Goal: Task Accomplishment & Management: Use online tool/utility

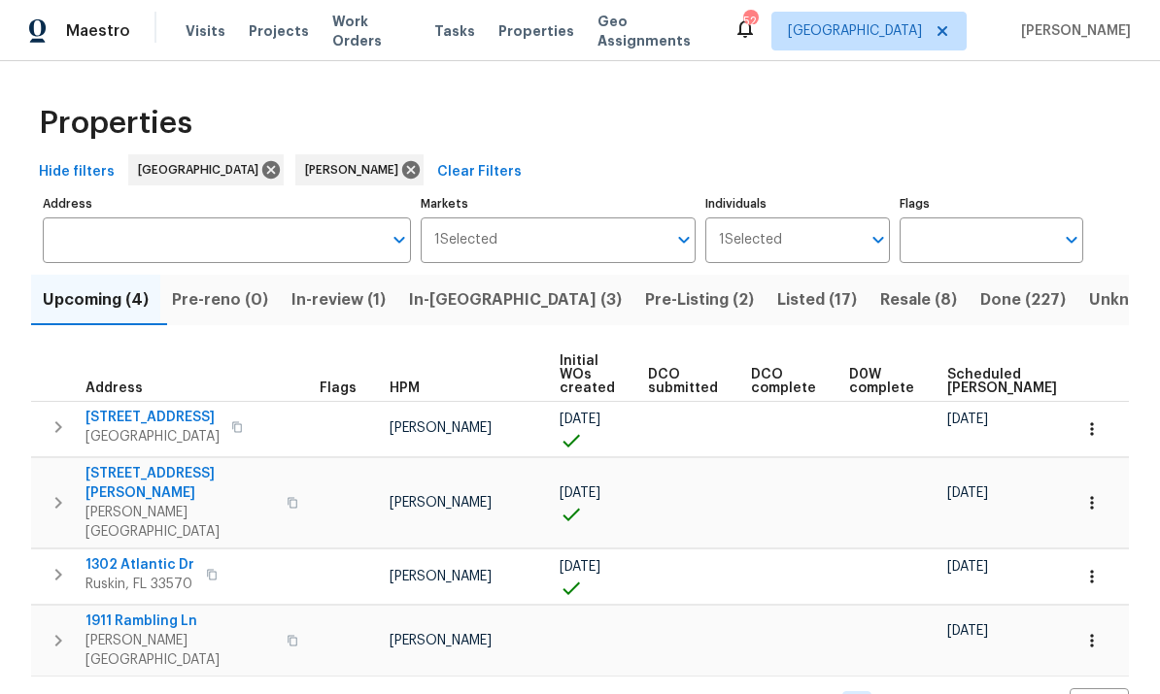
click at [470, 318] on button "In-reno (3)" at bounding box center [515, 300] width 236 height 51
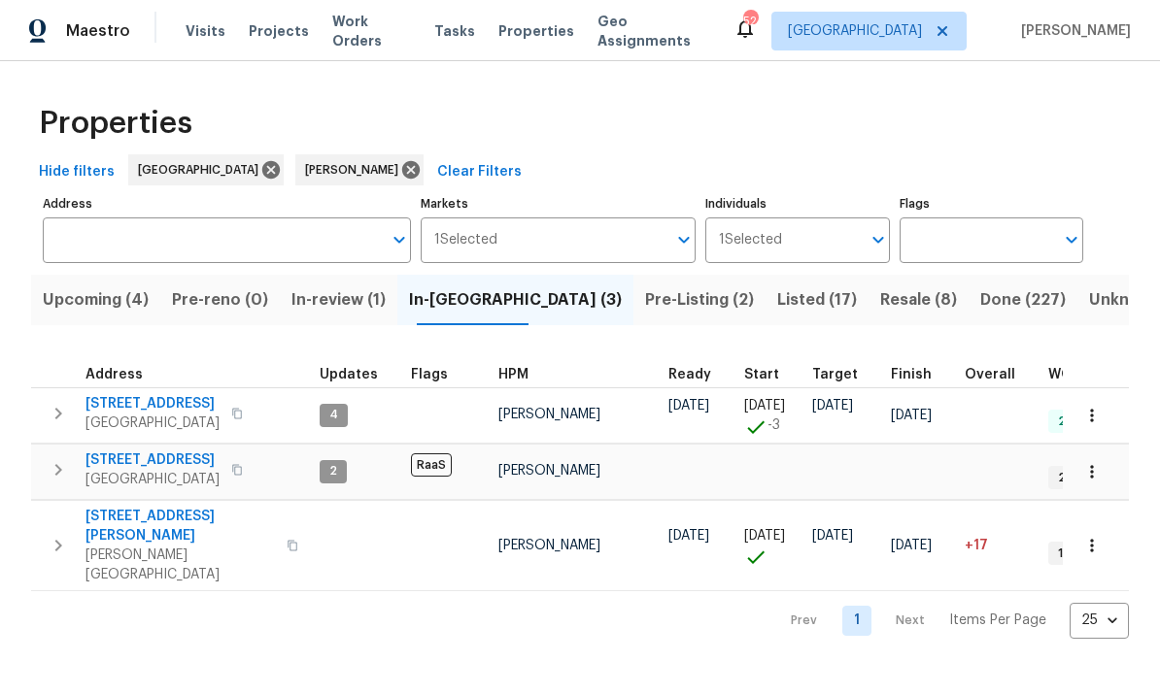
click at [152, 401] on span "[STREET_ADDRESS]" at bounding box center [152, 403] width 134 height 19
click at [138, 457] on span "[STREET_ADDRESS]" at bounding box center [152, 460] width 134 height 19
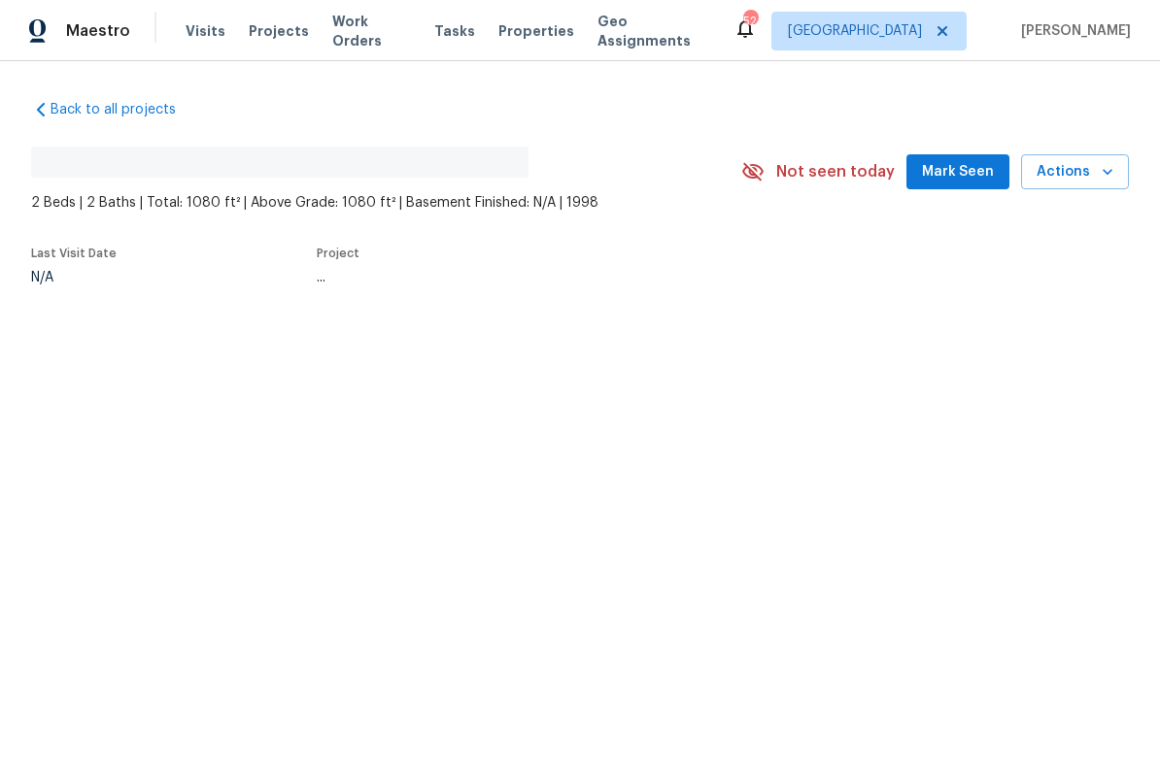
click at [1107, 180] on icon "button" at bounding box center [1107, 171] width 19 height 19
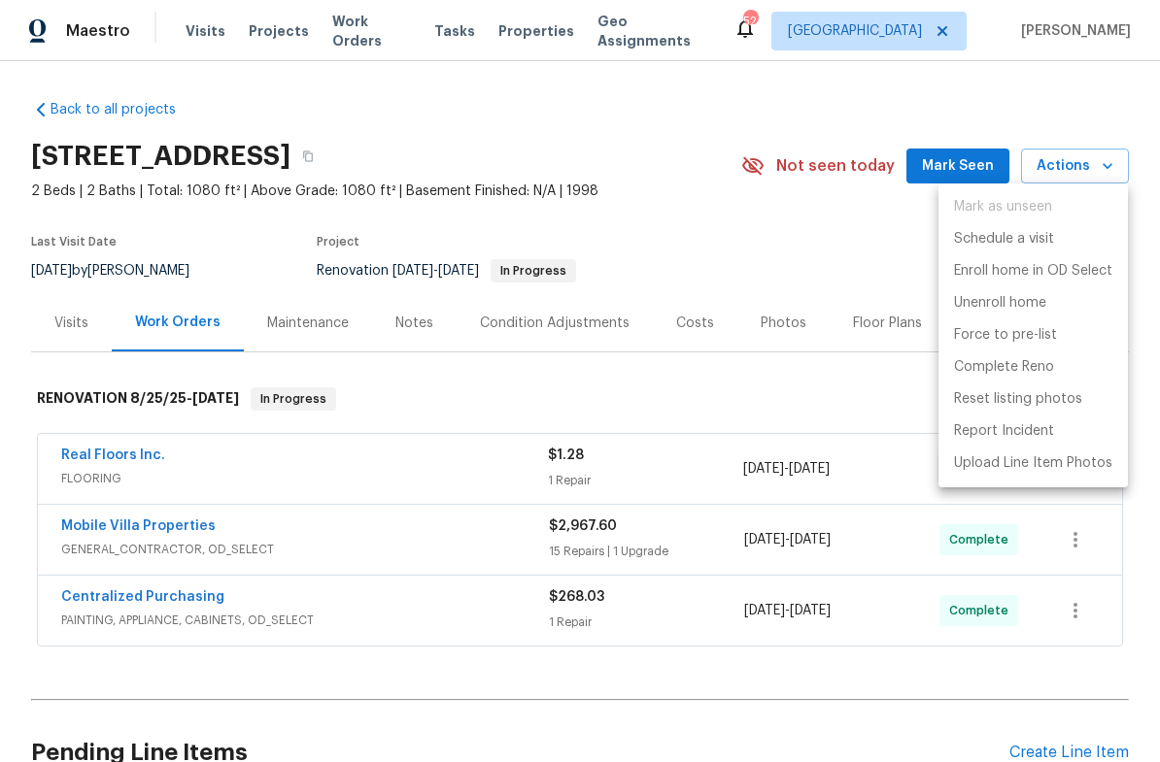
click at [1055, 371] on li "Complete Reno" at bounding box center [1032, 368] width 189 height 32
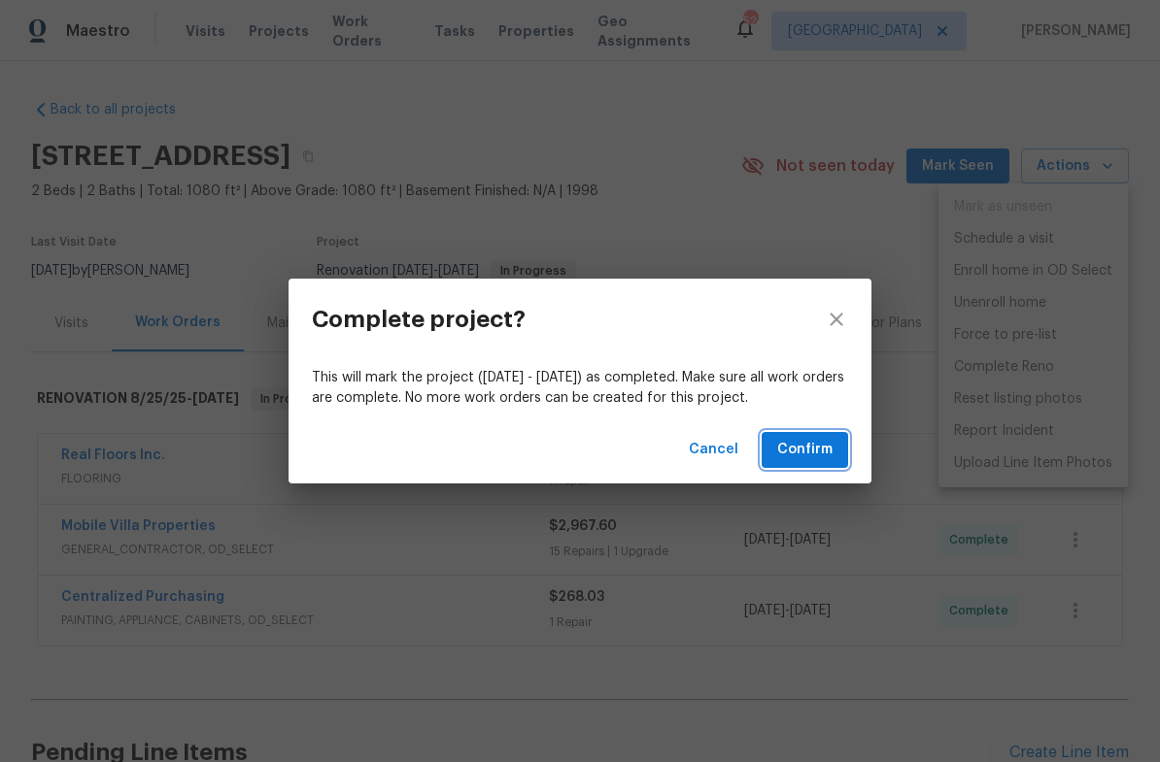
click at [808, 451] on span "Confirm" at bounding box center [804, 450] width 55 height 24
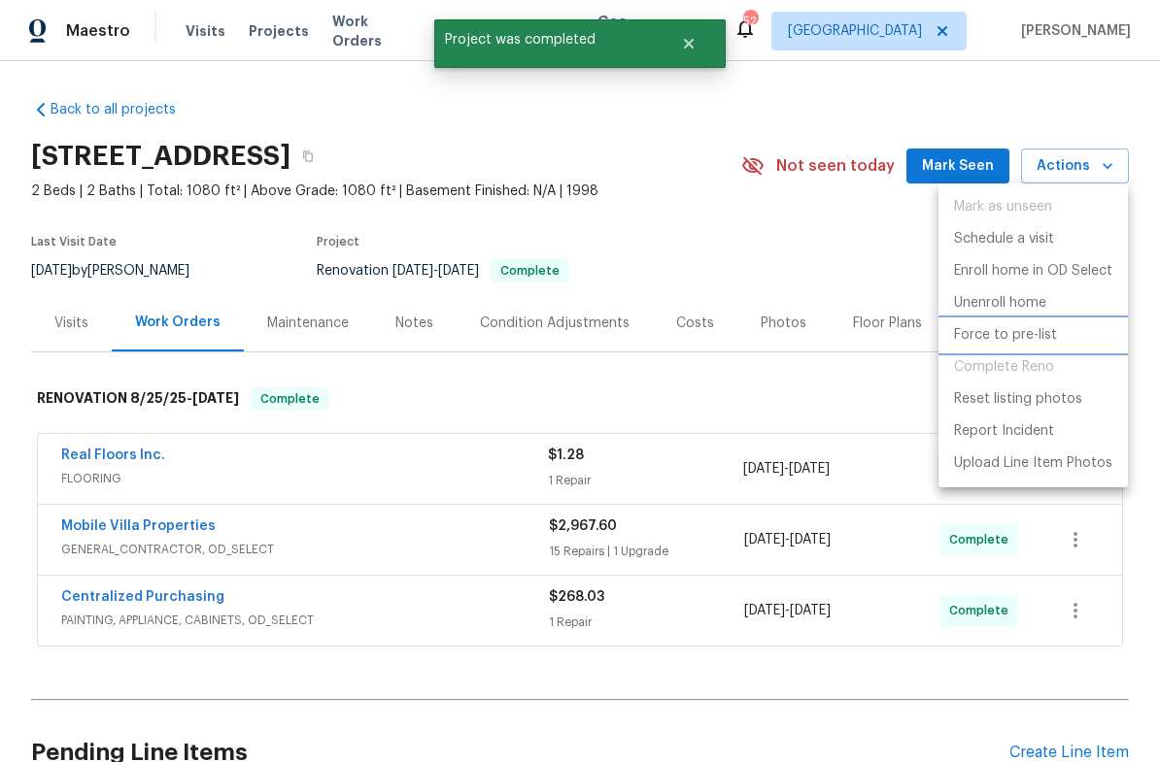
click at [1037, 336] on p "Force to pre-list" at bounding box center [1005, 335] width 103 height 20
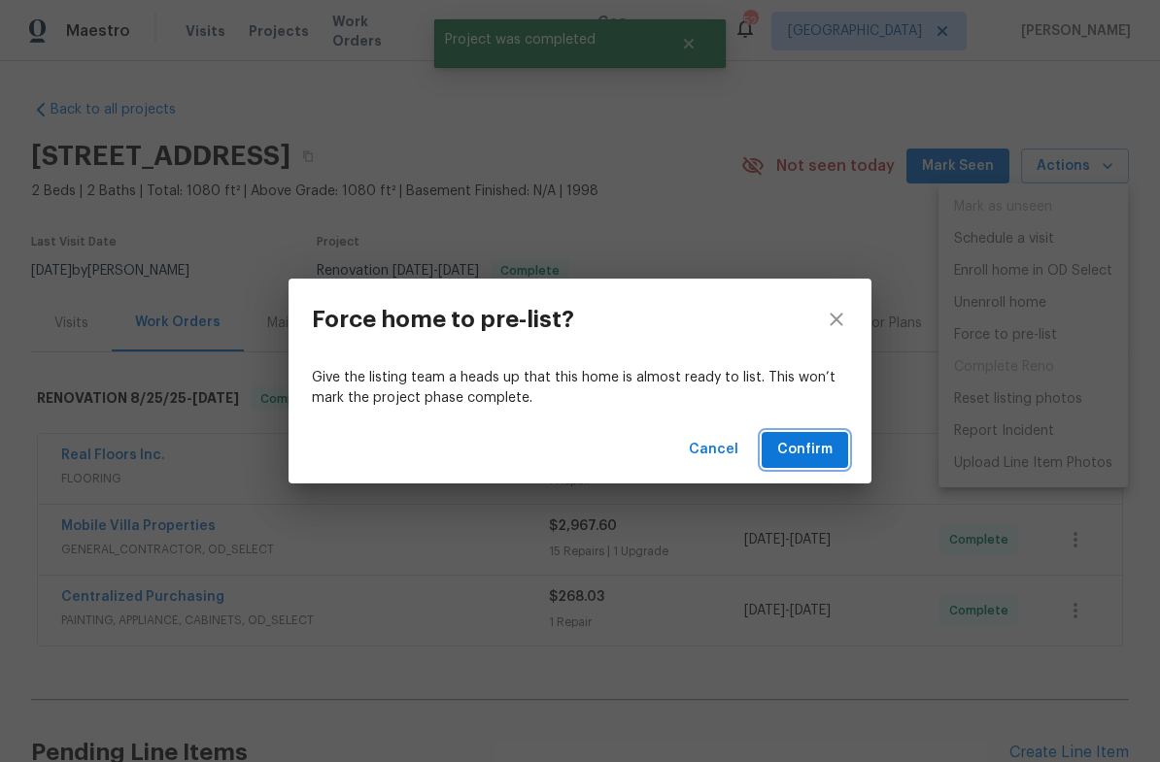
click at [805, 447] on span "Confirm" at bounding box center [804, 450] width 55 height 24
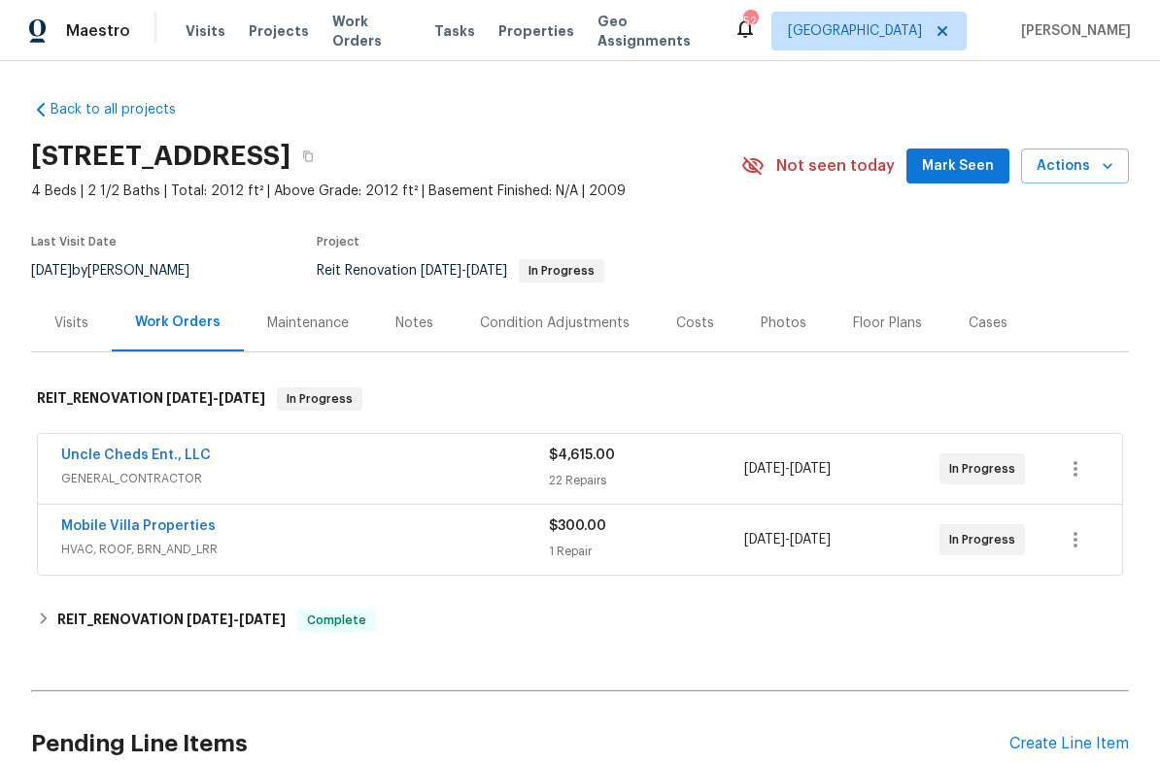
click at [119, 520] on link "Mobile Villa Properties" at bounding box center [138, 527] width 154 height 14
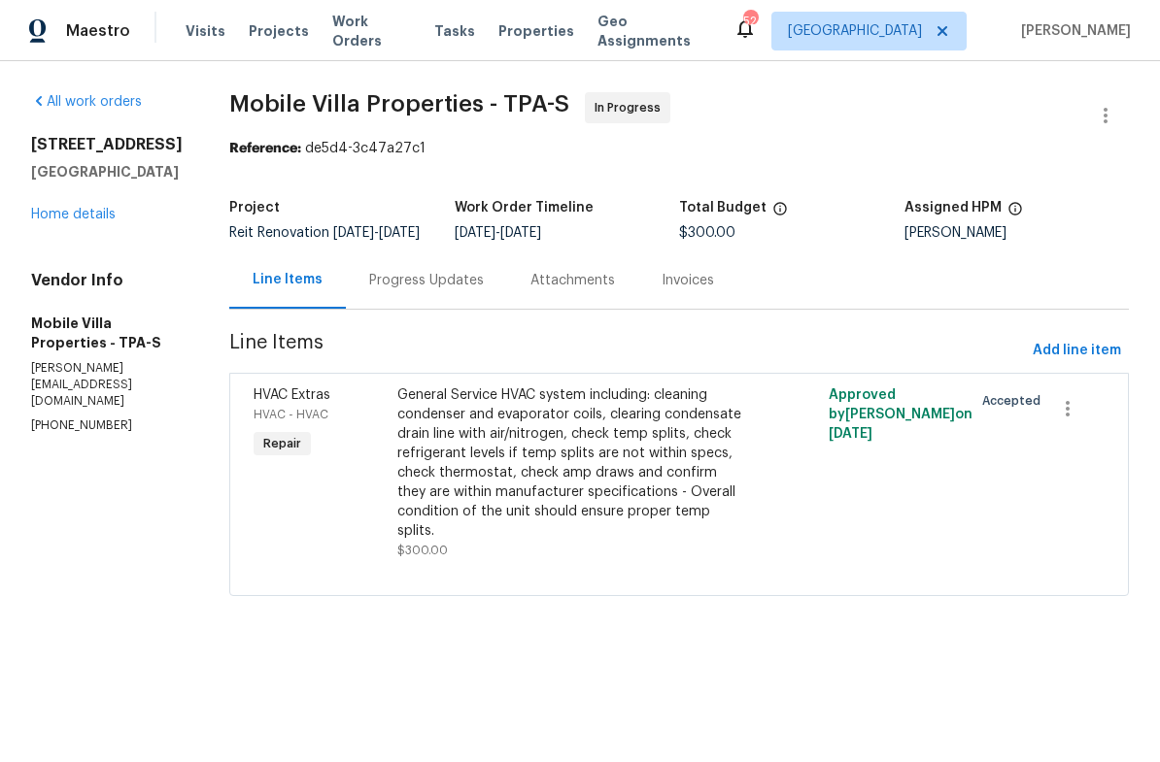
click at [411, 290] on div "Progress Updates" at bounding box center [426, 280] width 115 height 19
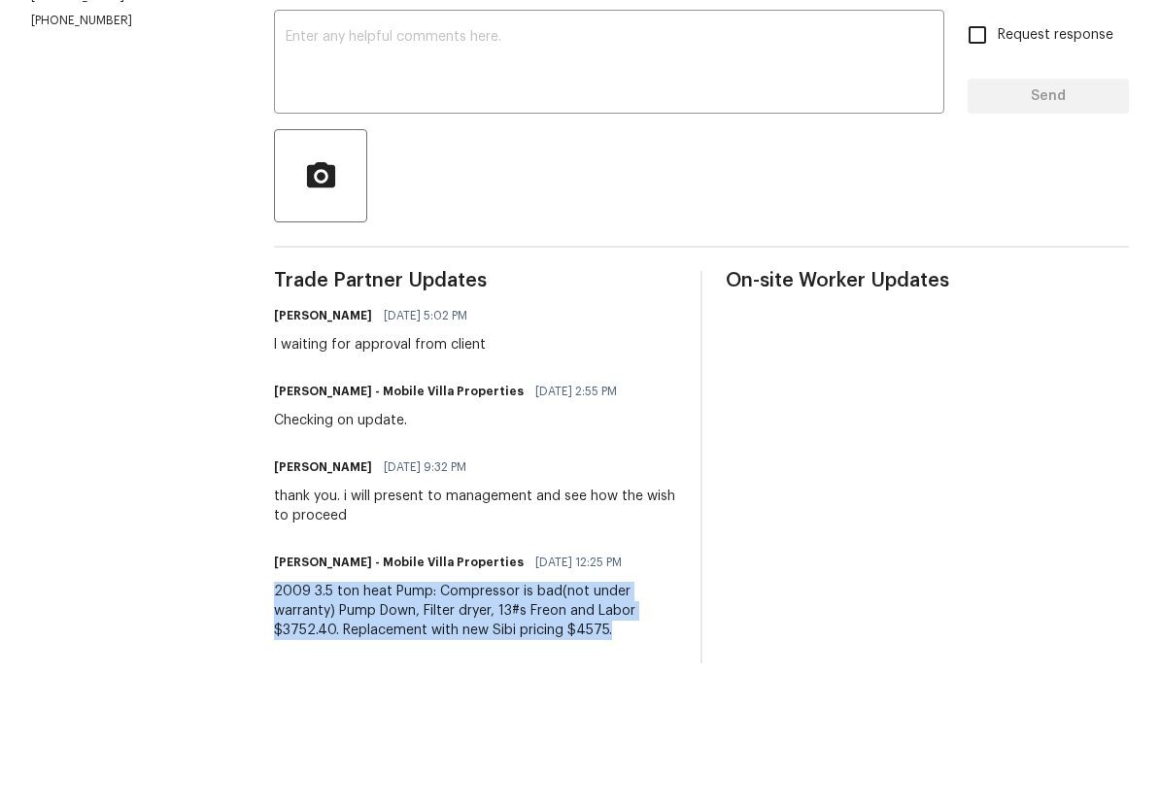
copy div "2009 3.5 ton heat Pump: Compressor is bad(not under warranty) Pump Down, Filter…"
click at [676, 146] on textarea at bounding box center [609, 180] width 647 height 68
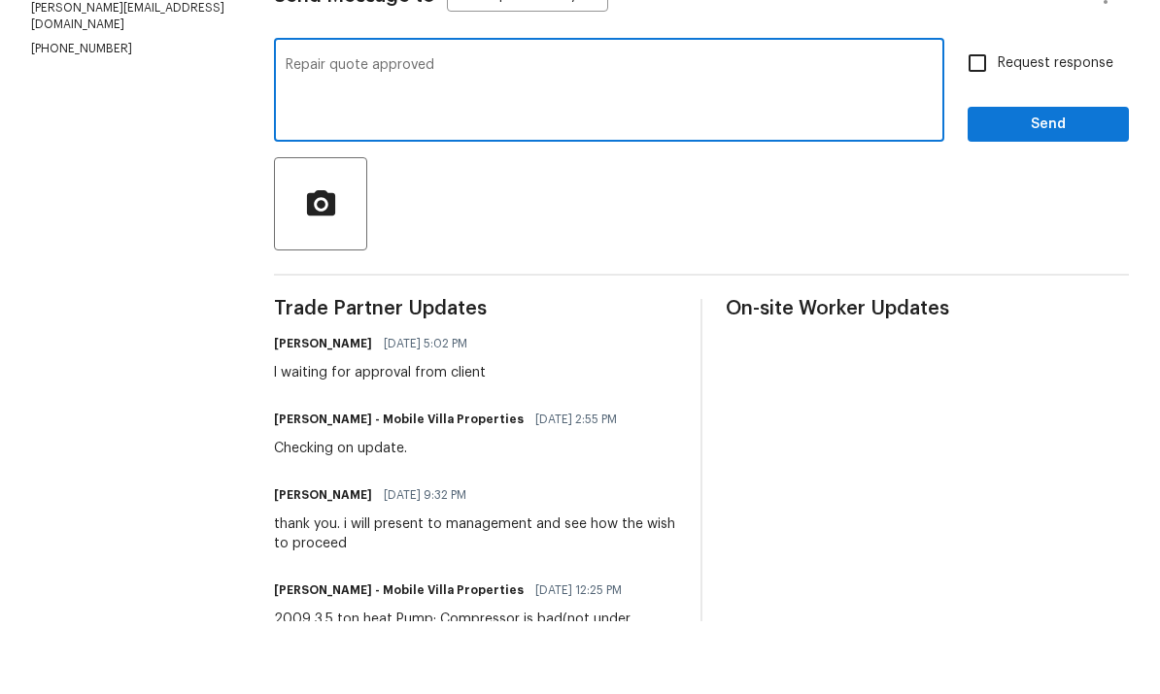
type textarea "Repair quote approved"
click at [1035, 126] on span "Request response" at bounding box center [1055, 136] width 116 height 20
click at [997, 116] on input "Request response" at bounding box center [977, 136] width 41 height 41
checkbox input "true"
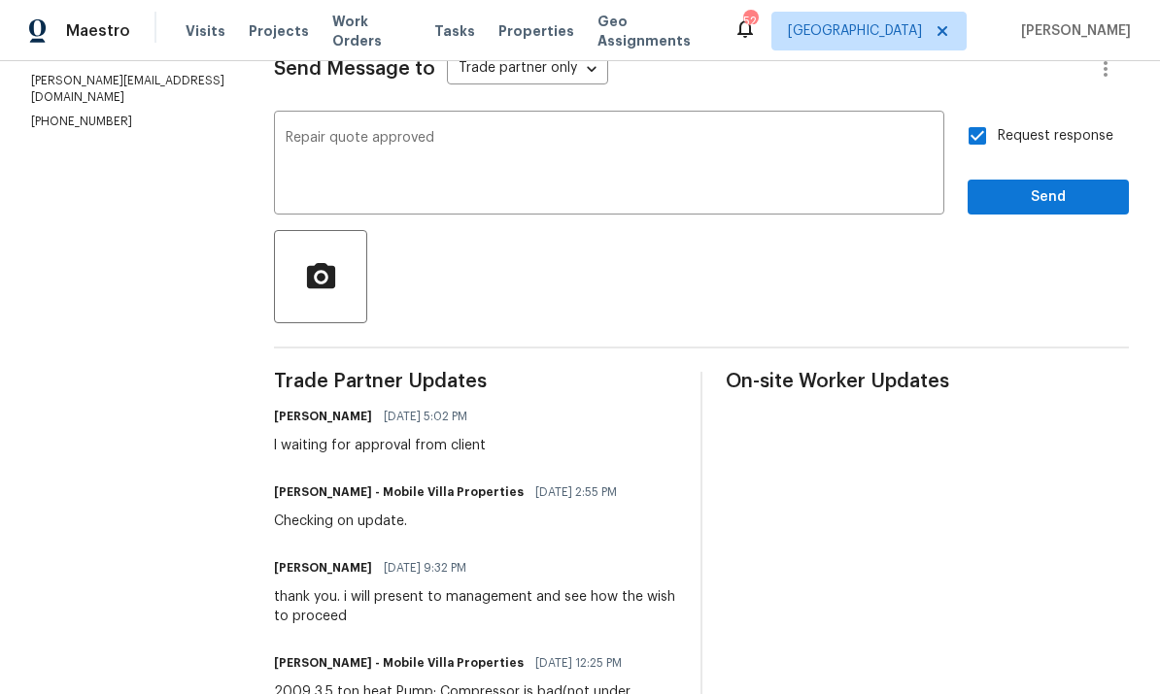
click at [1085, 186] on span "Send" at bounding box center [1048, 198] width 130 height 24
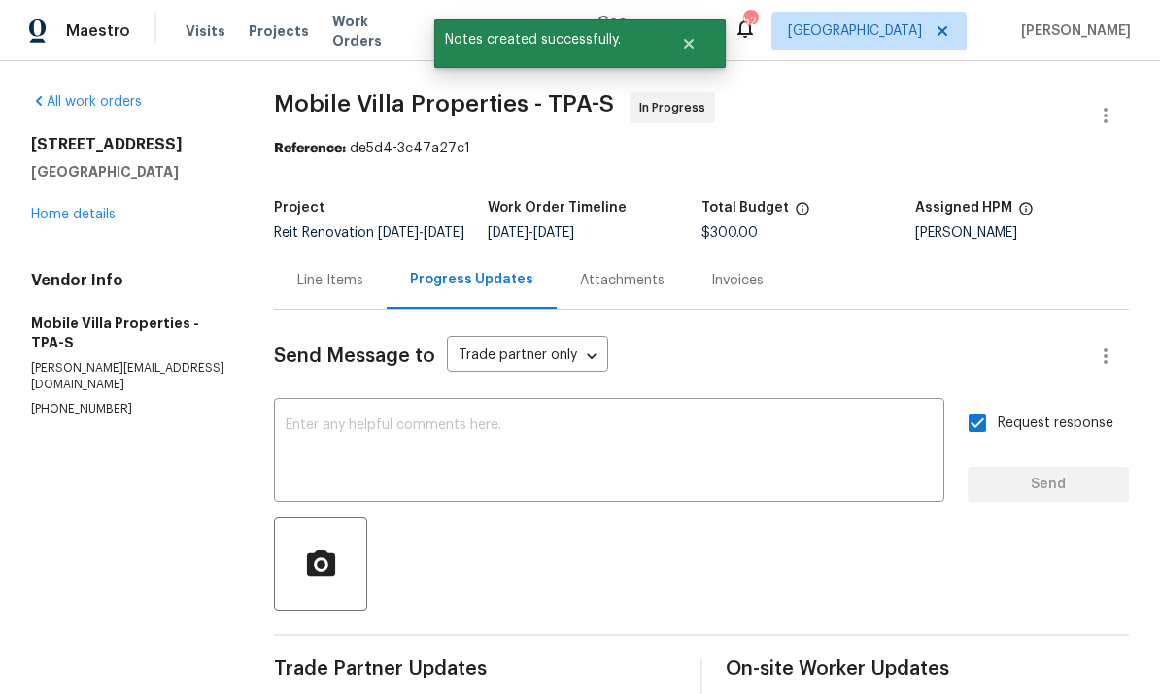
click at [328, 271] on div "Line Items" at bounding box center [330, 280] width 66 height 19
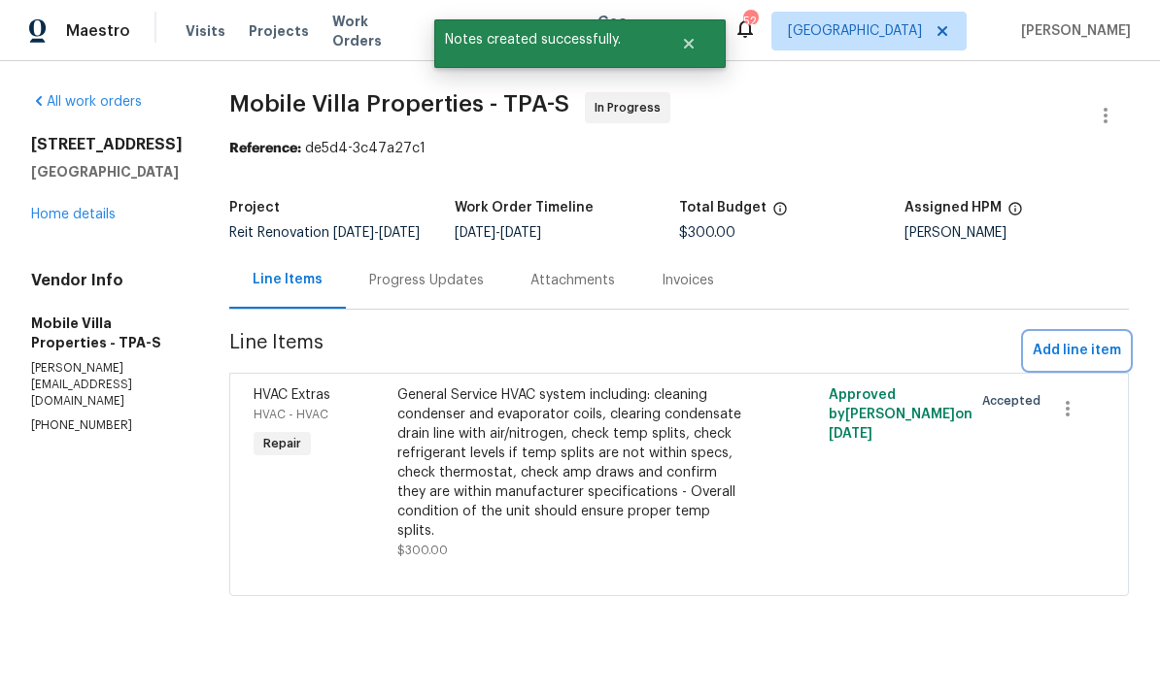
click at [1092, 361] on span "Add line item" at bounding box center [1076, 351] width 88 height 24
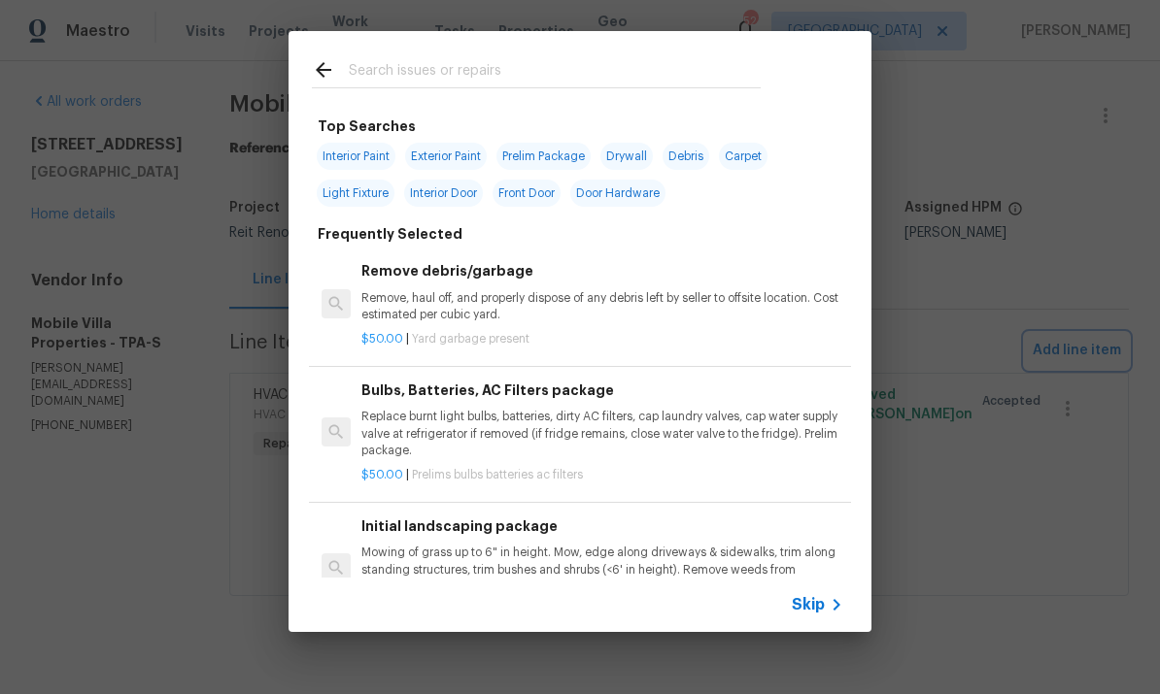
click at [1022, 286] on div "Top Searches Interior Paint Exterior Paint Prelim Package Drywall Debris Carpet…" at bounding box center [580, 331] width 1160 height 663
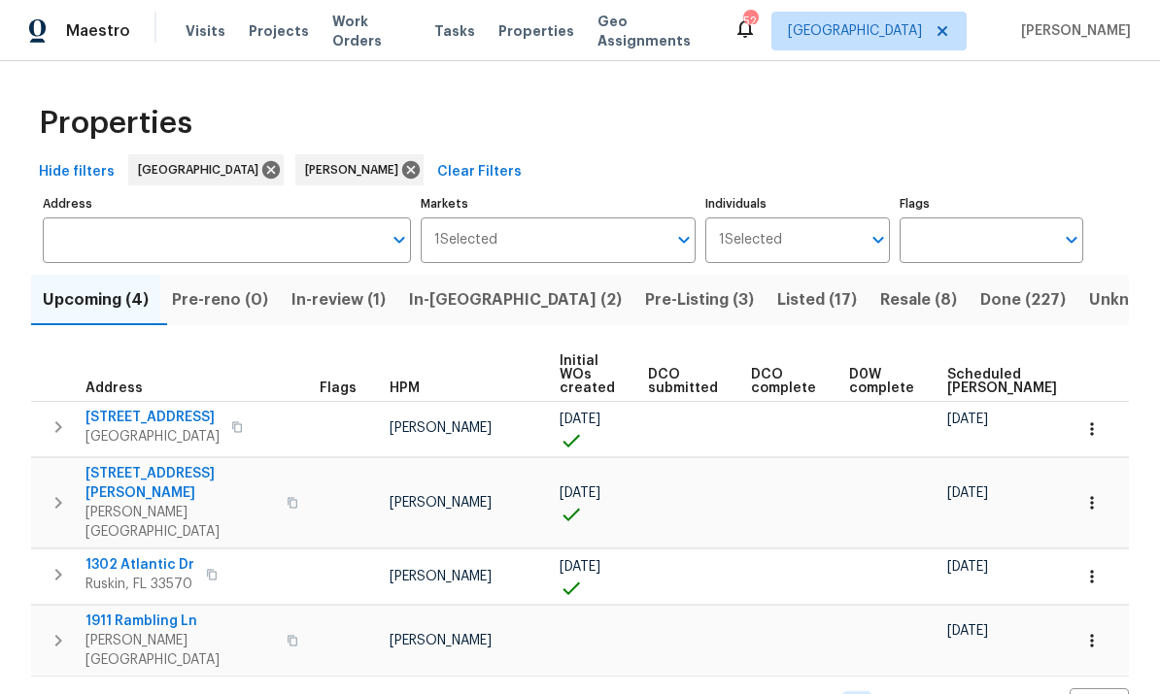
click at [633, 317] on button "Pre-Listing (3)" at bounding box center [699, 300] width 132 height 51
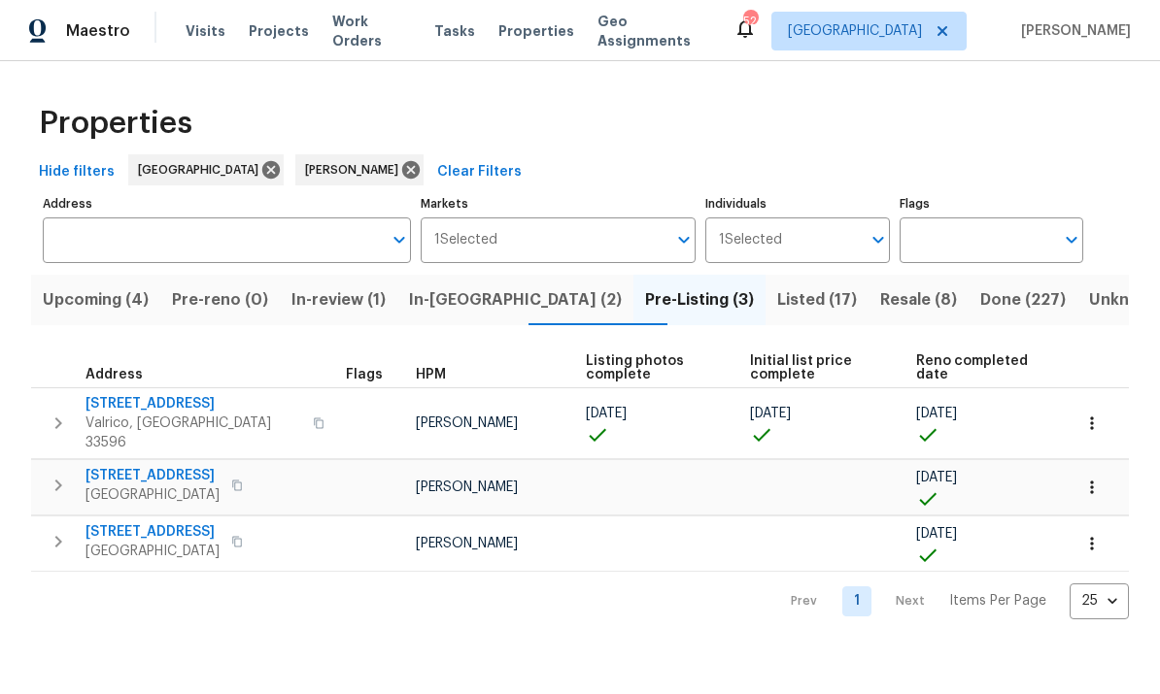
click at [202, 526] on span "[STREET_ADDRESS]" at bounding box center [152, 532] width 134 height 19
click at [462, 287] on span "In-reno (2)" at bounding box center [515, 300] width 213 height 27
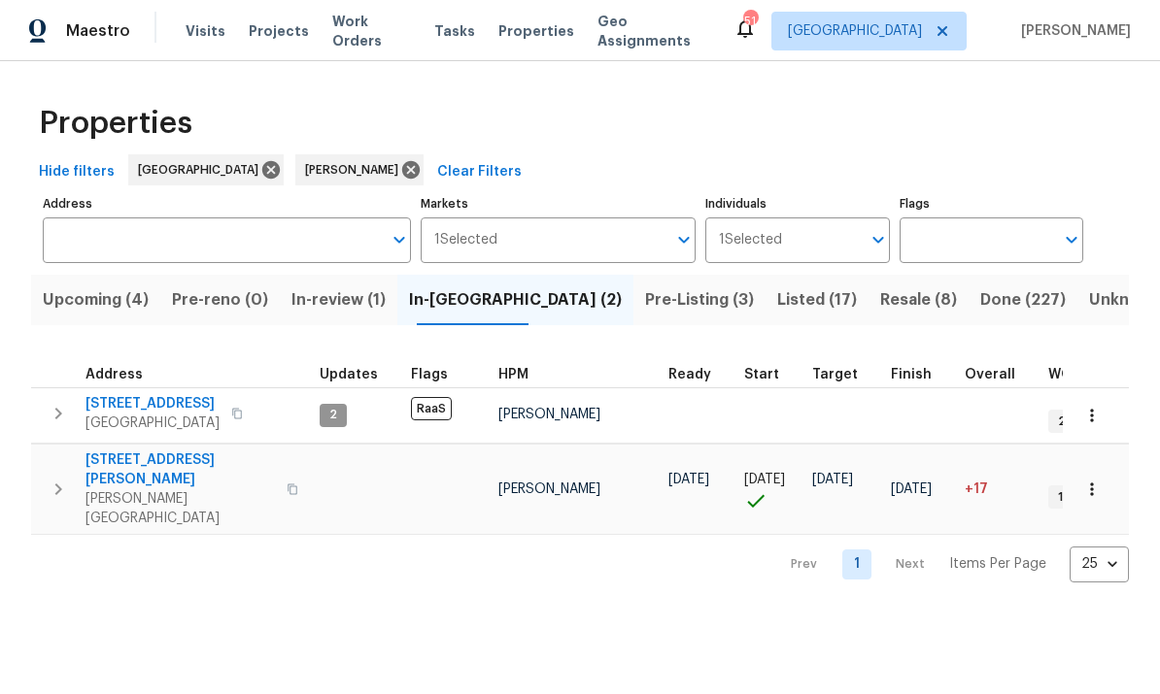
click at [116, 410] on span "[STREET_ADDRESS]" at bounding box center [152, 403] width 134 height 19
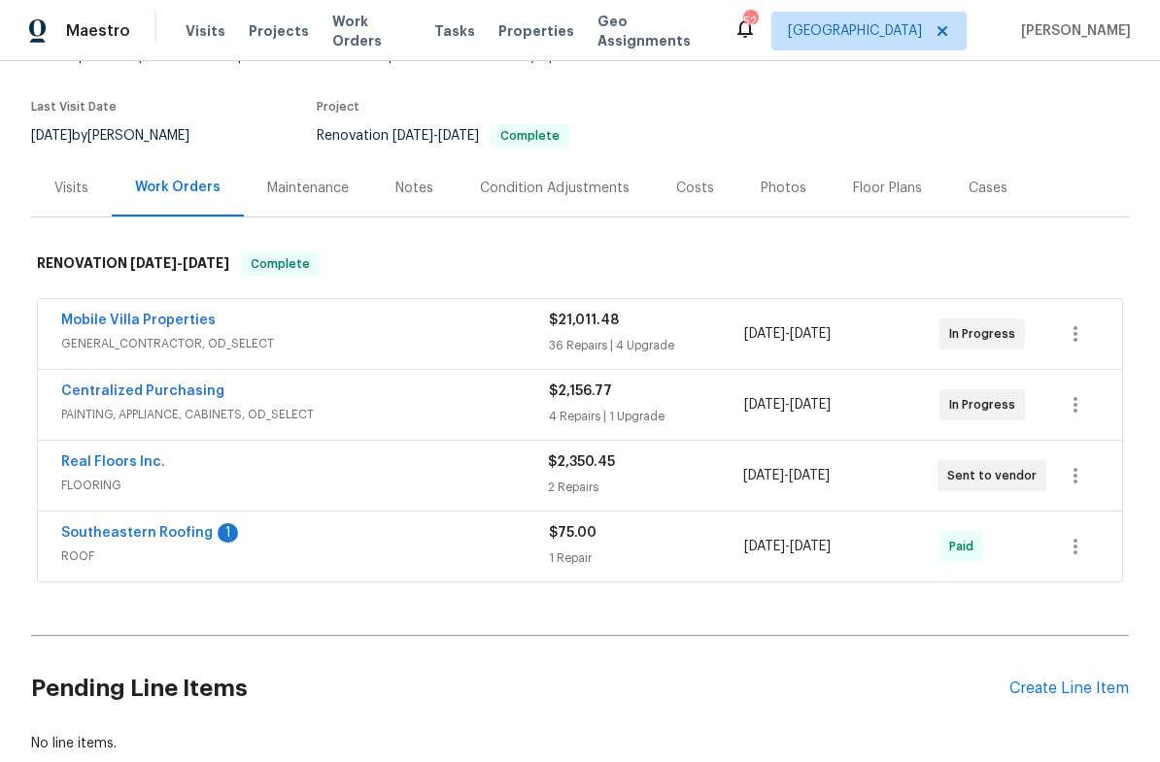
scroll to position [203, 0]
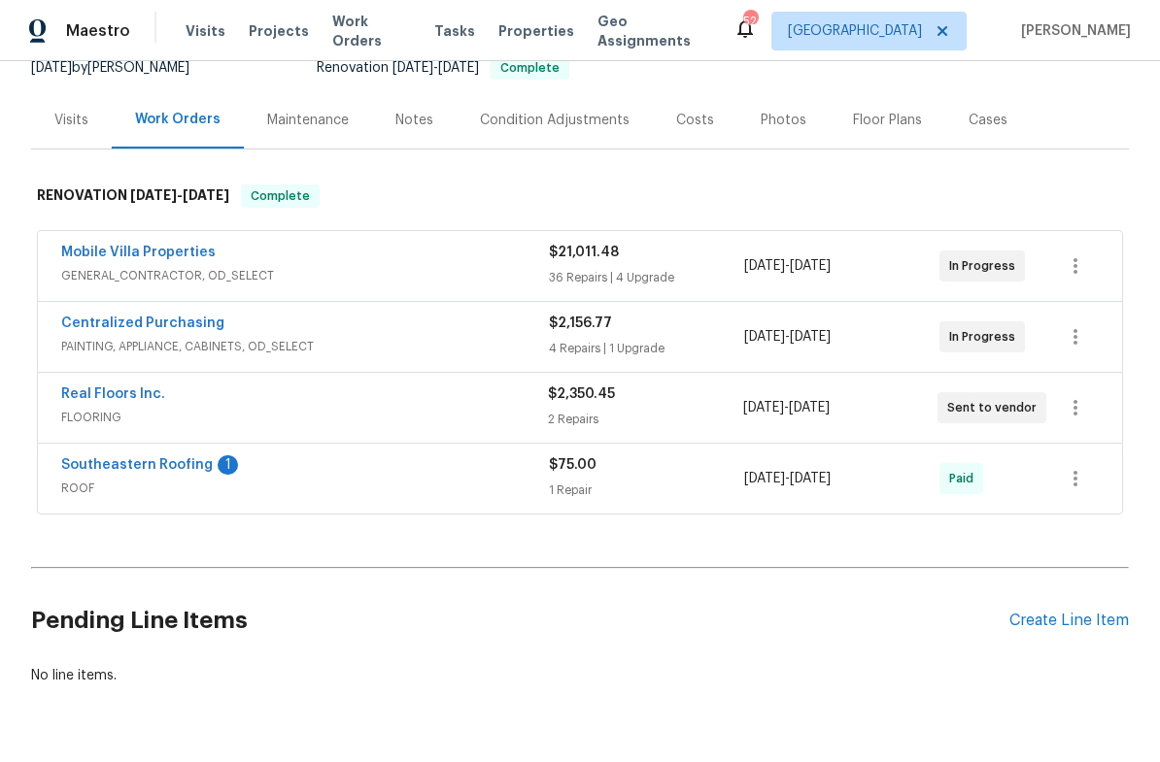
click at [158, 470] on link "Southeastern Roofing" at bounding box center [137, 465] width 152 height 14
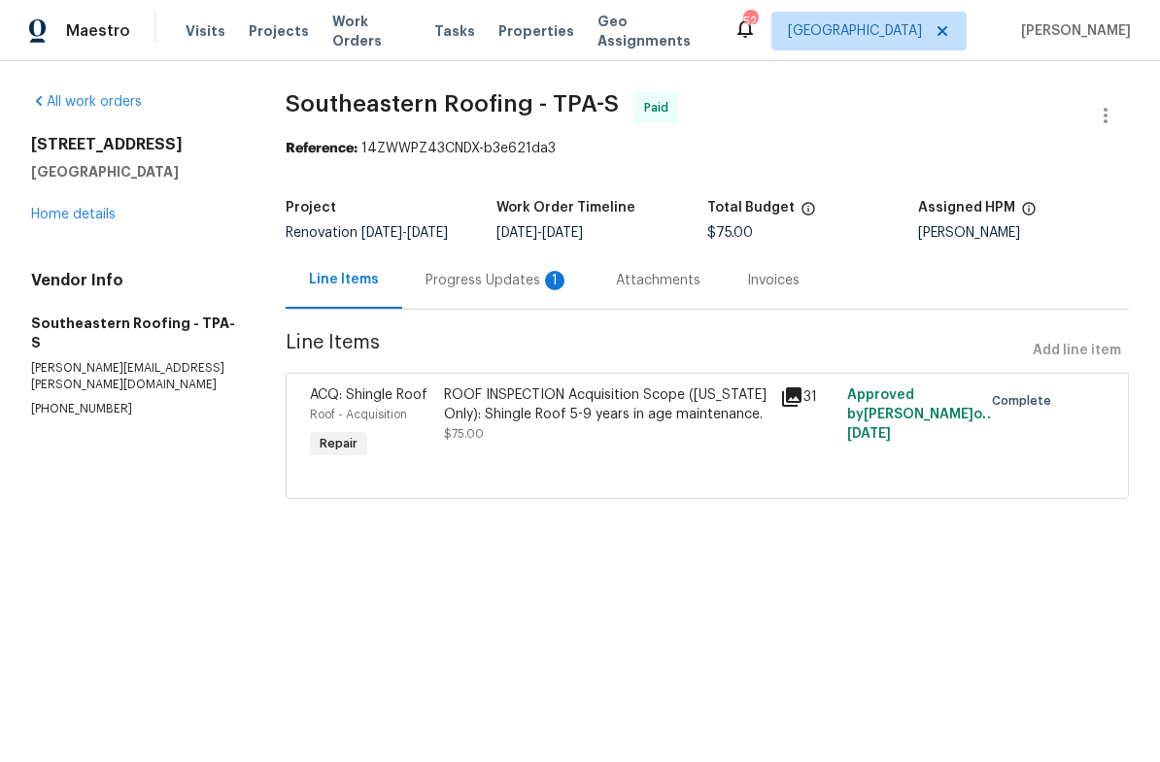
click at [513, 285] on div "Progress Updates 1" at bounding box center [497, 280] width 144 height 19
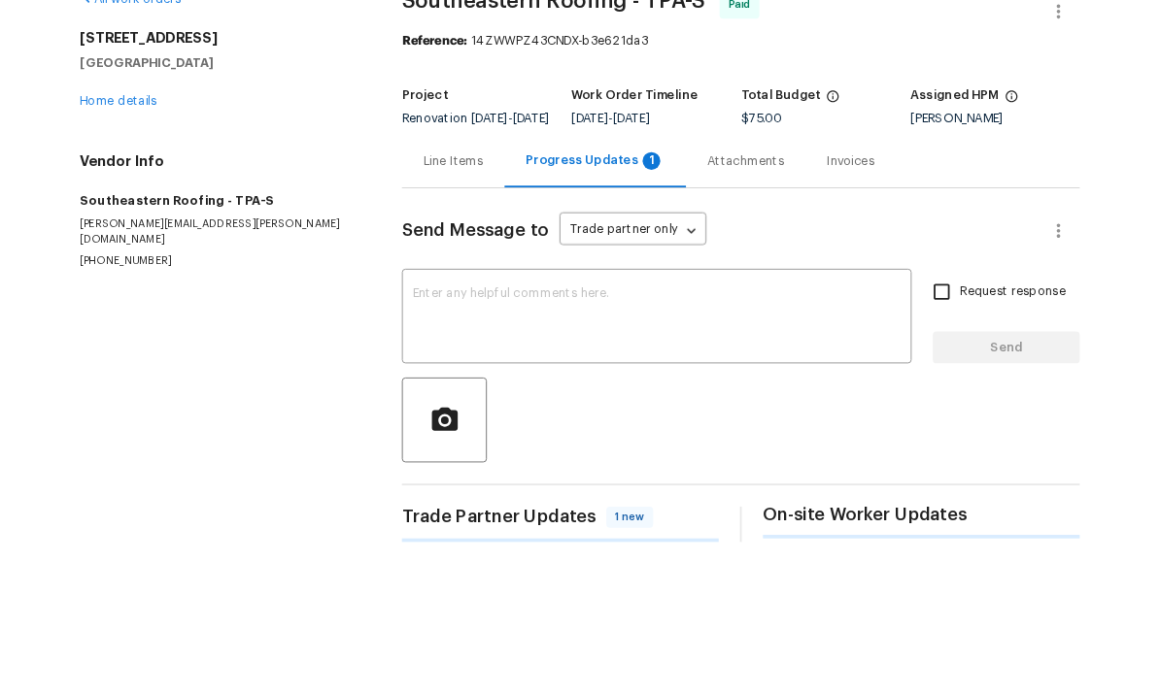
scroll to position [48, 0]
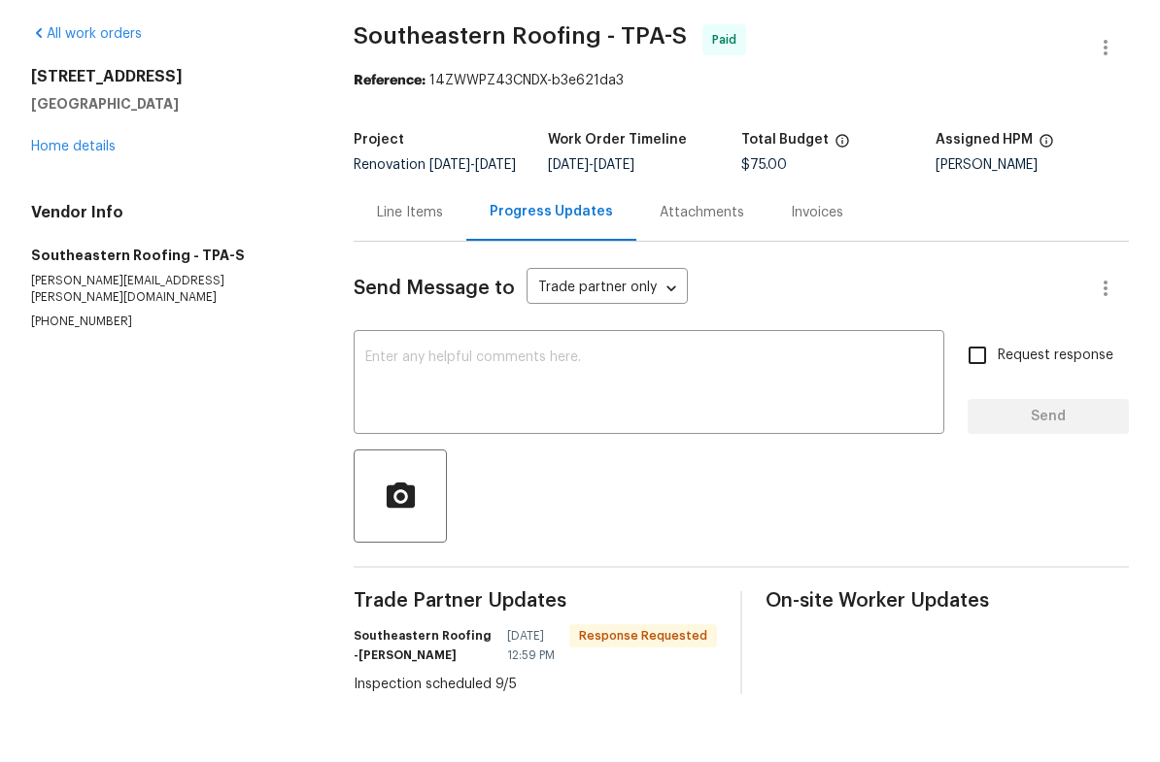
click at [692, 419] on textarea at bounding box center [648, 453] width 567 height 68
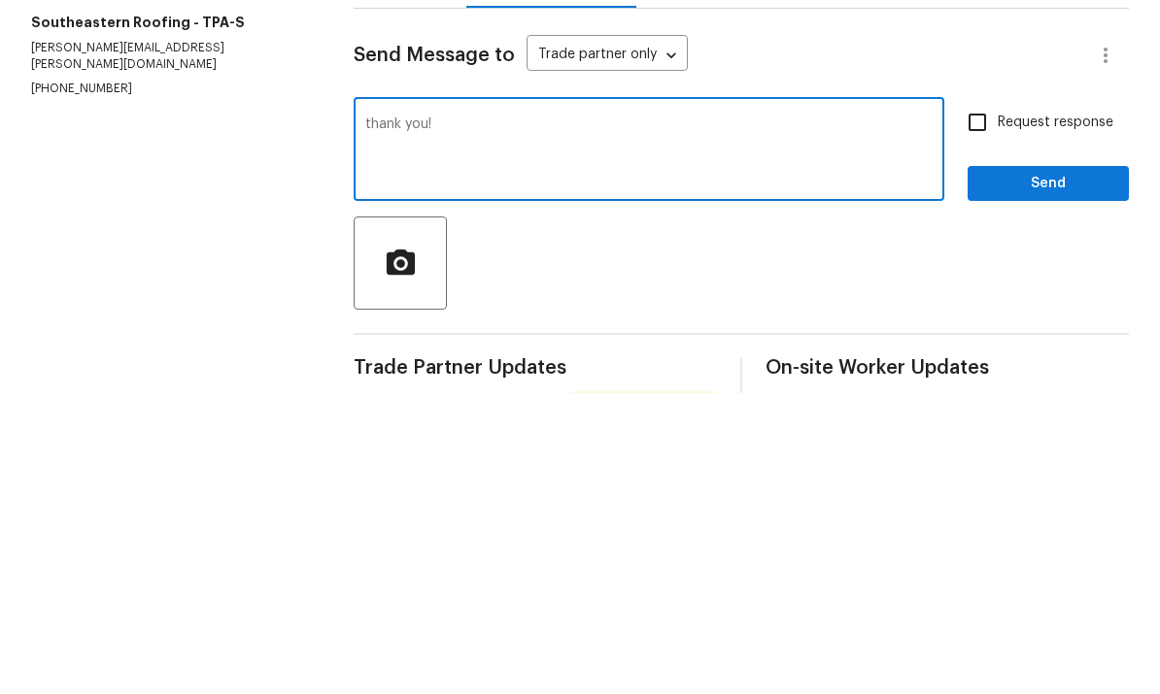
type textarea "thank you!"
click at [1080, 473] on span "Send" at bounding box center [1048, 485] width 130 height 24
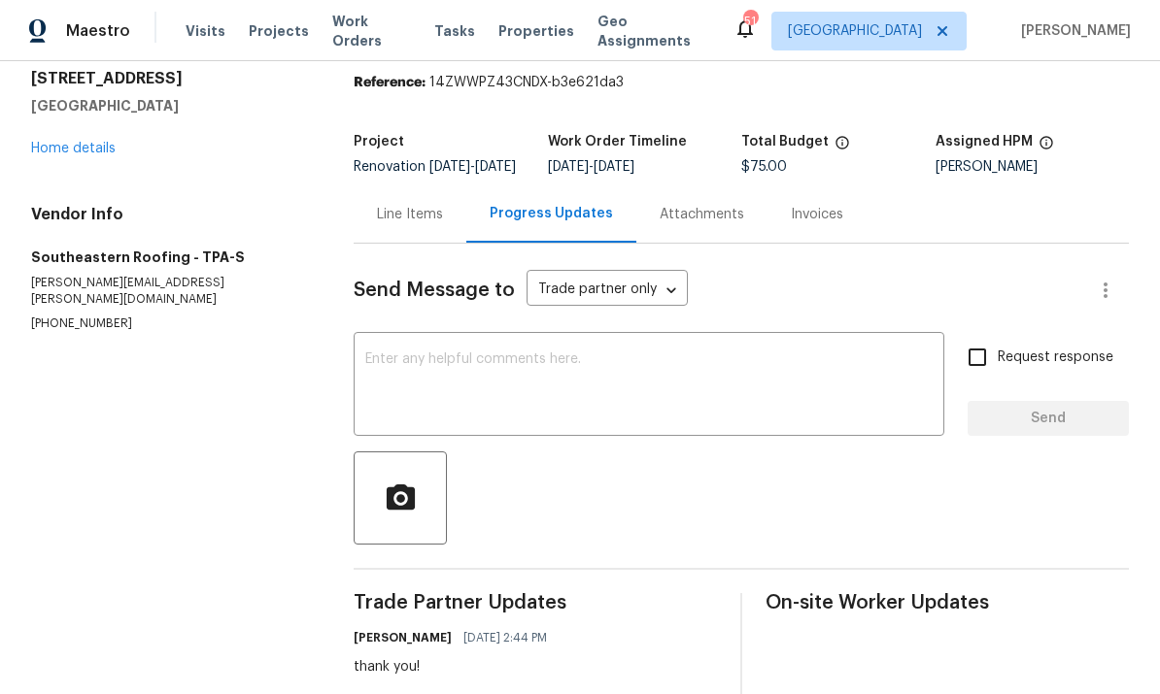
scroll to position [68, 0]
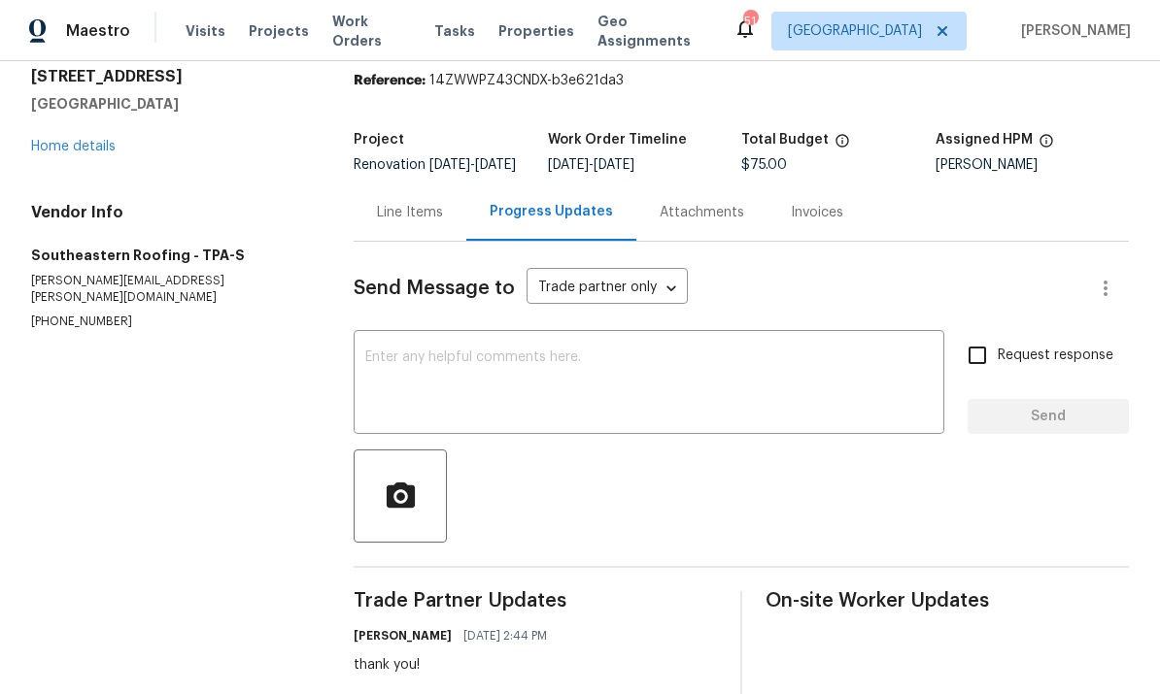
click at [408, 203] on div "Line Items" at bounding box center [410, 212] width 66 height 19
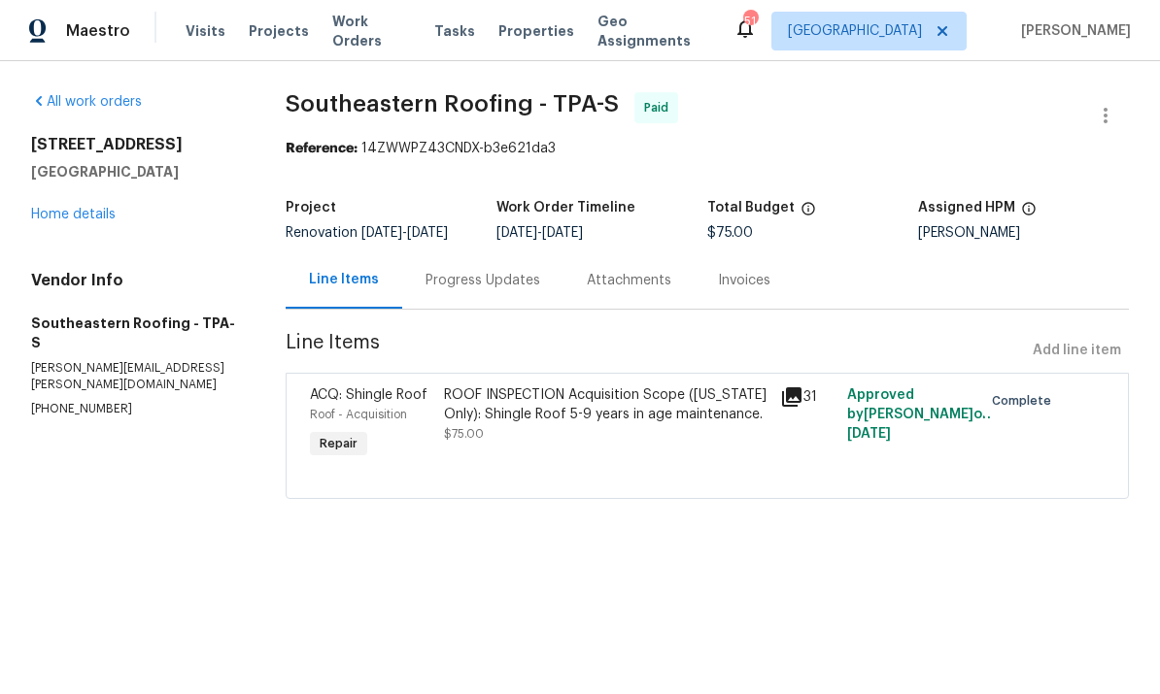
click at [64, 214] on link "Home details" at bounding box center [73, 215] width 84 height 14
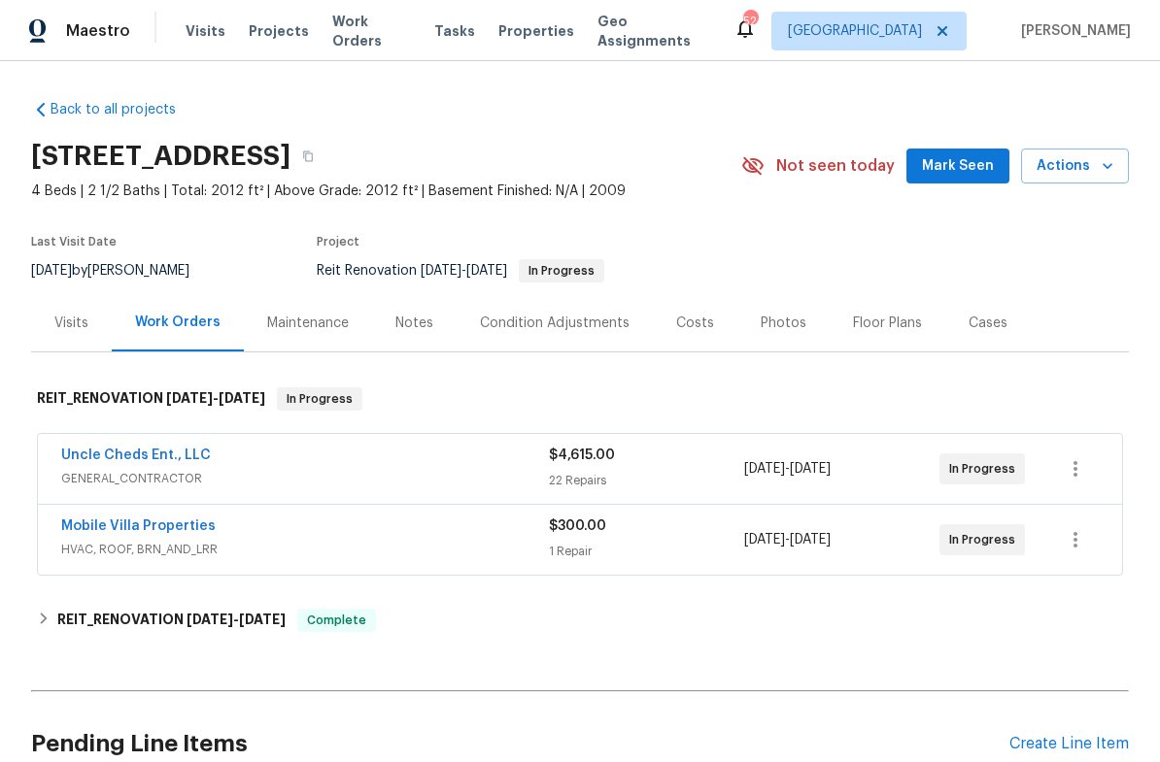
click at [118, 530] on link "Mobile Villa Properties" at bounding box center [138, 527] width 154 height 14
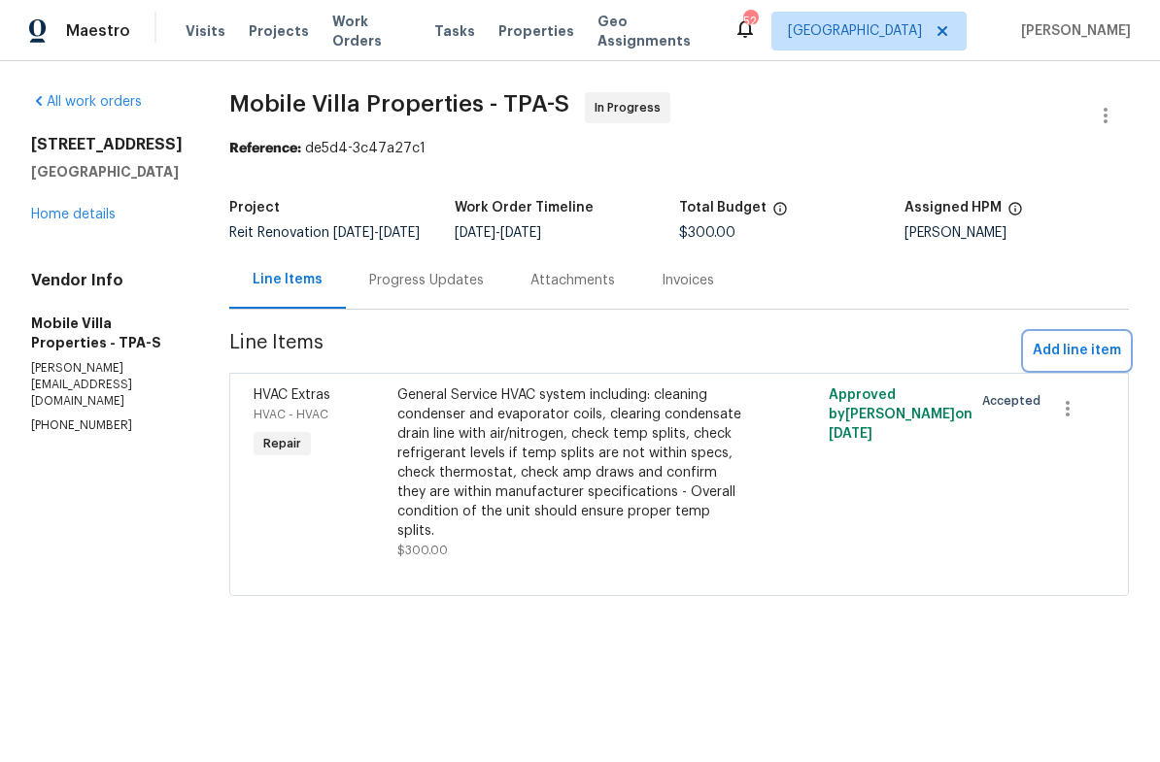
click at [1109, 363] on span "Add line item" at bounding box center [1076, 351] width 88 height 24
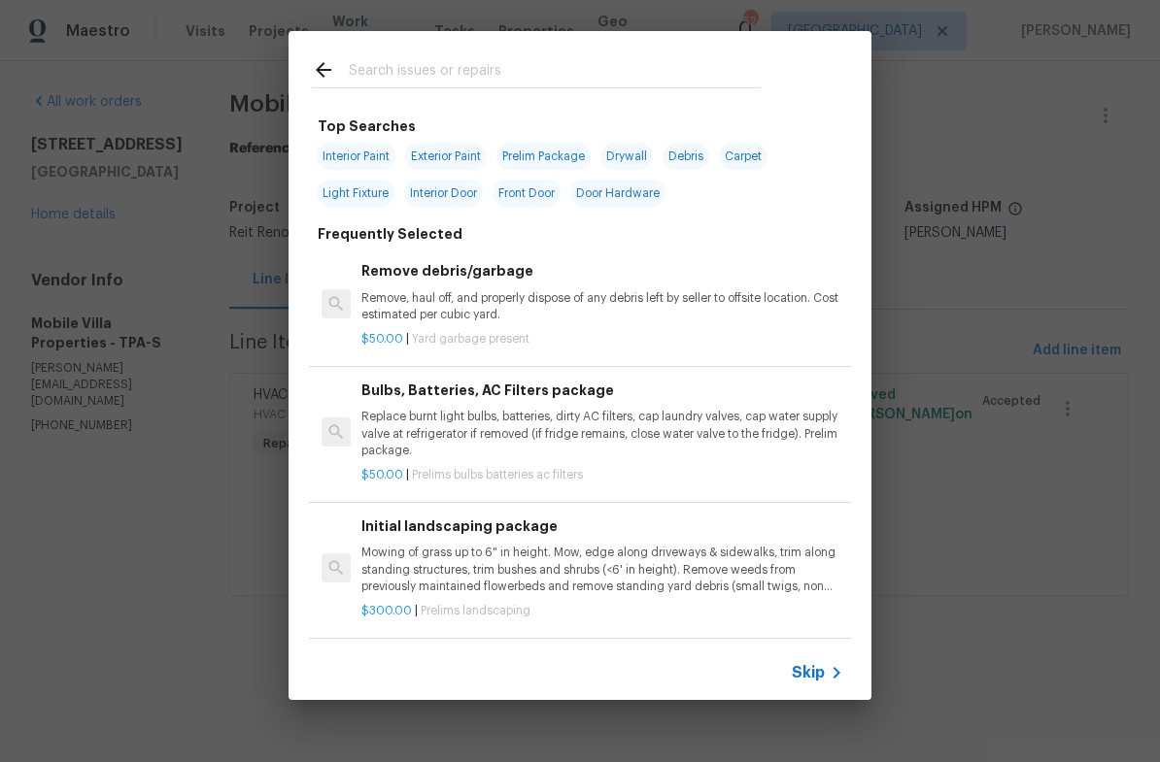
click at [528, 68] on input "text" at bounding box center [555, 72] width 412 height 29
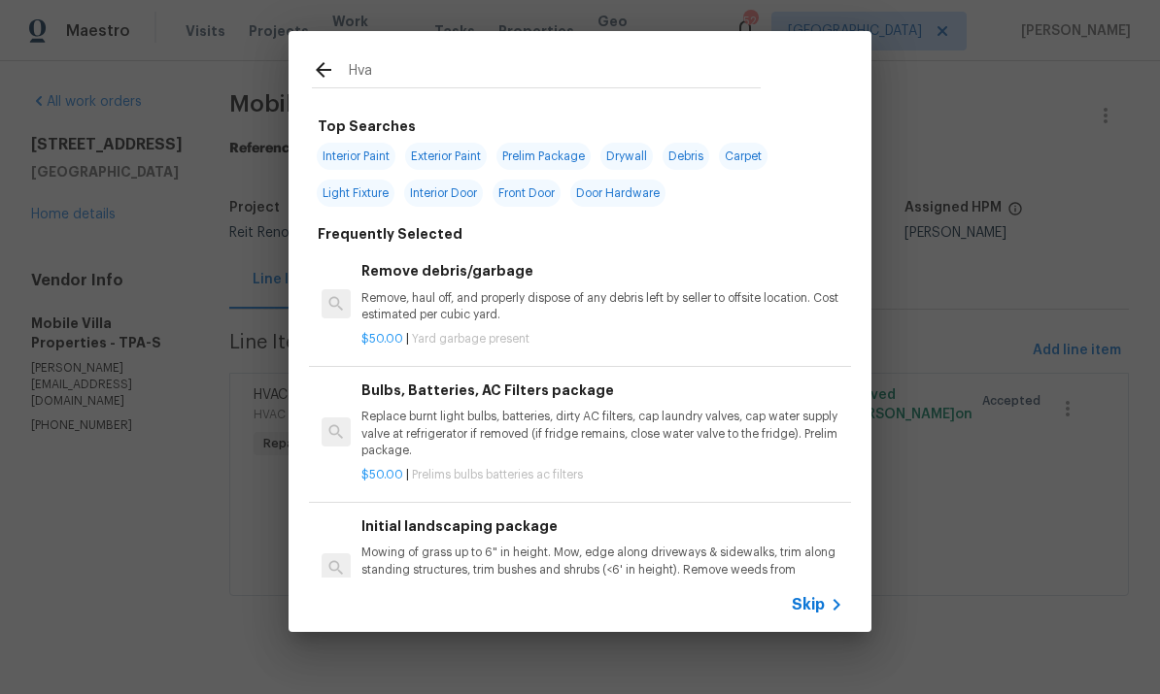
type input "Hvac"
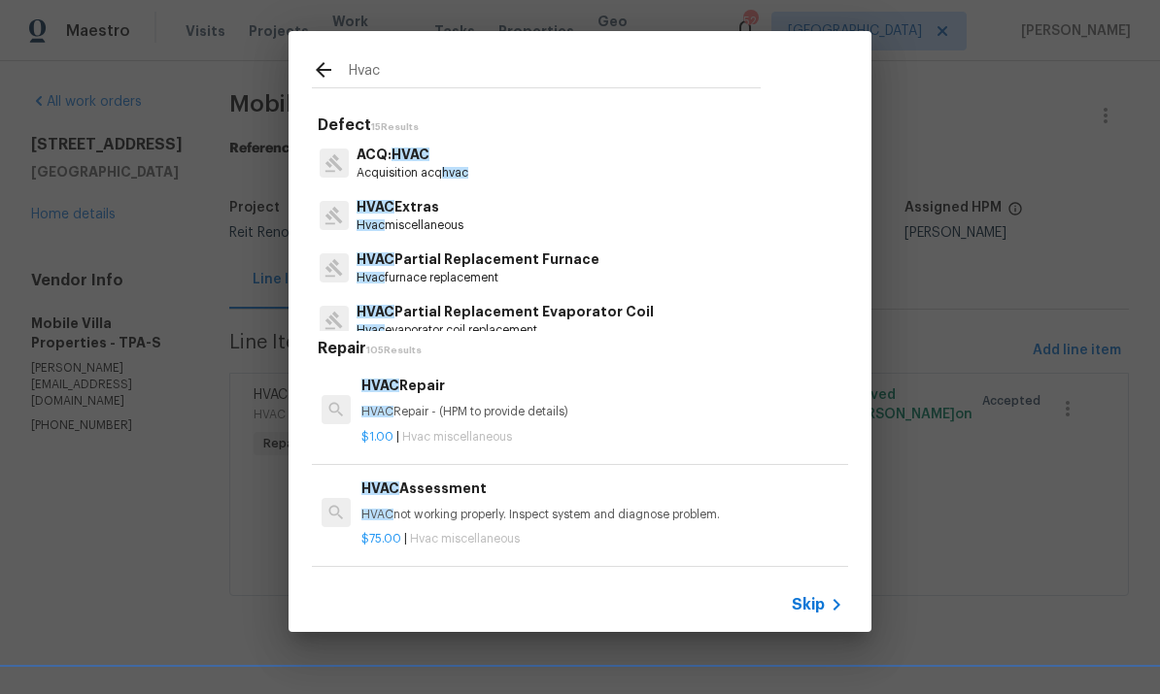
click at [524, 416] on p "HVAC Repair - (HPM to provide details)" at bounding box center [602, 412] width 482 height 17
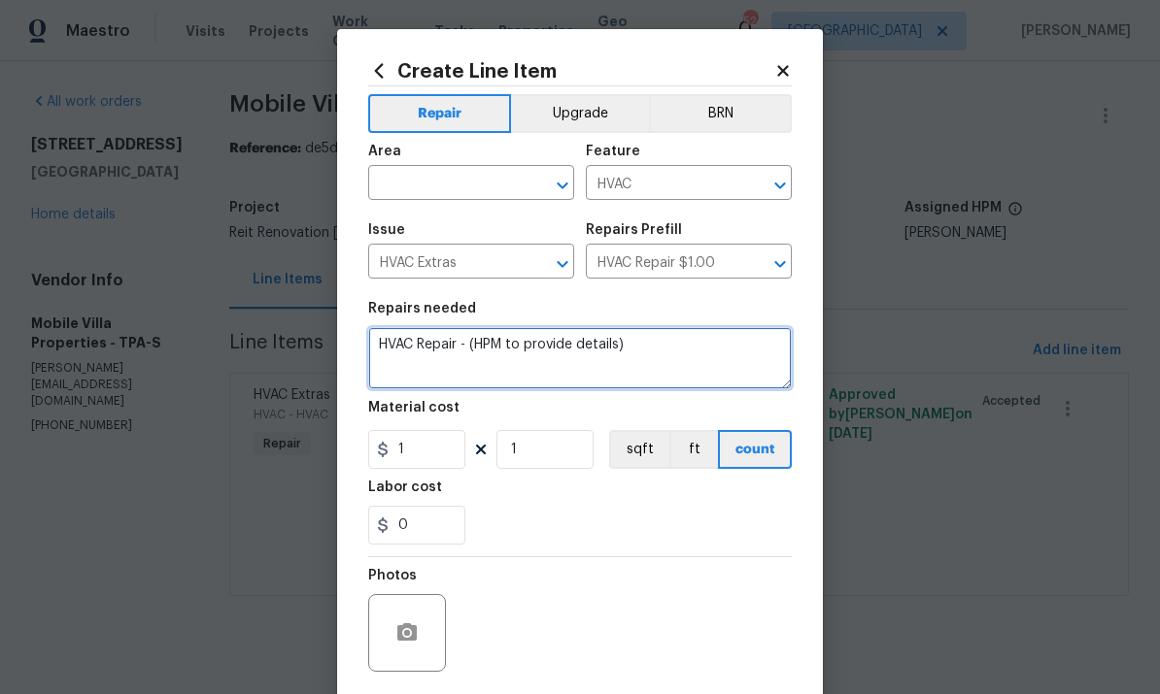
click at [681, 354] on textarea "HVAC Repair - (HPM to provide details)" at bounding box center [579, 358] width 423 height 62
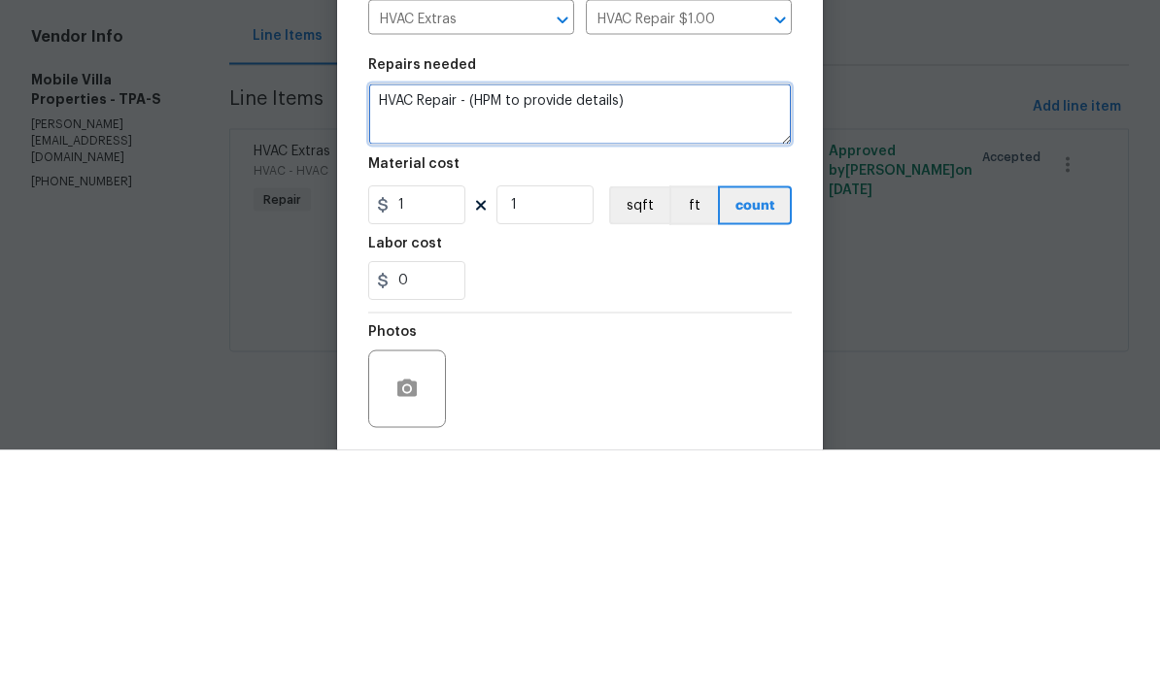
click at [692, 327] on textarea "HVAC Repair - (HPM to provide details)" at bounding box center [579, 358] width 423 height 62
click at [686, 327] on textarea "HVAC Repair - (HPM to provide details)" at bounding box center [579, 358] width 423 height 62
click at [685, 327] on textarea "HVAC Repair - (HPM to provide details)" at bounding box center [579, 358] width 423 height 62
click at [500, 327] on textarea "HVAC Repair - (HPM to provide details)" at bounding box center [579, 358] width 423 height 62
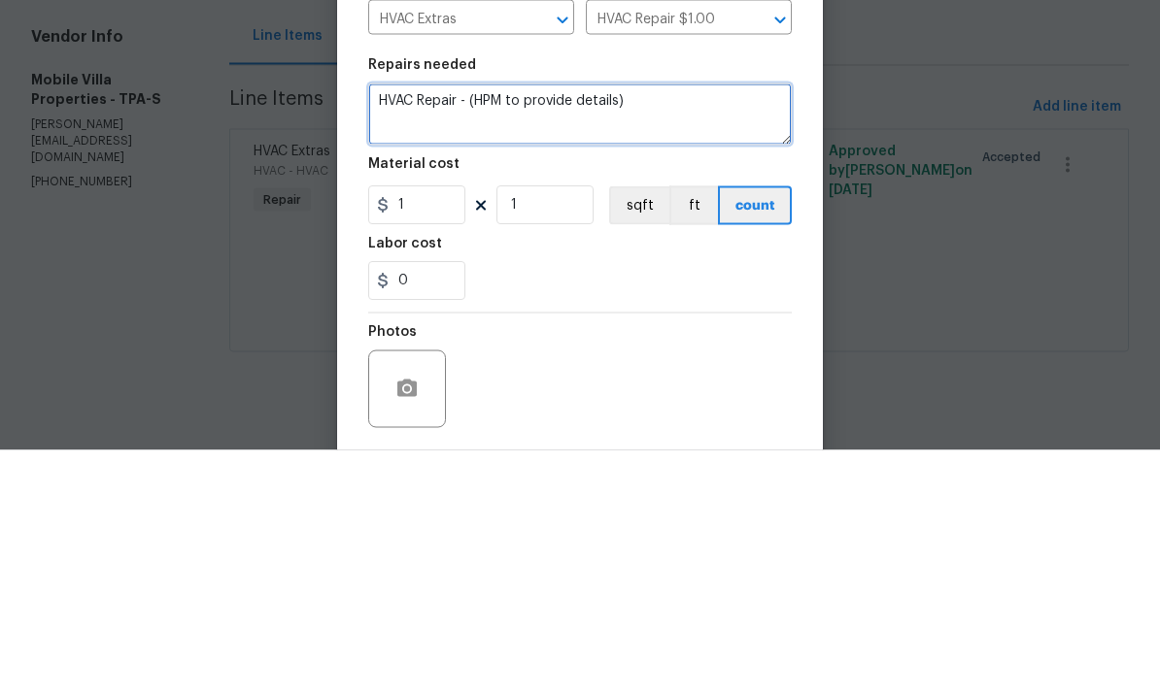
click at [499, 327] on textarea "HVAC Repair - (HPM to provide details)" at bounding box center [579, 358] width 423 height 62
click at [491, 327] on textarea "HVAC Repair - (HPM to provide details)" at bounding box center [579, 358] width 423 height 62
click at [514, 327] on textarea at bounding box center [579, 358] width 423 height 62
paste textarea "2009 3.5 ton heat Pump: Compressor is bad(not under warranty) Pump Down, Filter…"
type textarea "2009 3.5 ton heat Pump: Compressor is bad(not under warranty) Pump Down, Filter…"
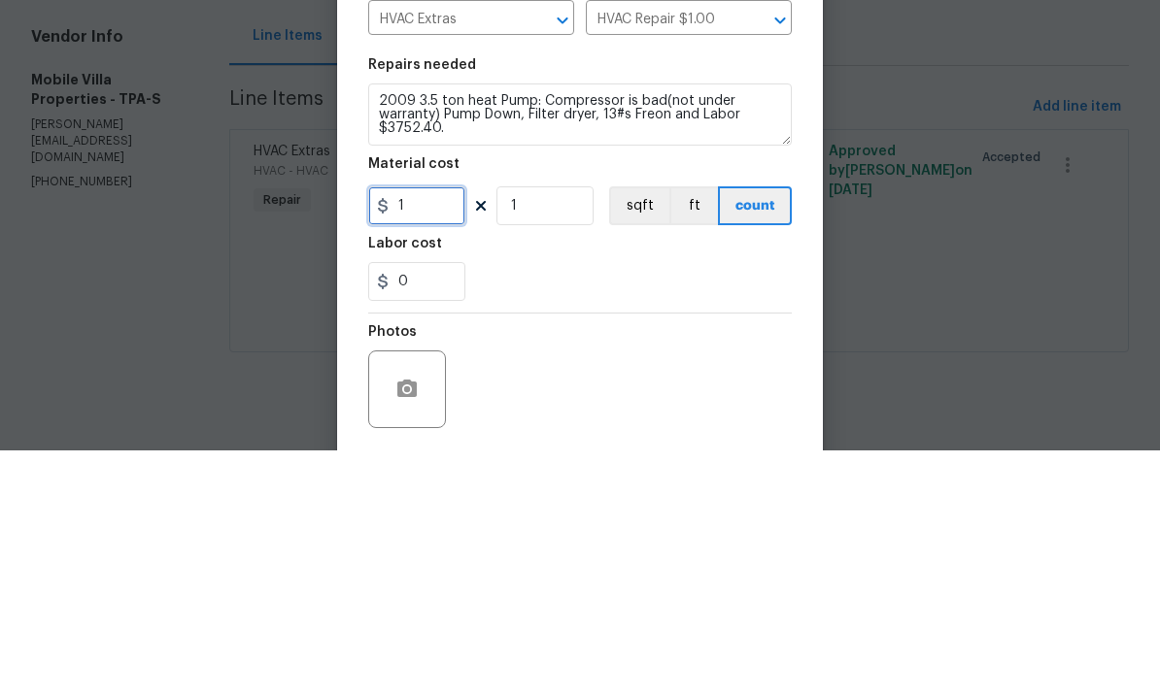
click at [431, 430] on input "1" at bounding box center [416, 449] width 97 height 39
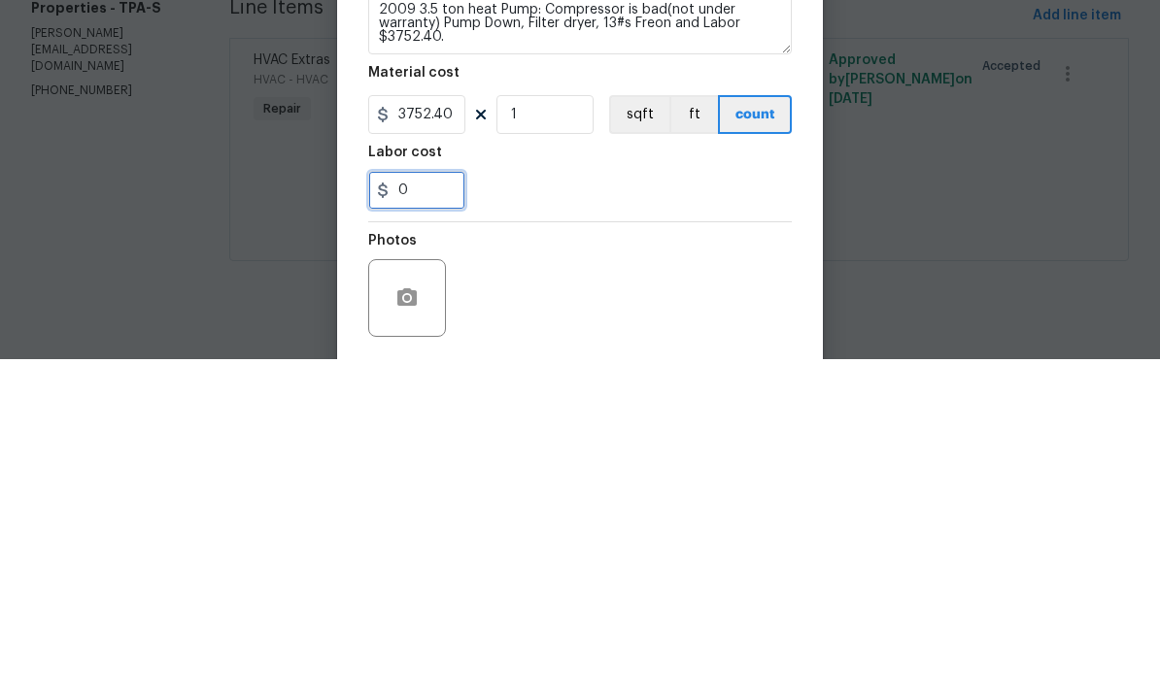
click at [412, 506] on input "0" at bounding box center [416, 525] width 97 height 39
type input "3752.4"
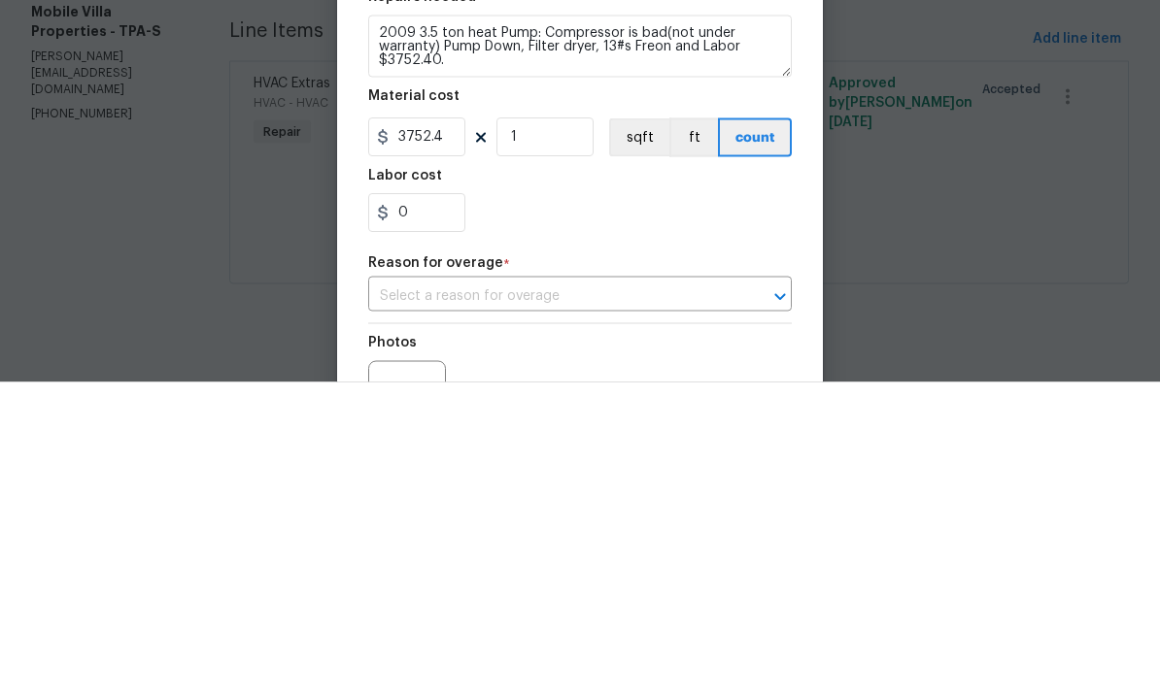
click at [458, 327] on textarea "2009 3.5 ton heat Pump: Compressor is bad(not under warranty) Pump Down, Filter…" at bounding box center [579, 358] width 423 height 62
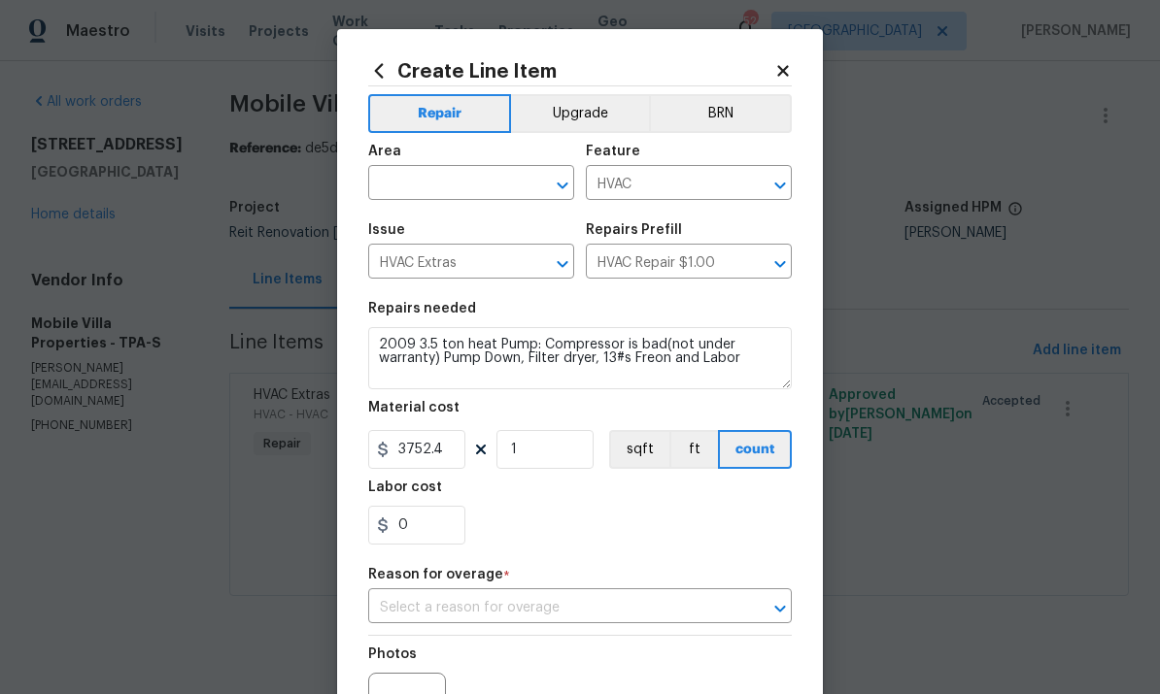
click at [362, 341] on div "Create Line Item Repair Upgrade BRN Area ​ Feature HVAC ​ Issue HVAC Extras ​ R…" at bounding box center [580, 457] width 486 height 857
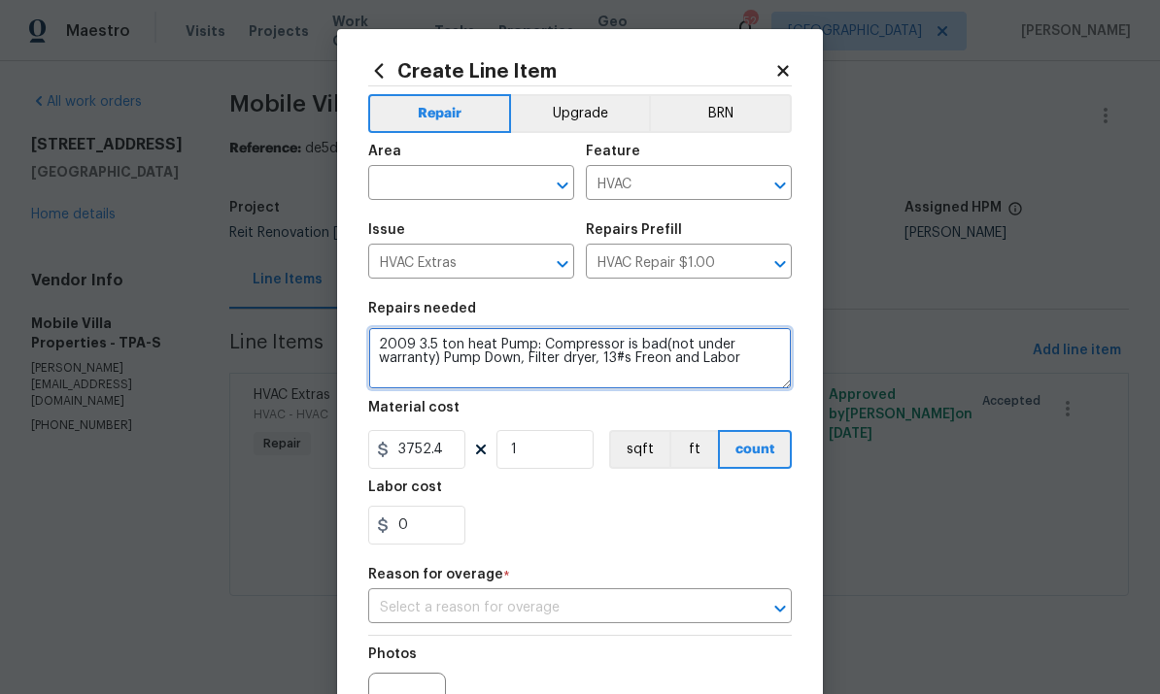
click at [377, 354] on textarea "2009 3.5 ton heat Pump: Compressor is bad(not under warranty) Pump Down, Filter…" at bounding box center [579, 358] width 423 height 62
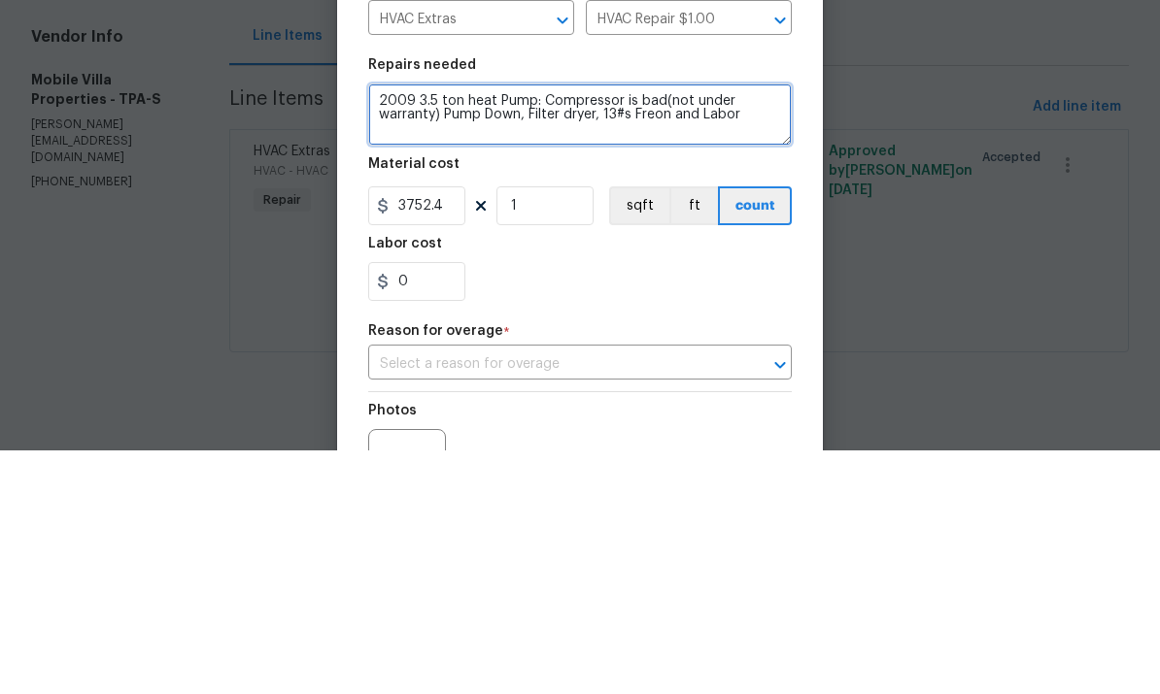
click at [400, 327] on textarea "2009 3.5 ton heat Pump: Compressor is bad(not under warranty) Pump Down, Filter…" at bounding box center [579, 358] width 423 height 62
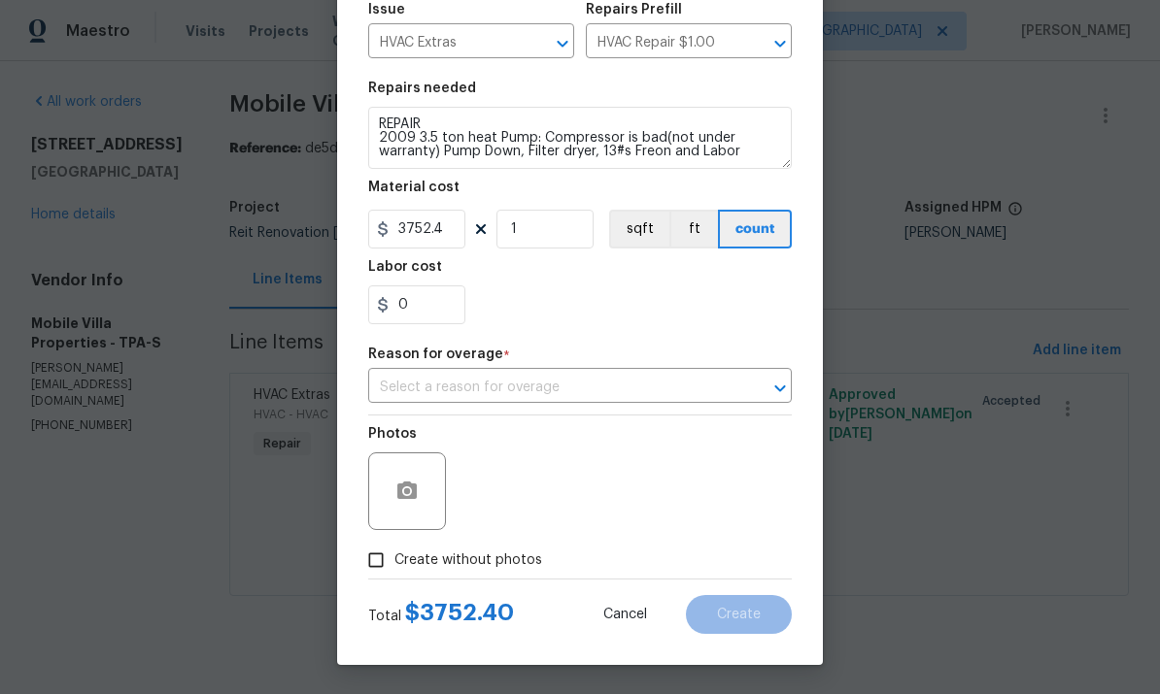
scroll to position [226, 0]
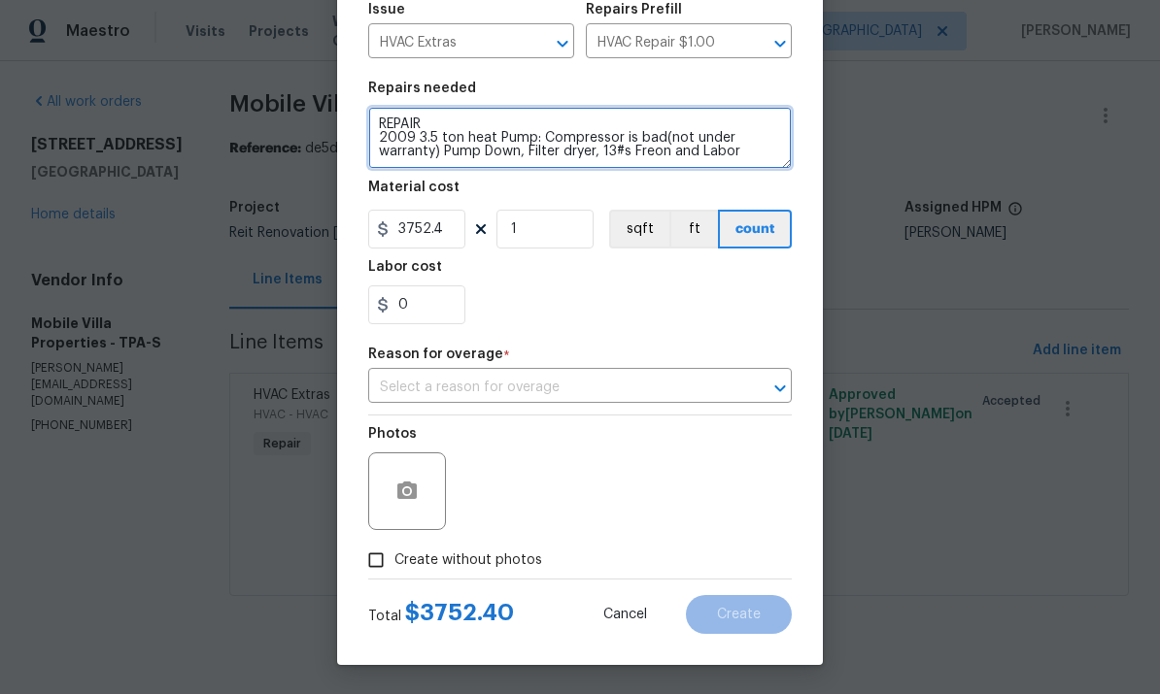
type textarea "REPAIR 2009 3.5 ton heat Pump: Compressor is bad(not under warranty) Pump Down,…"
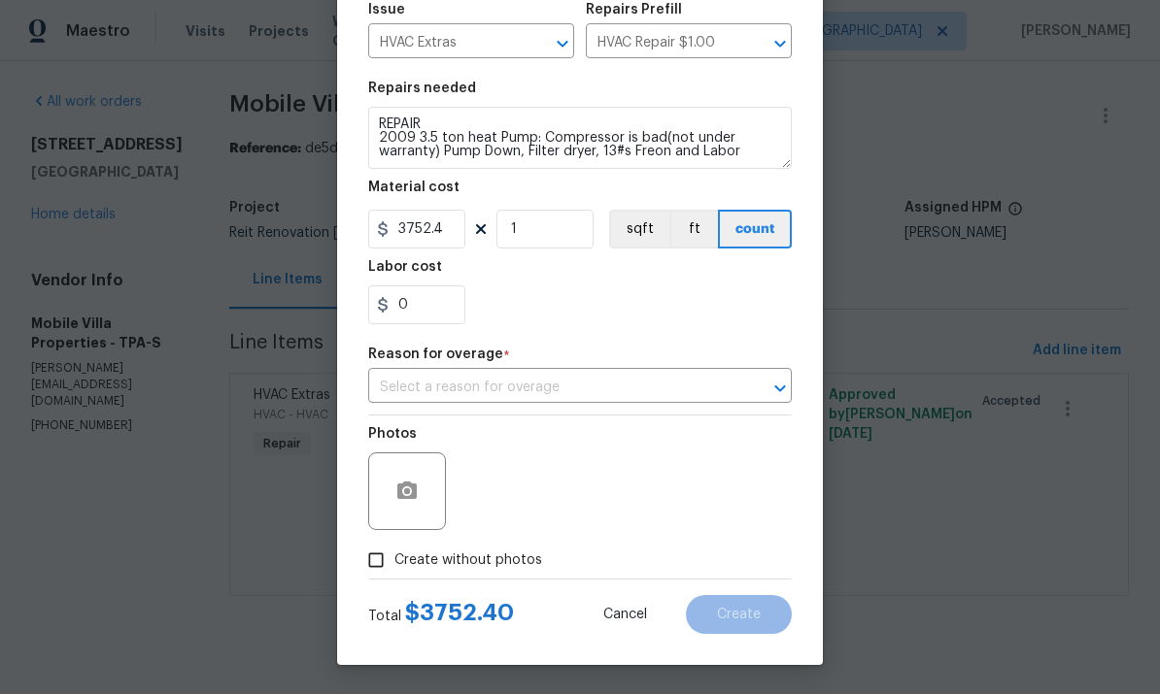
click at [593, 383] on input "text" at bounding box center [552, 388] width 369 height 30
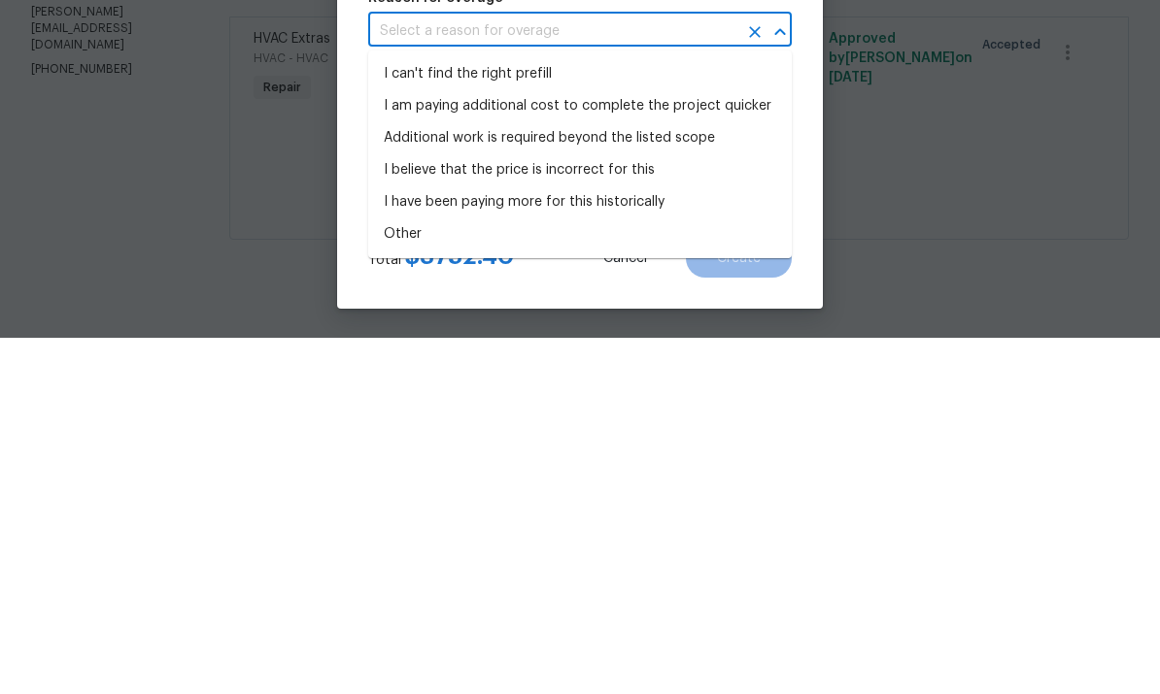
click at [625, 479] on li "Additional work is required beyond the listed scope" at bounding box center [579, 495] width 423 height 32
type input "Additional work is required beyond the listed scope"
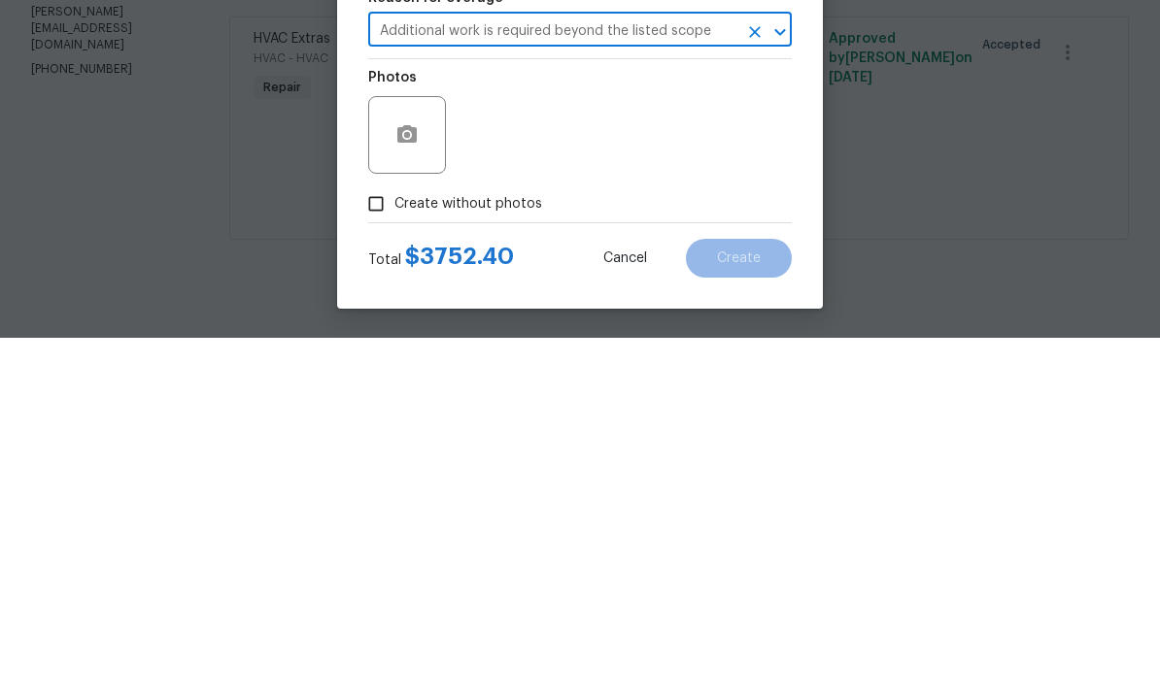
click at [484, 551] on span "Create without photos" at bounding box center [468, 561] width 148 height 20
click at [394, 542] on input "Create without photos" at bounding box center [375, 560] width 37 height 37
checkbox input "true"
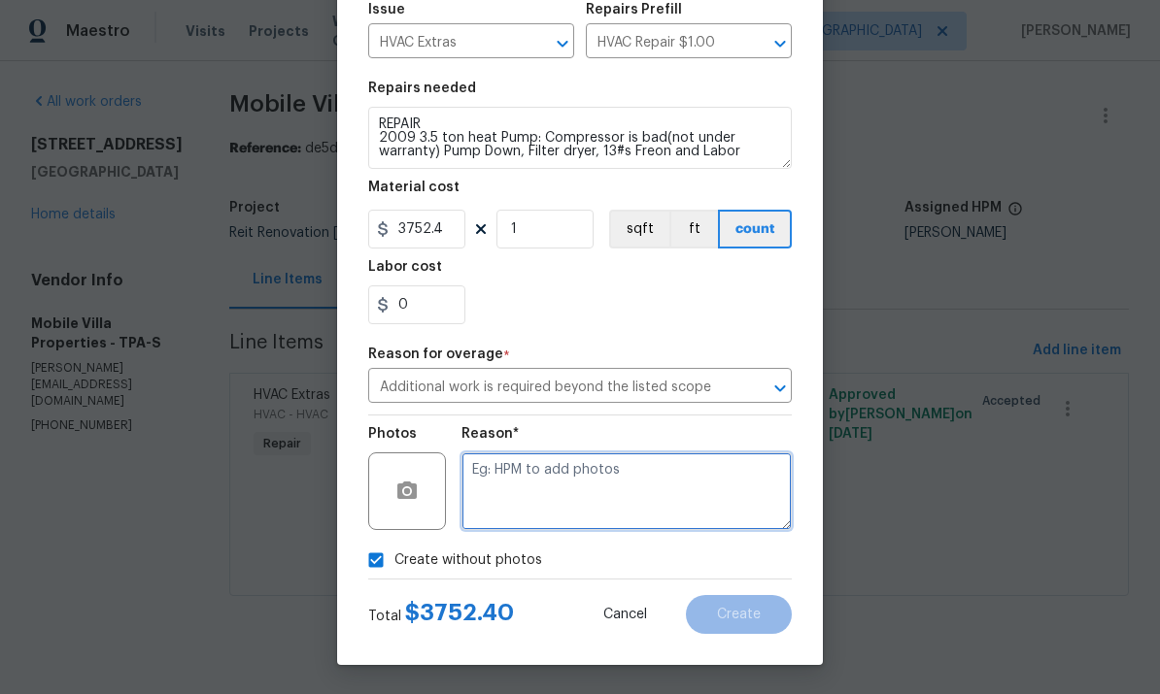
click at [624, 480] on textarea at bounding box center [626, 492] width 330 height 78
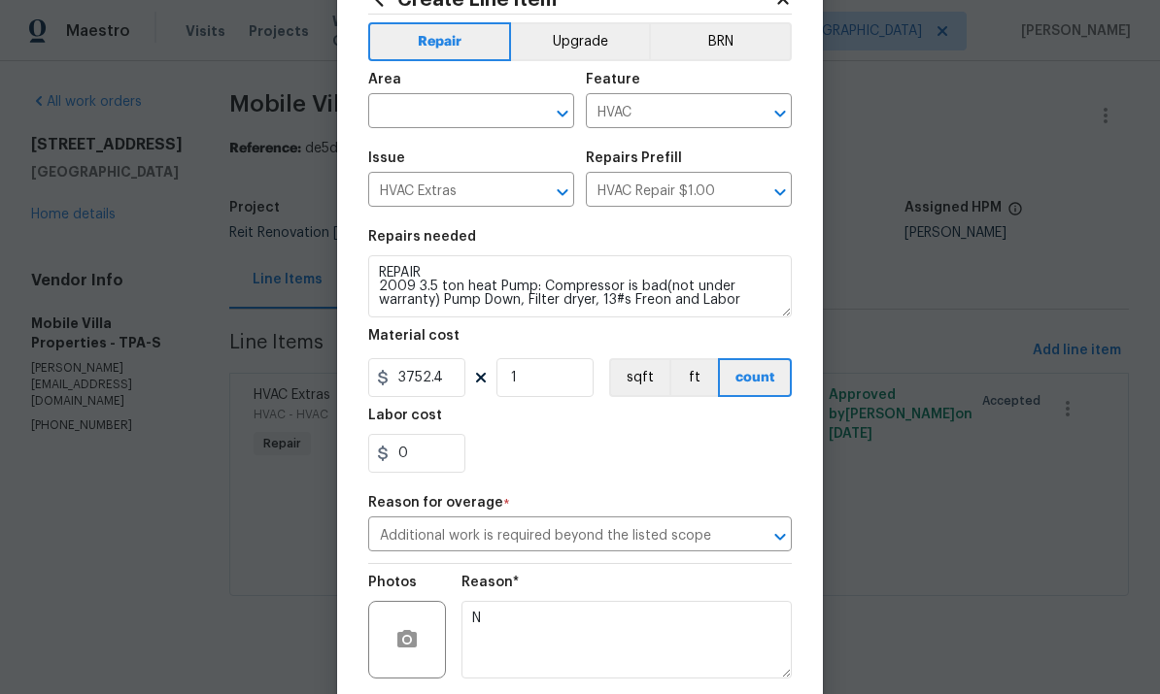
scroll to position [54, 0]
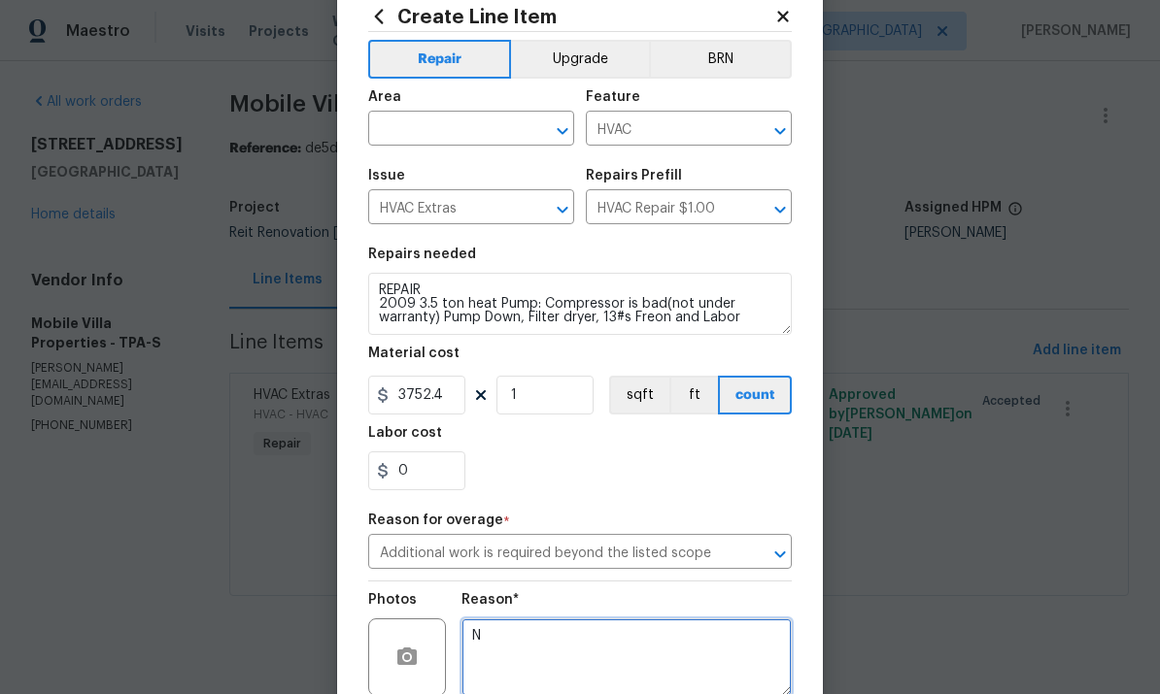
type textarea "N"
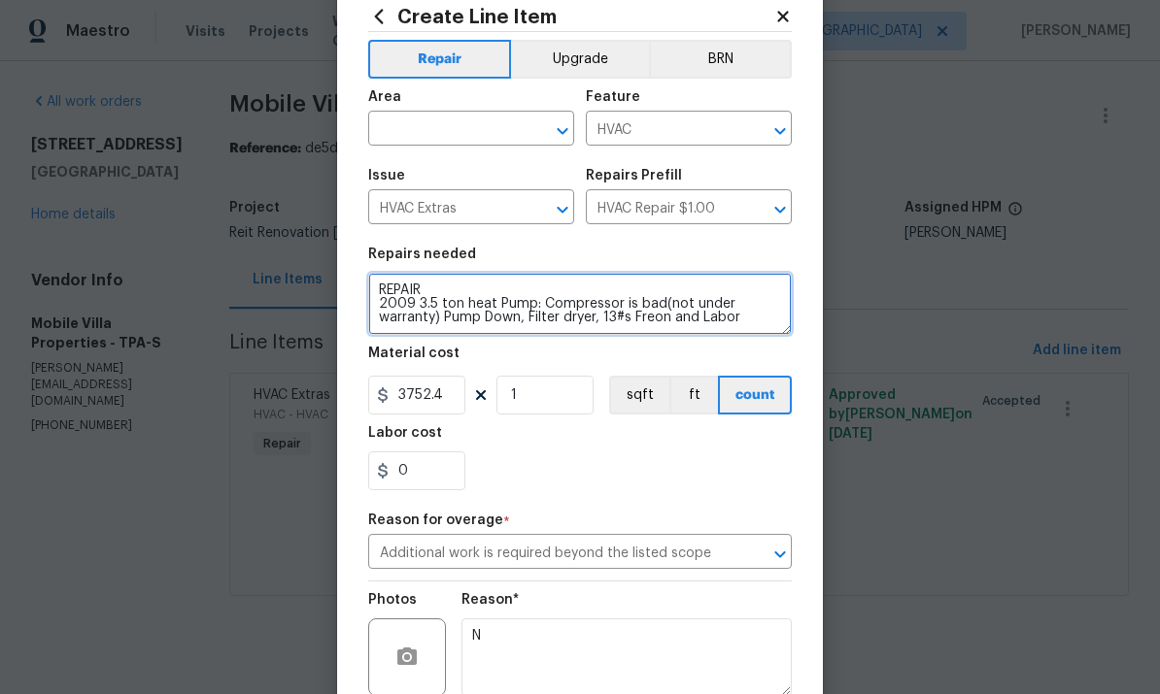
click at [583, 315] on textarea "REPAIR 2009 3.5 ton heat Pump: Compressor is bad(not under warranty) Pump Down,…" at bounding box center [579, 304] width 423 height 62
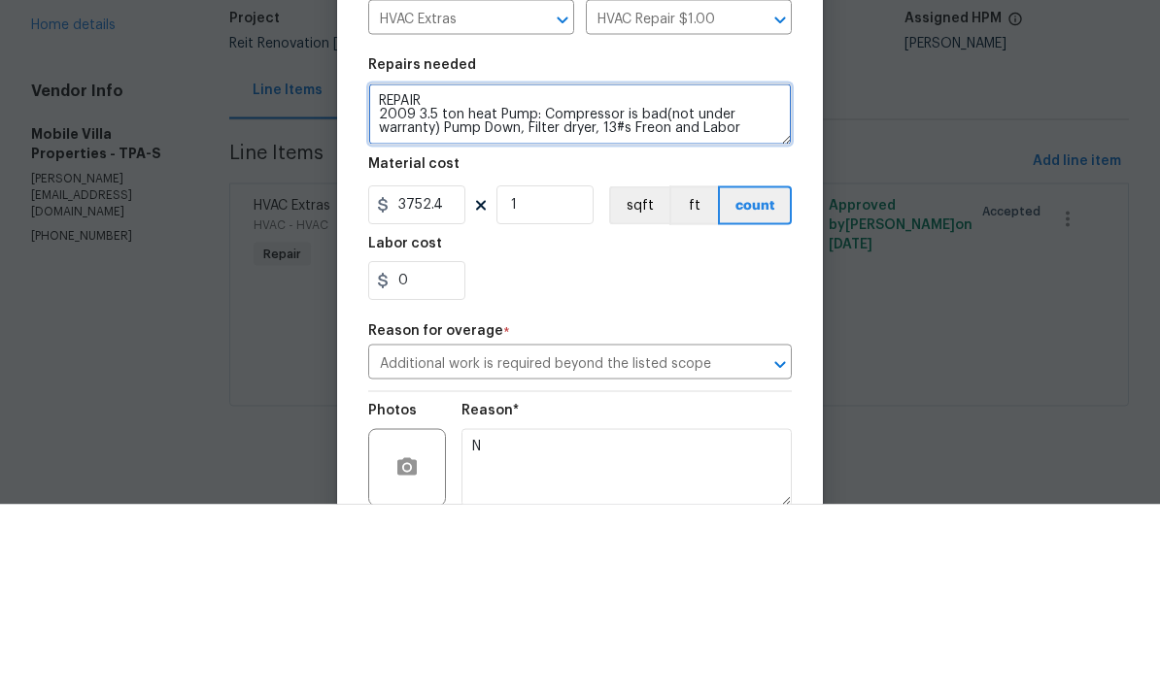
click at [686, 273] on textarea "REPAIR 2009 3.5 ton heat Pump: Compressor is bad(not under warranty) Pump Down,…" at bounding box center [579, 304] width 423 height 62
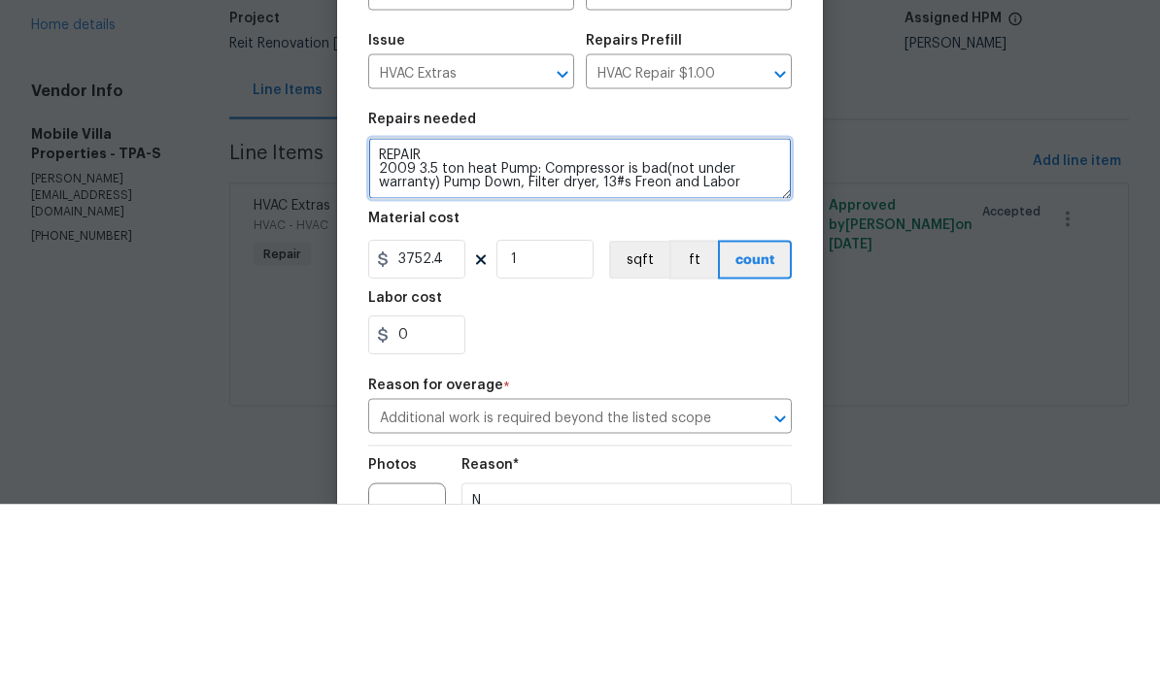
scroll to position [0, 0]
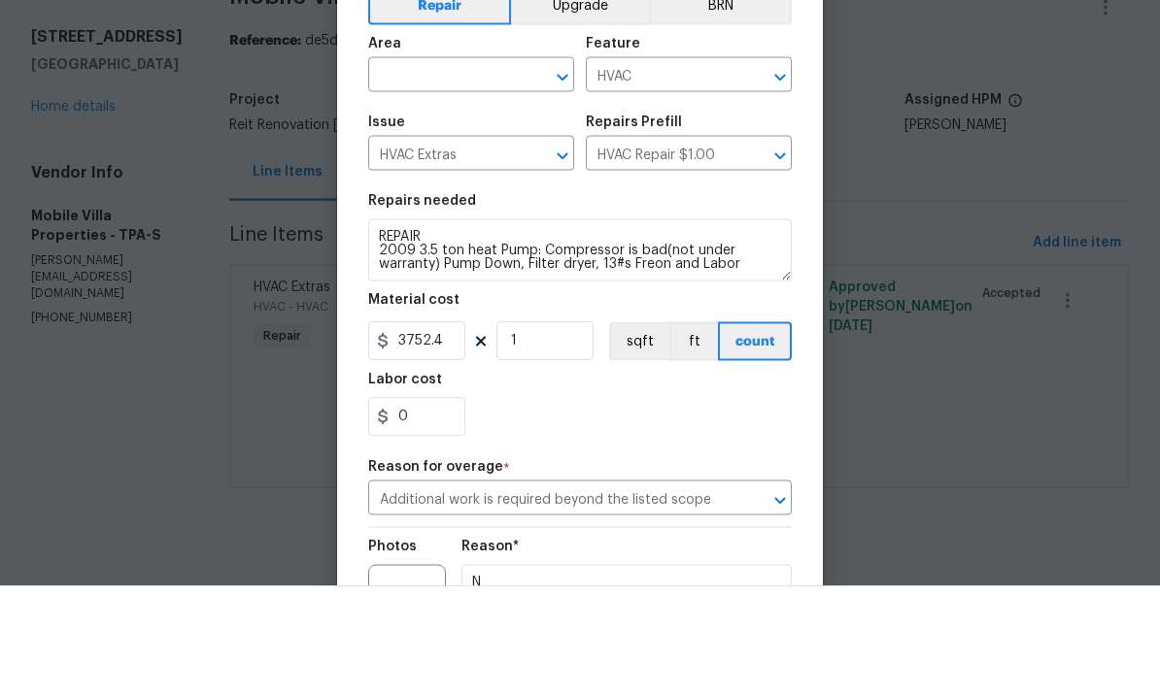
click at [464, 170] on input "text" at bounding box center [444, 185] width 152 height 30
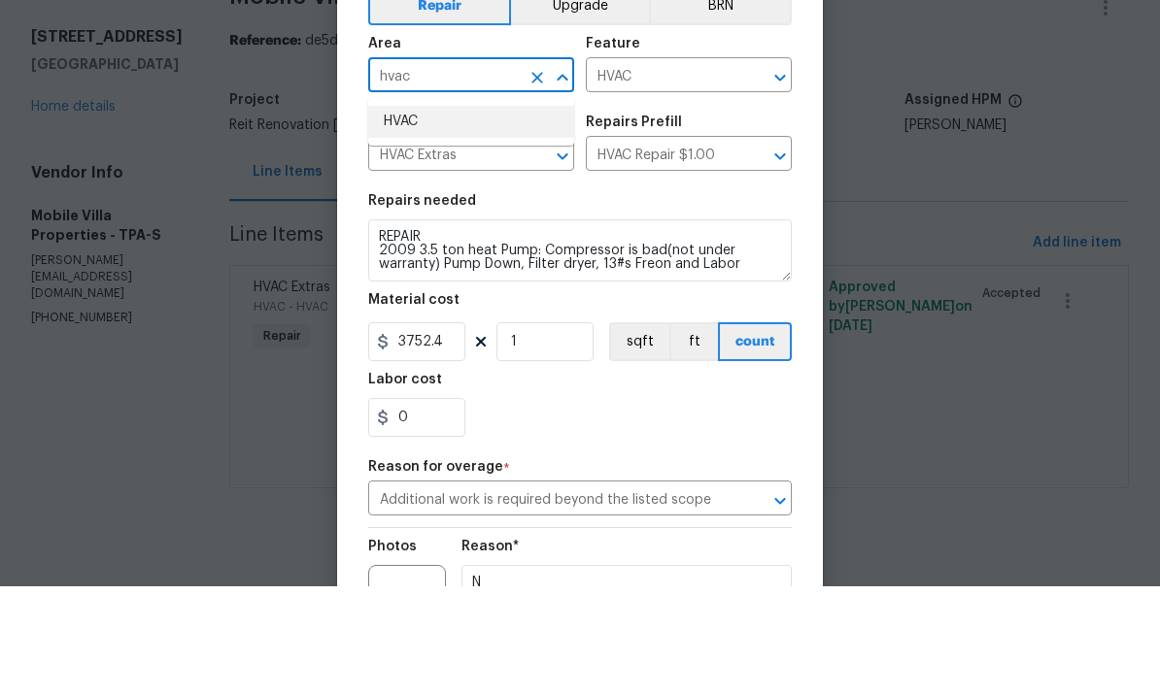
click at [453, 214] on li "HVAC" at bounding box center [471, 230] width 206 height 32
type input "HVAC"
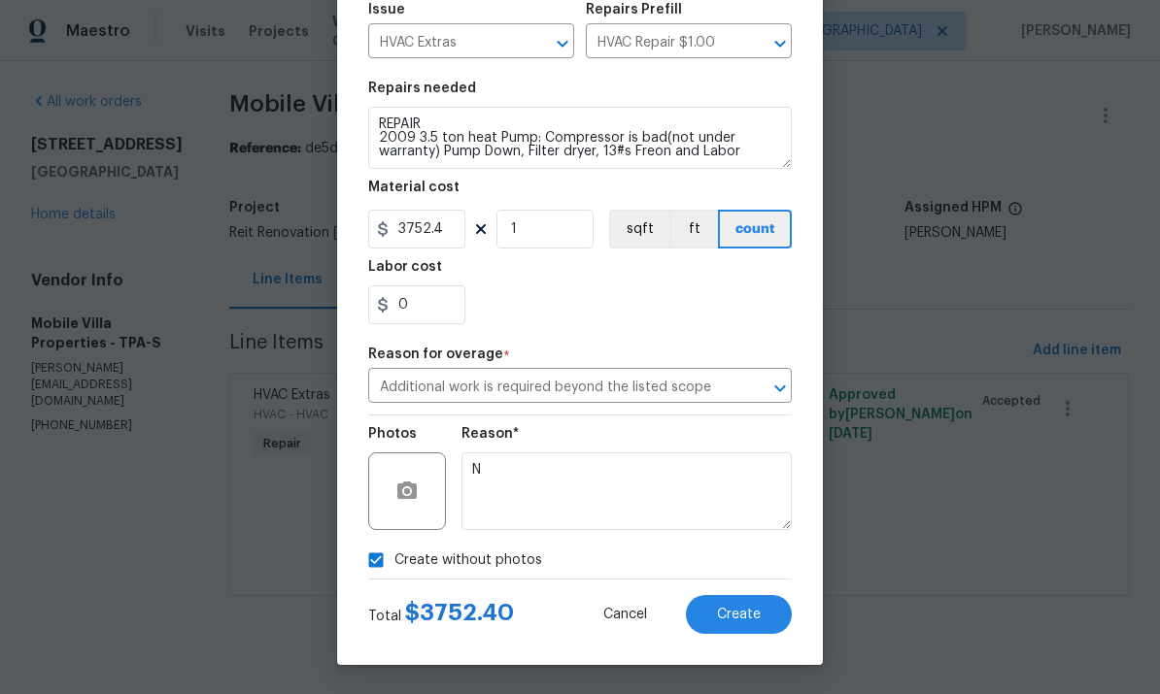
scroll to position [226, 0]
click at [736, 622] on span "Create" at bounding box center [739, 615] width 44 height 15
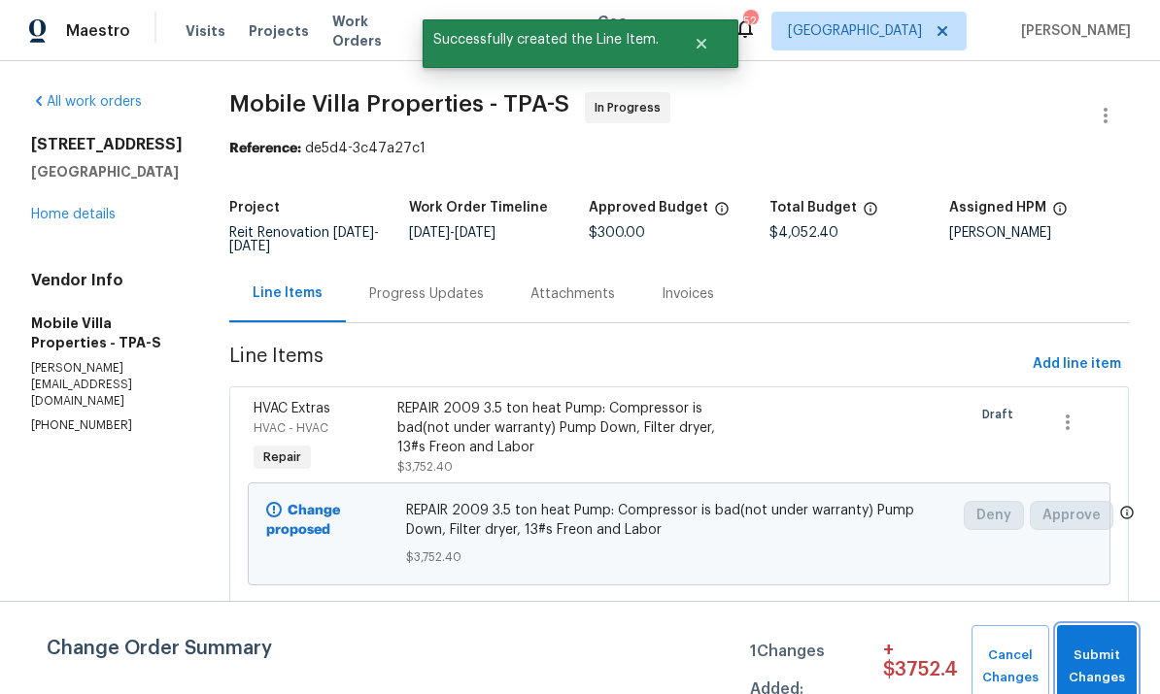
click at [1097, 660] on span "Submit Changes" at bounding box center [1096, 667] width 60 height 45
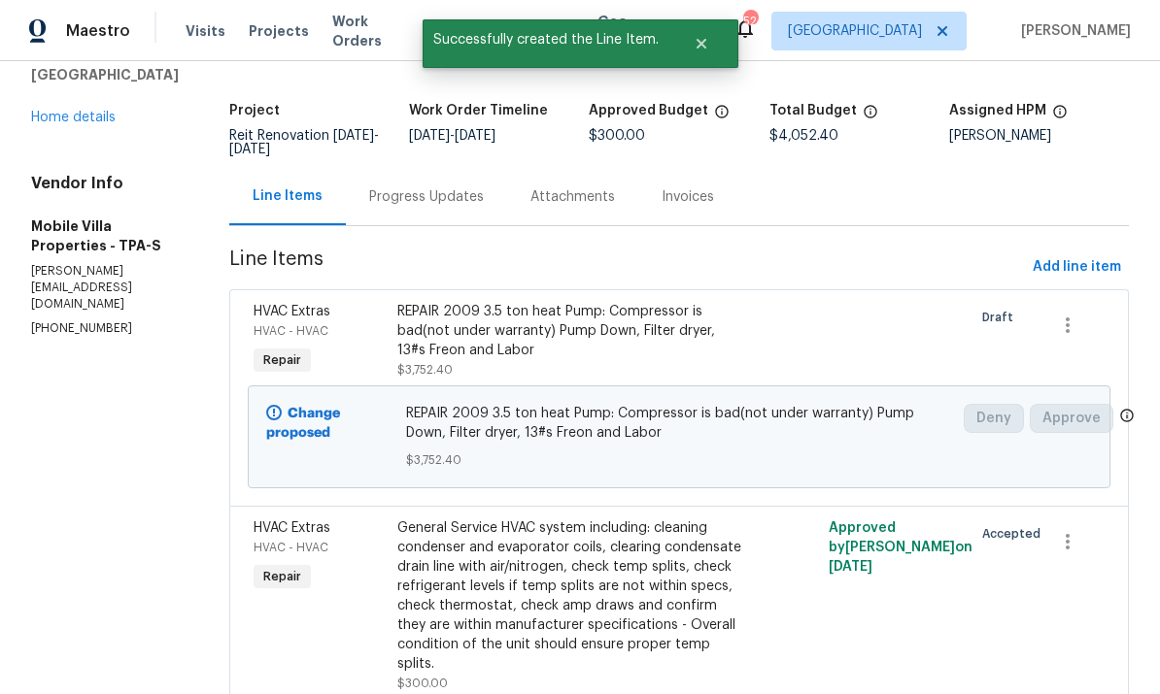
scroll to position [96, 0]
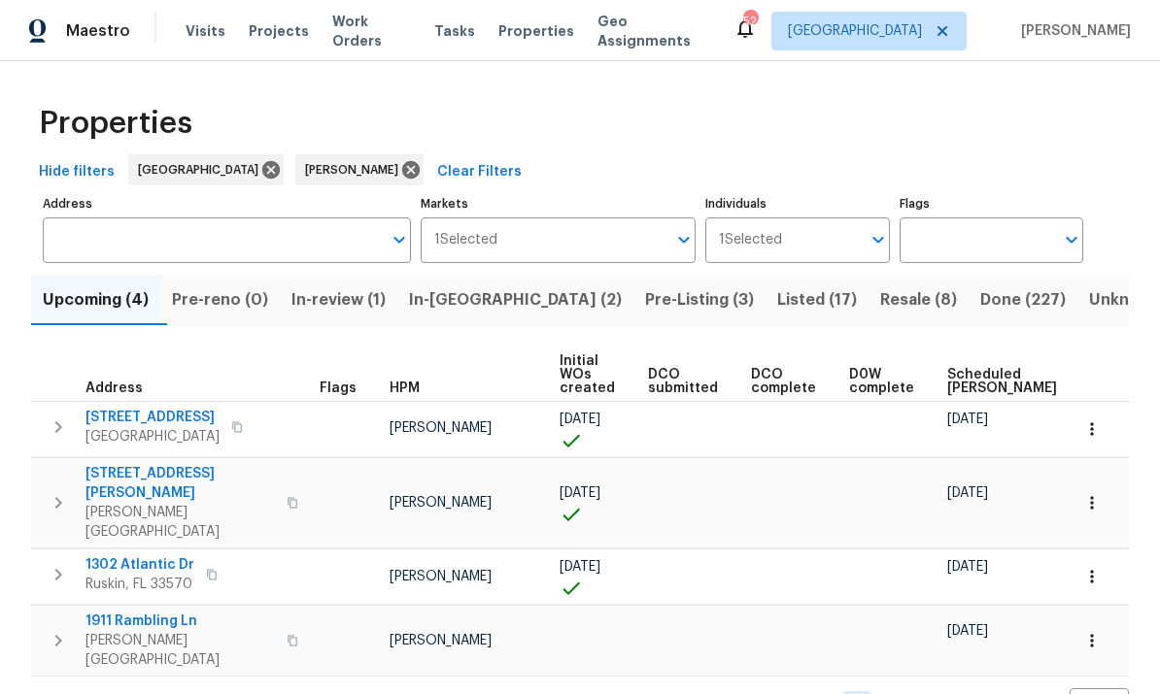
click at [92, 250] on input "Address" at bounding box center [212, 241] width 339 height 46
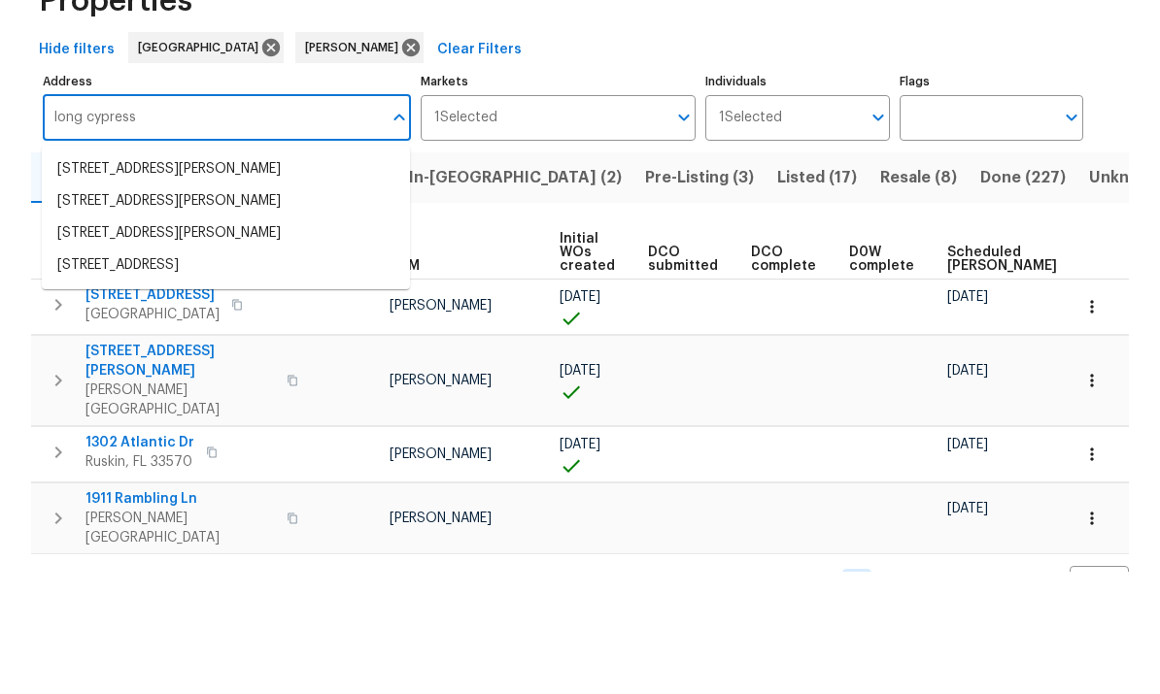
click at [49, 218] on input "long cypress" at bounding box center [212, 241] width 339 height 46
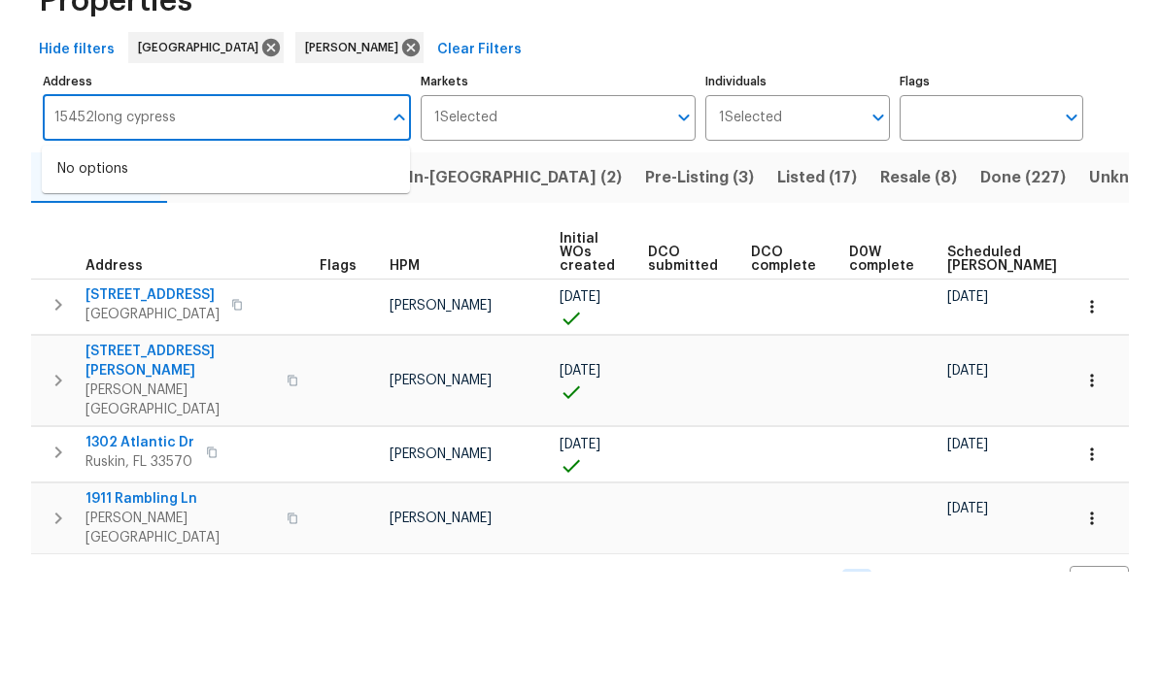
type input "15452 long cypress"
click at [90, 276] on li "15452 Long Cypress Dr Ruskin FL 33573" at bounding box center [226, 292] width 368 height 32
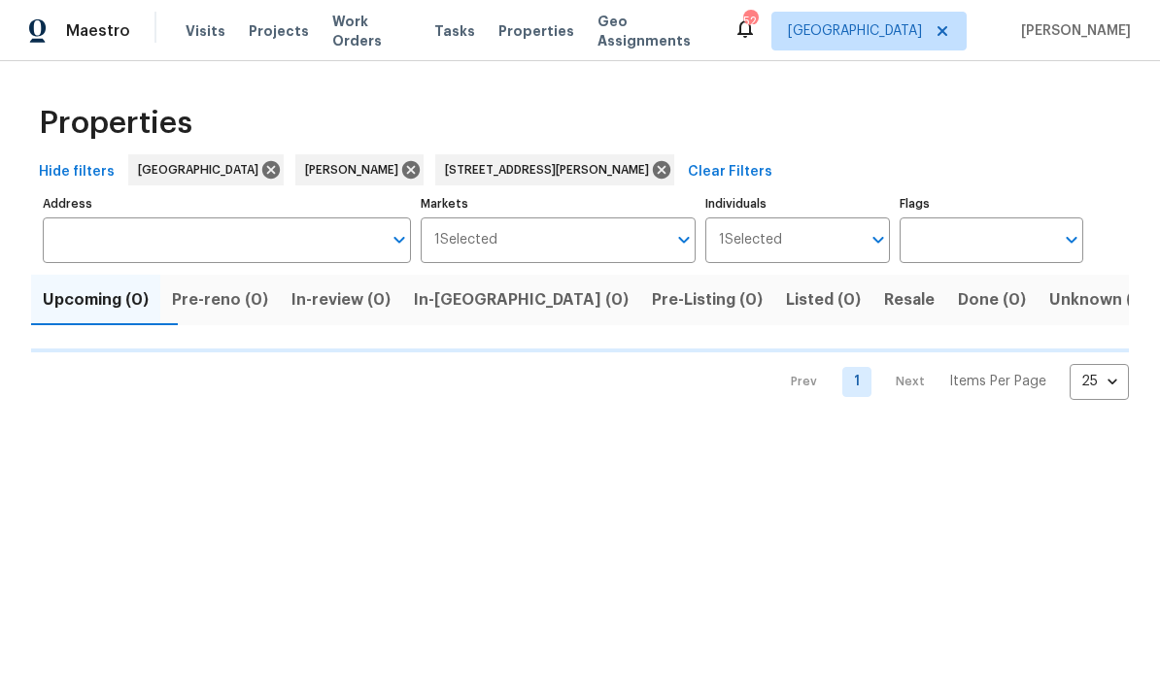
type input "15452 Long Cypress Dr Ruskin FL 33573"
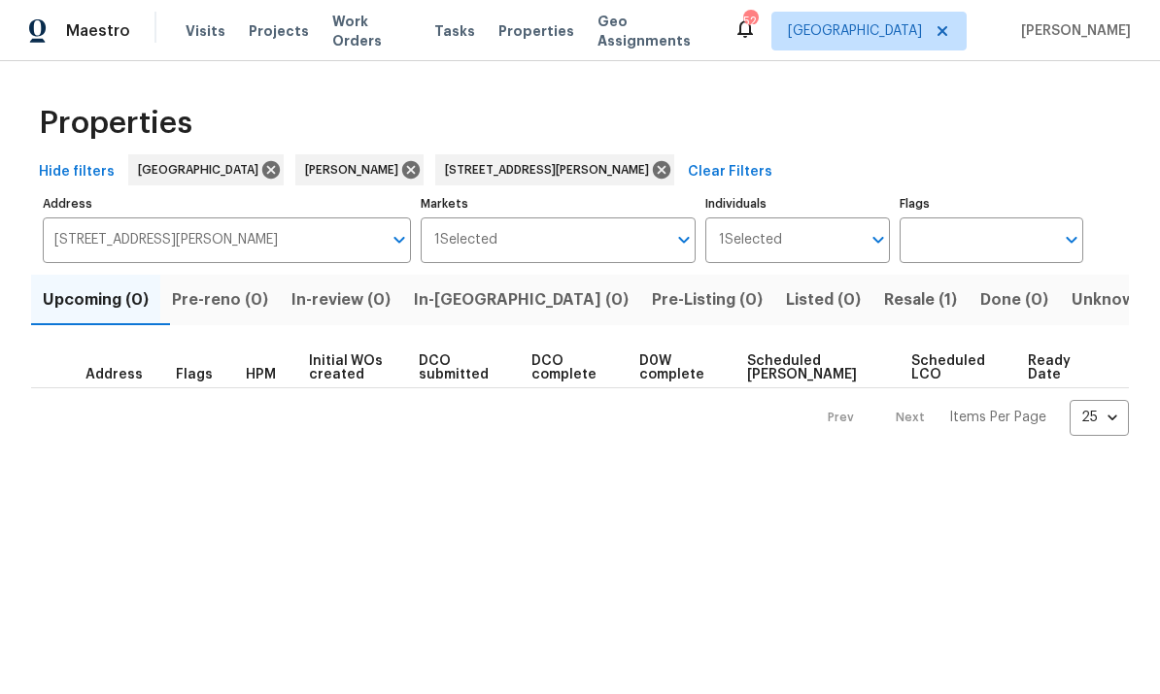
click at [884, 307] on span "Resale (1)" at bounding box center [920, 300] width 73 height 27
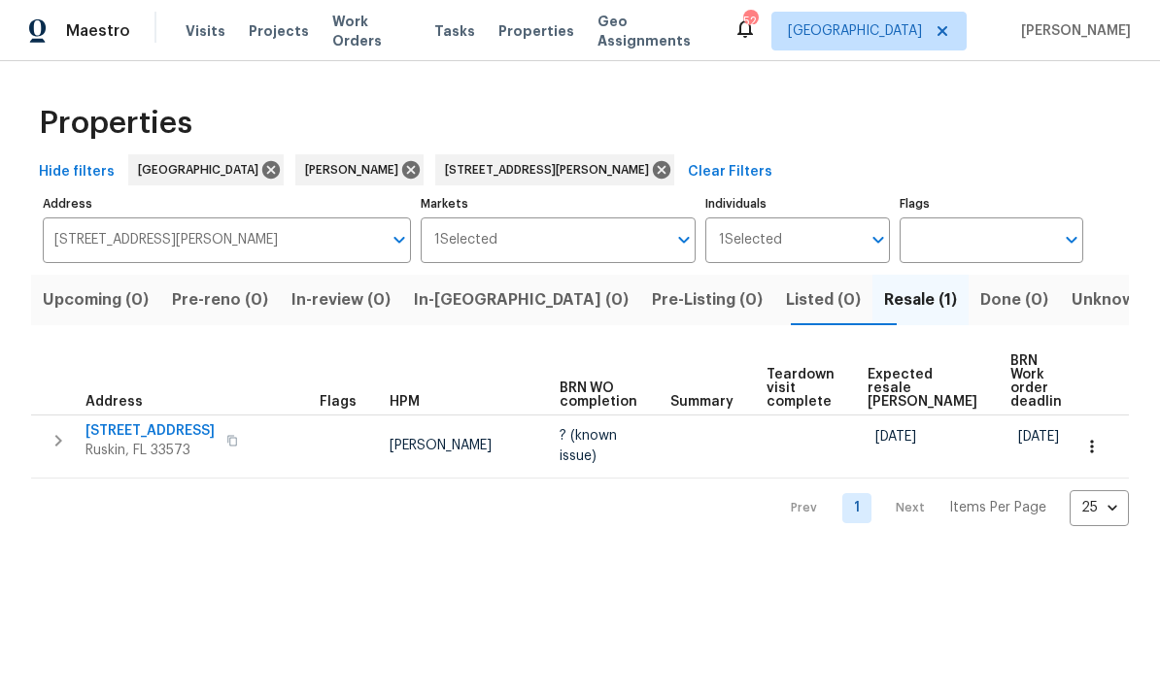
click at [137, 422] on span "[STREET_ADDRESS]" at bounding box center [149, 431] width 129 height 19
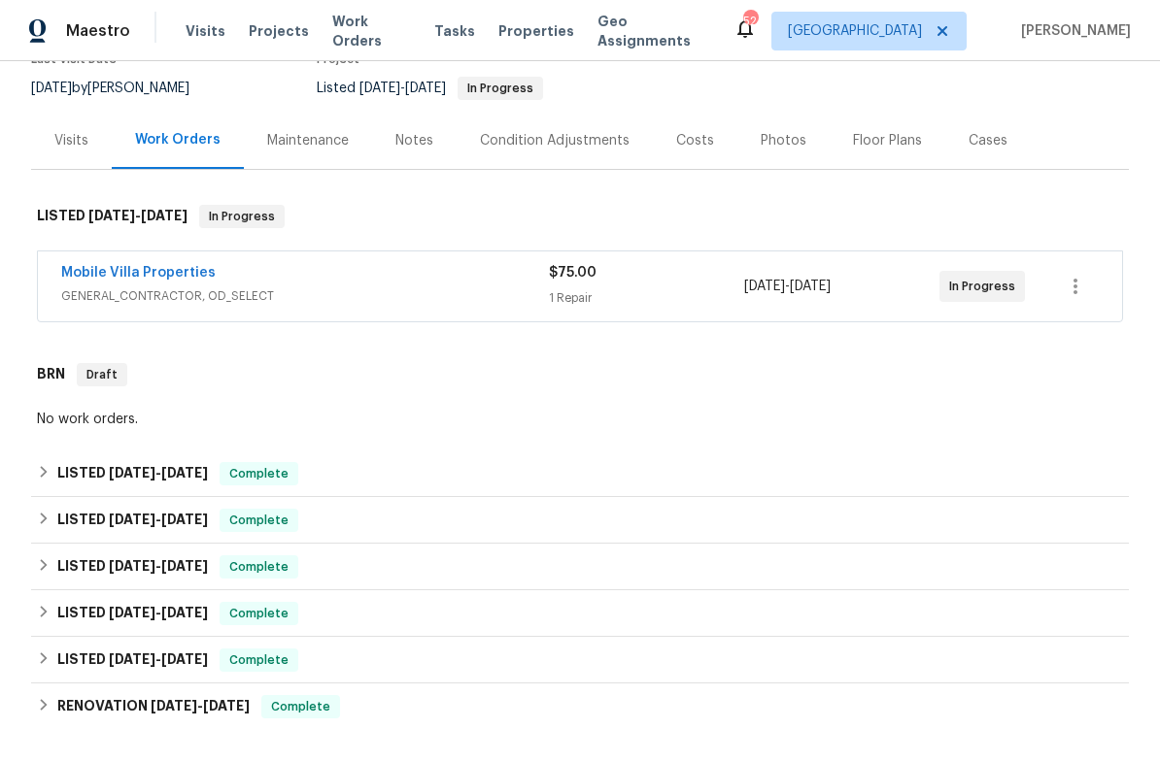
scroll to position [184, 0]
click at [133, 271] on link "Mobile Villa Properties" at bounding box center [138, 272] width 154 height 14
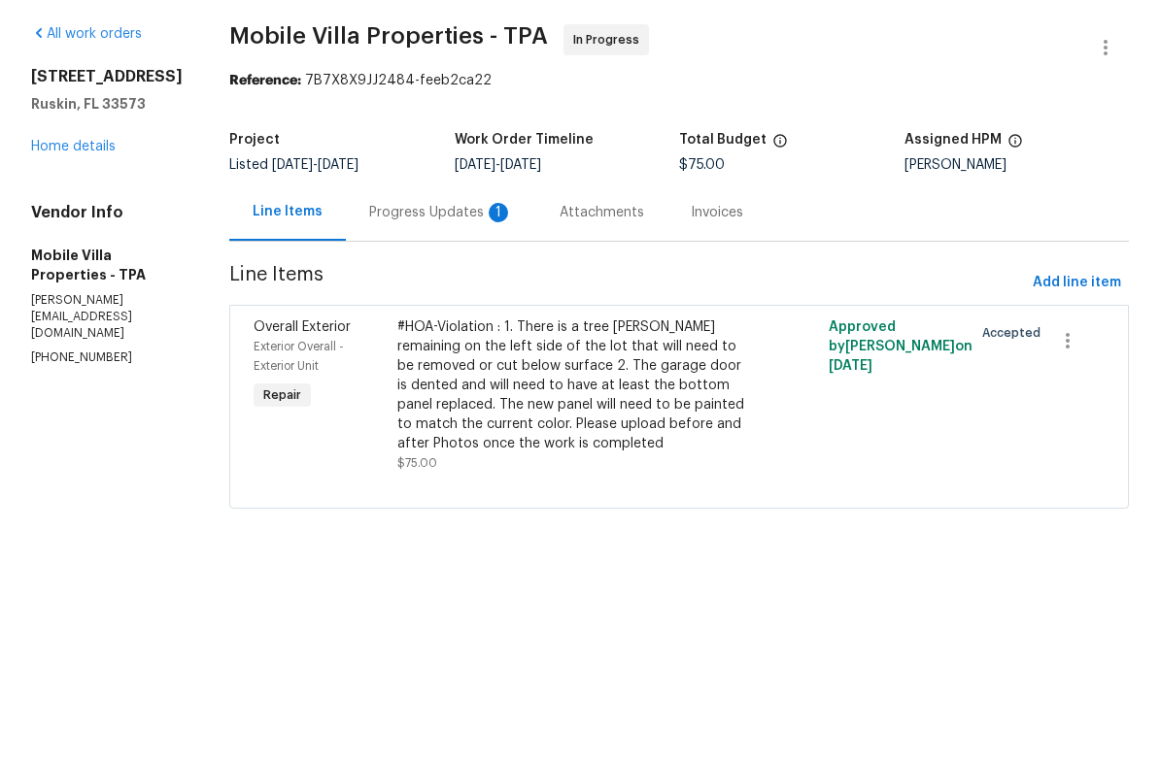
click at [633, 403] on div "#HOA-Violation : 1. There is a tree stump remaining on the left side of the lot…" at bounding box center [571, 454] width 348 height 136
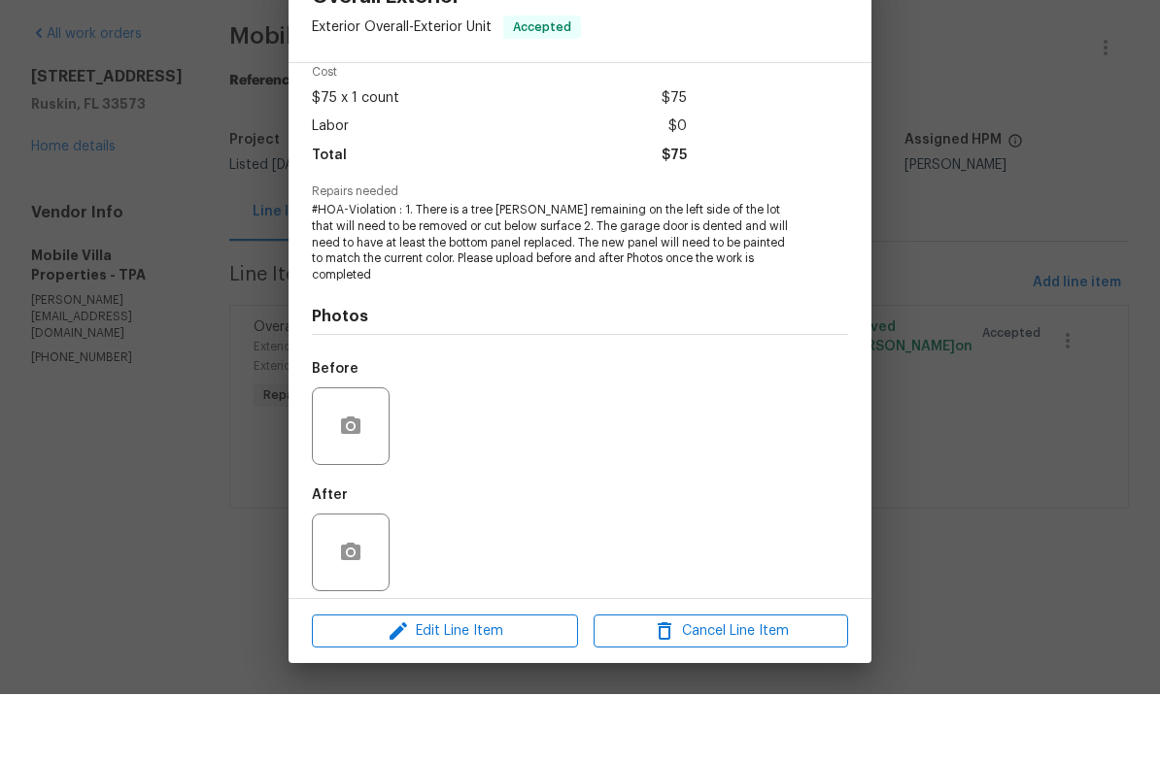
scroll to position [86, 0]
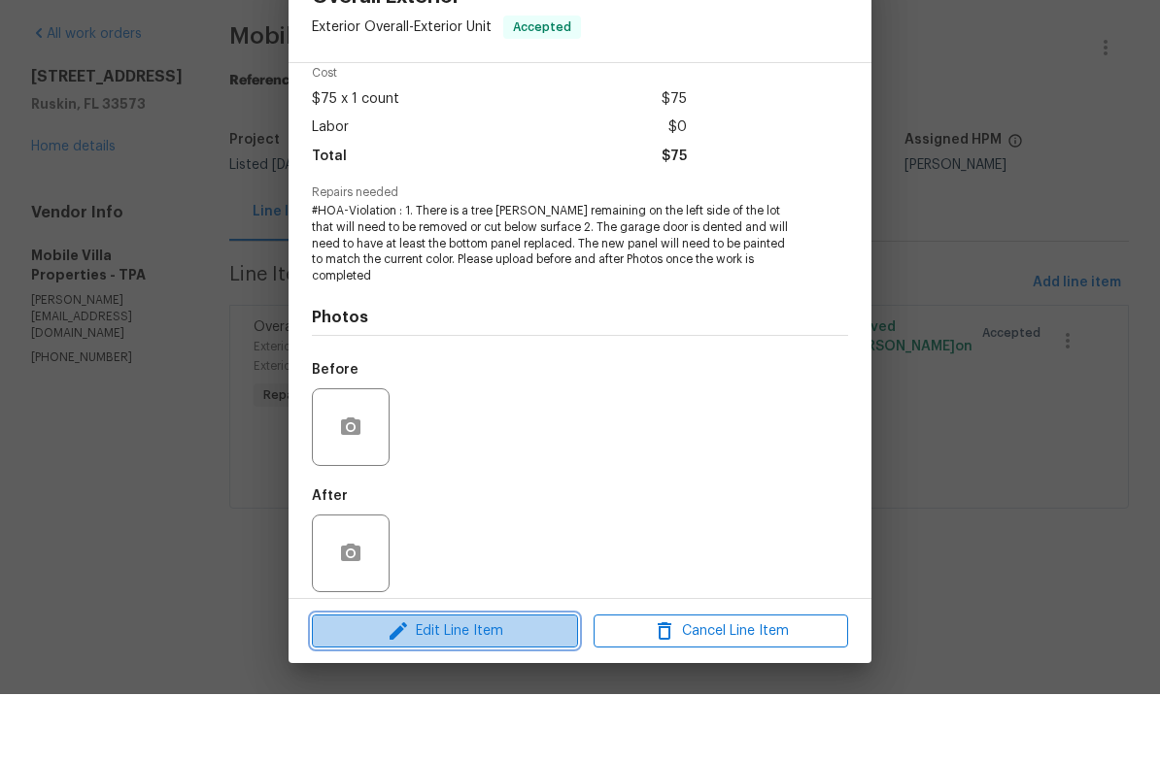
click at [493, 688] on span "Edit Line Item" at bounding box center [445, 700] width 254 height 24
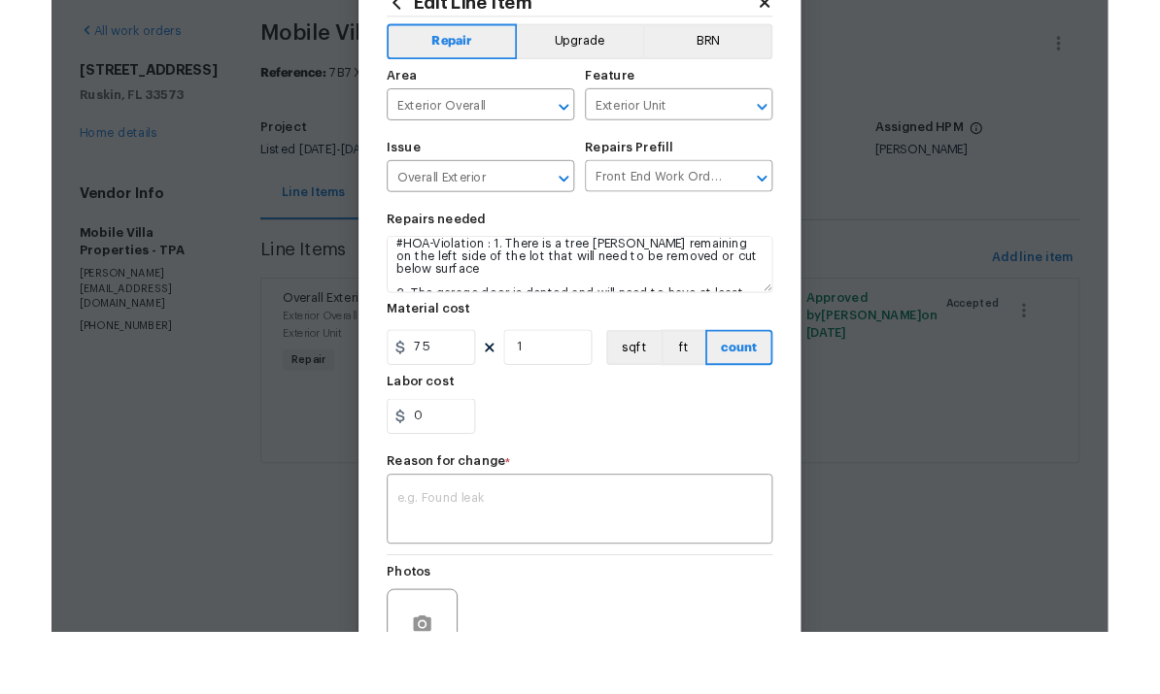
scroll to position [10, 0]
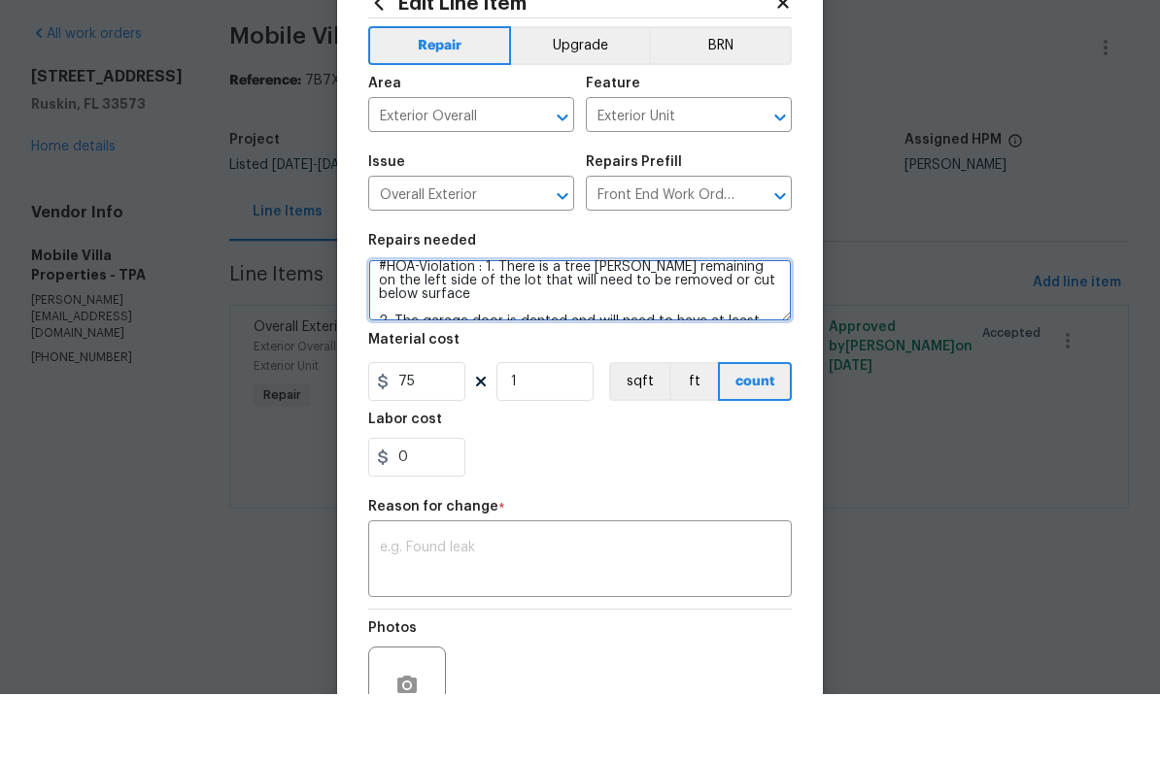
click at [543, 327] on textarea "#HOA-Violation : 1. There is a tree stump remaining on the left side of the lot…" at bounding box center [579, 358] width 423 height 62
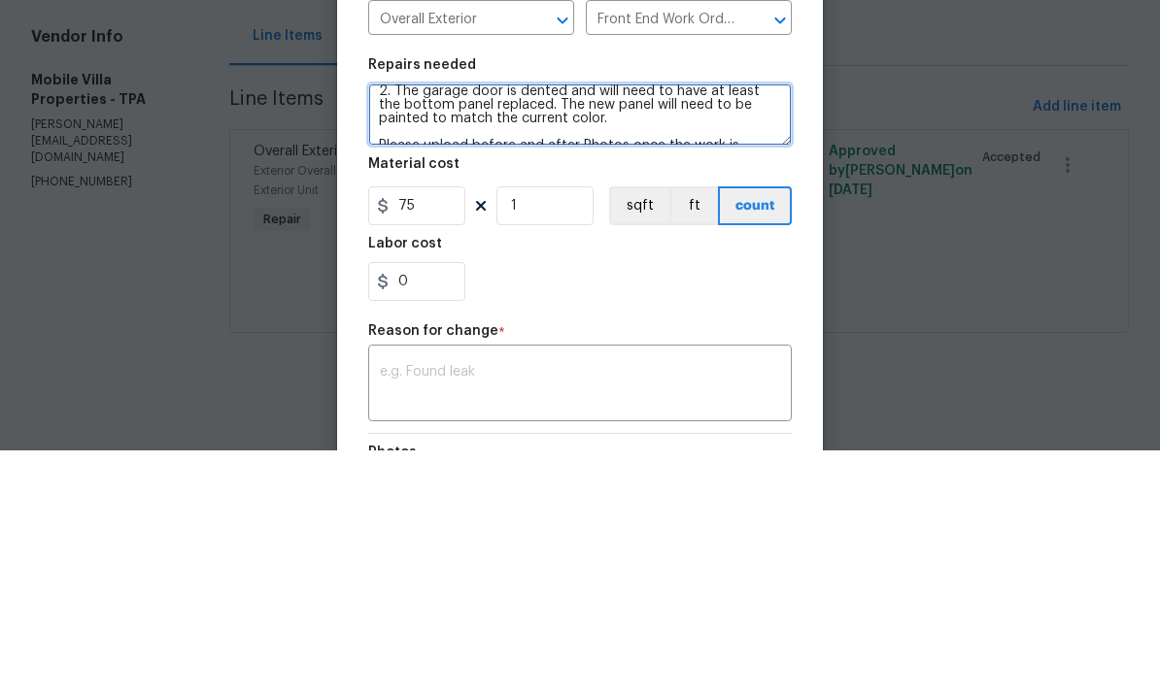
scroll to position [65, 0]
click at [682, 327] on textarea "#HOA-Violation : 1. There is a tree stump remaining on the left side of the lot…" at bounding box center [579, 358] width 423 height 62
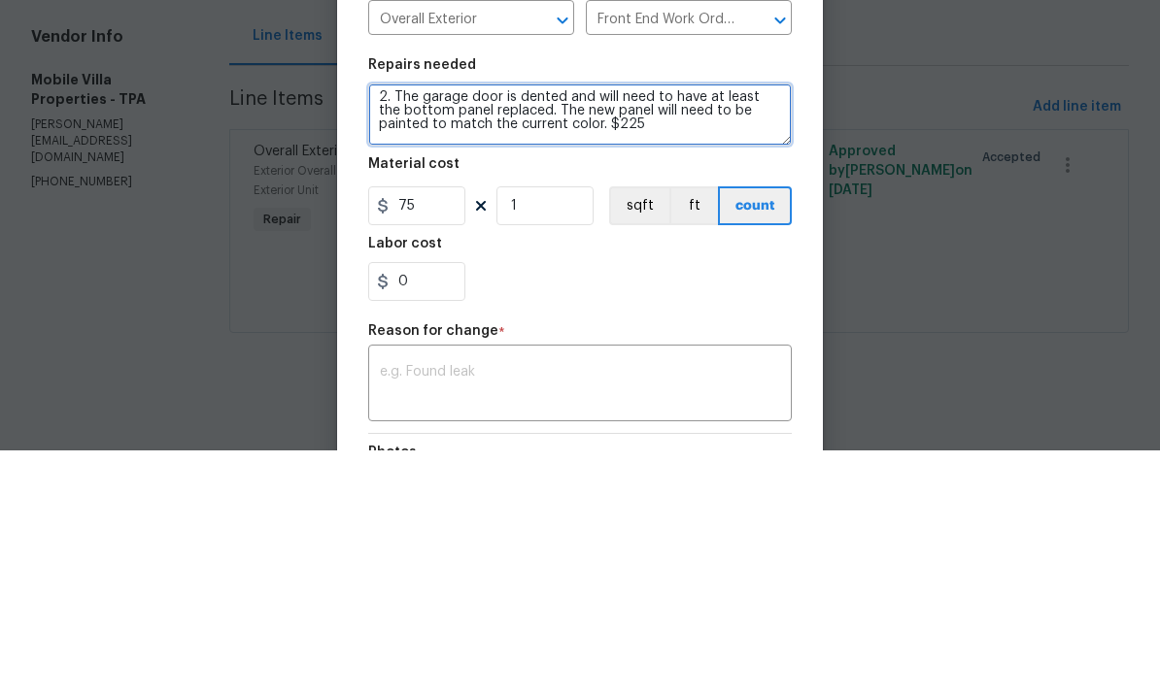
scroll to position [59, 0]
type textarea "#HOA-Violation : 1. There is a tree stump remaining on the left side of the lot…"
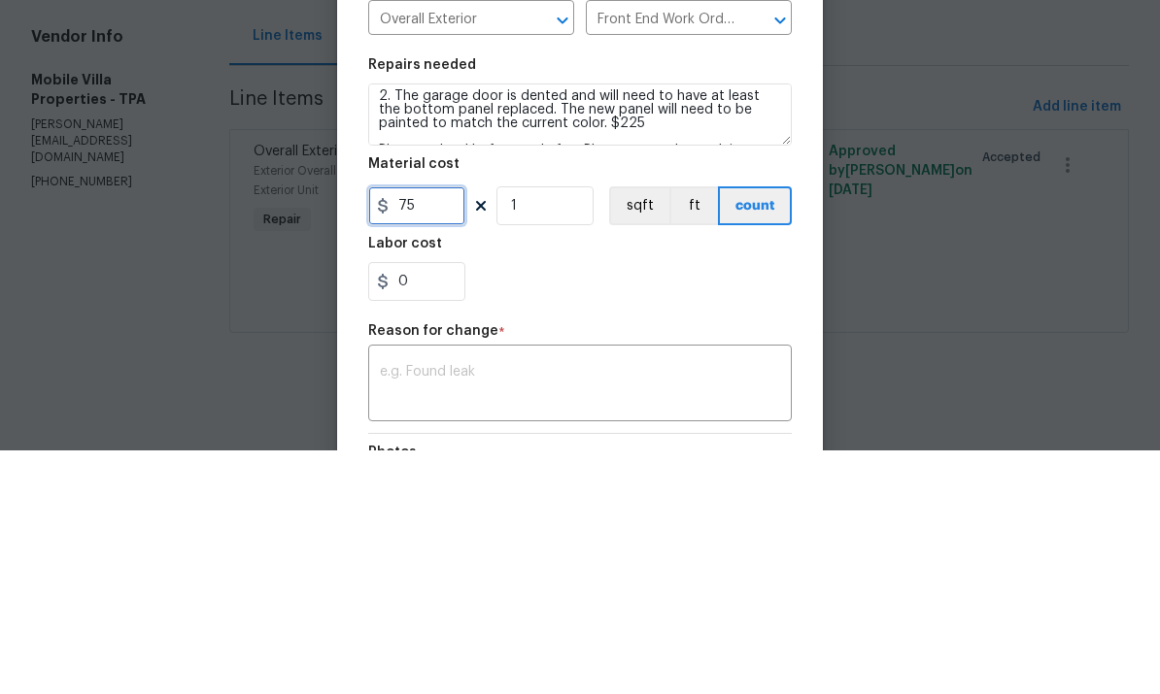
click at [440, 430] on input "75" at bounding box center [416, 449] width 97 height 39
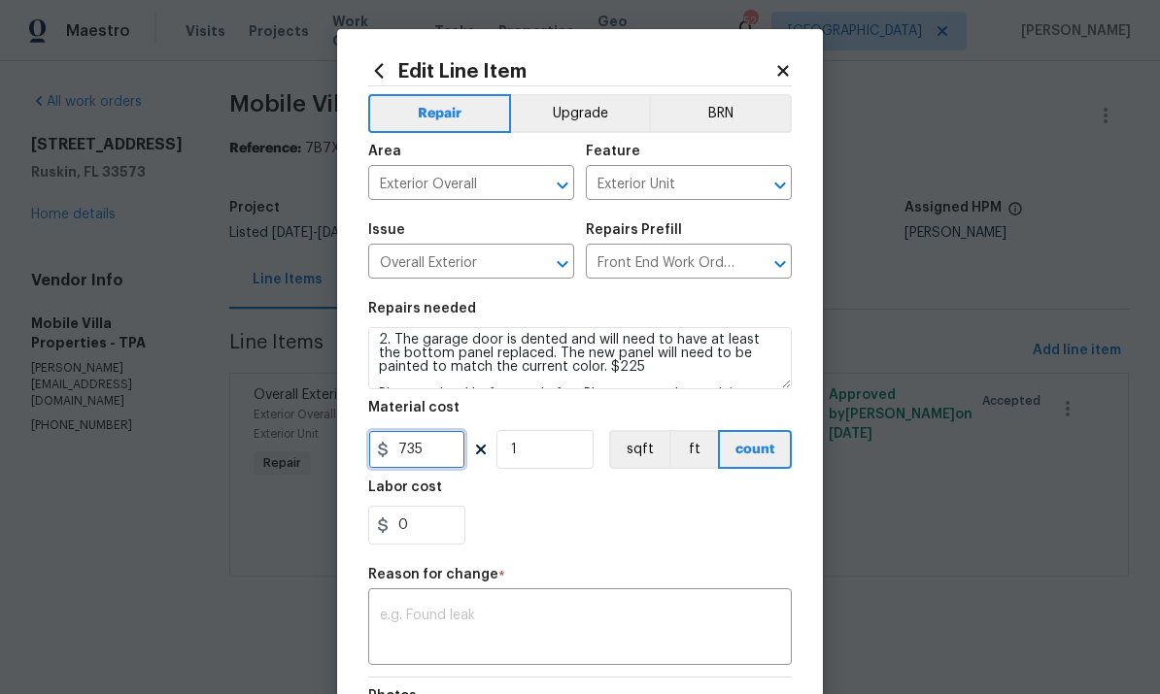
type input "735"
click at [613, 608] on div "x ​" at bounding box center [579, 629] width 423 height 72
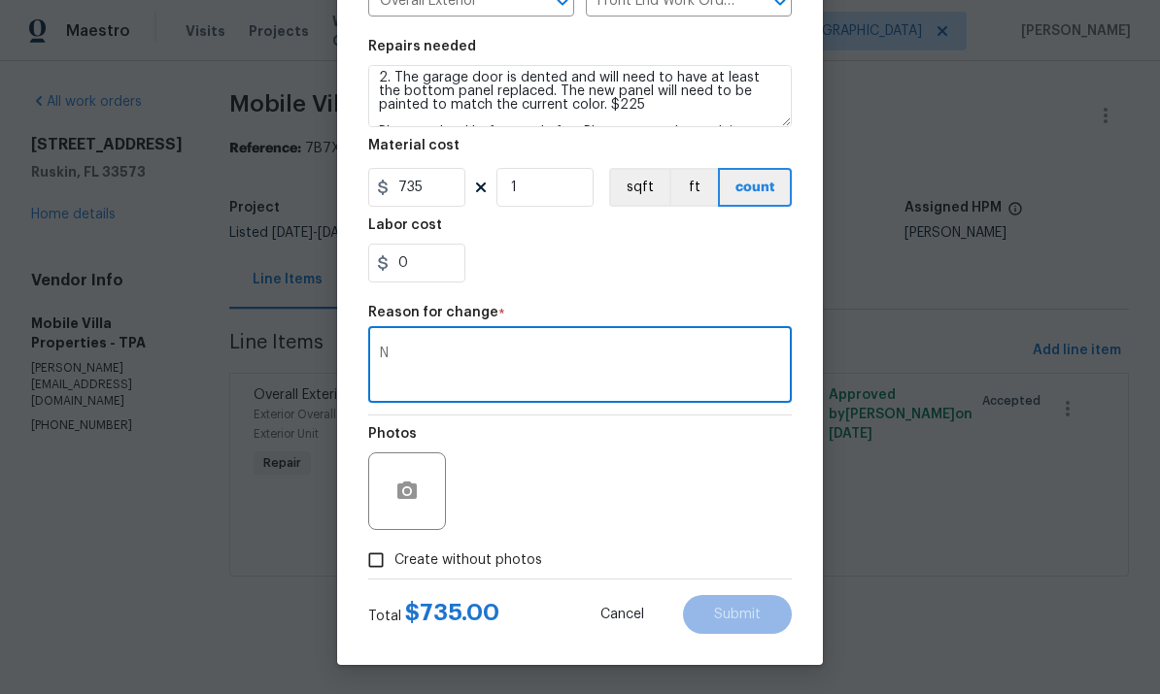
scroll to position [266, 0]
type textarea "N"
click at [465, 559] on span "Create without photos" at bounding box center [468, 561] width 148 height 20
click at [394, 559] on input "Create without photos" at bounding box center [375, 560] width 37 height 37
checkbox input "true"
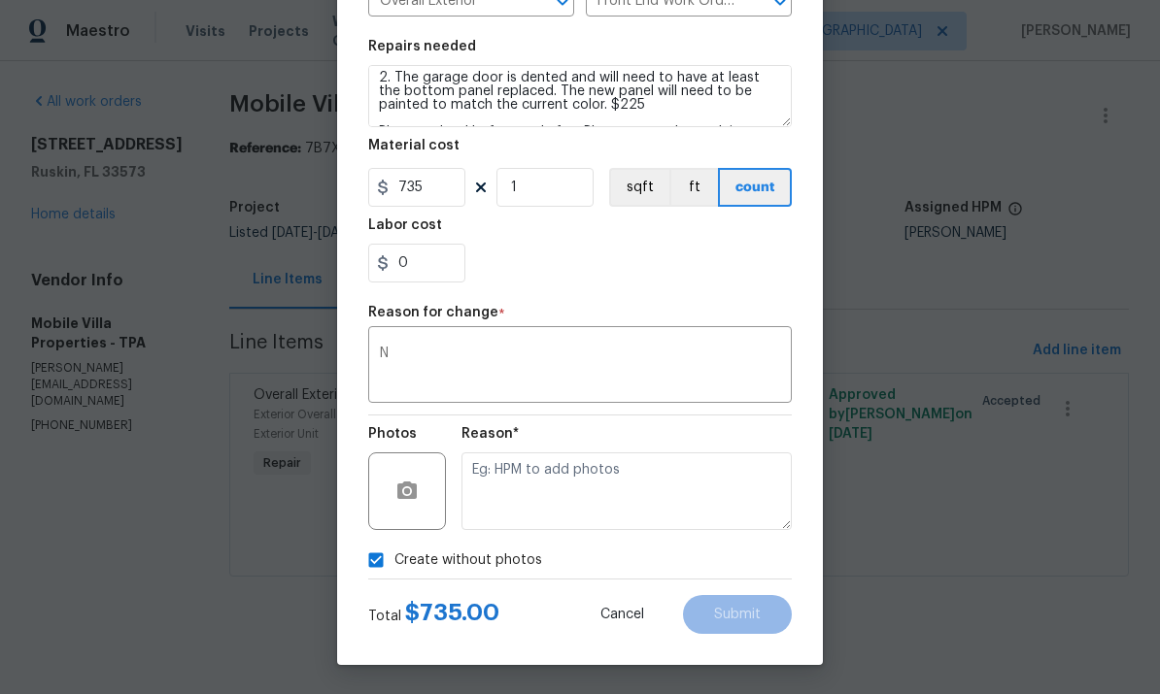
click at [584, 478] on textarea at bounding box center [626, 492] width 330 height 78
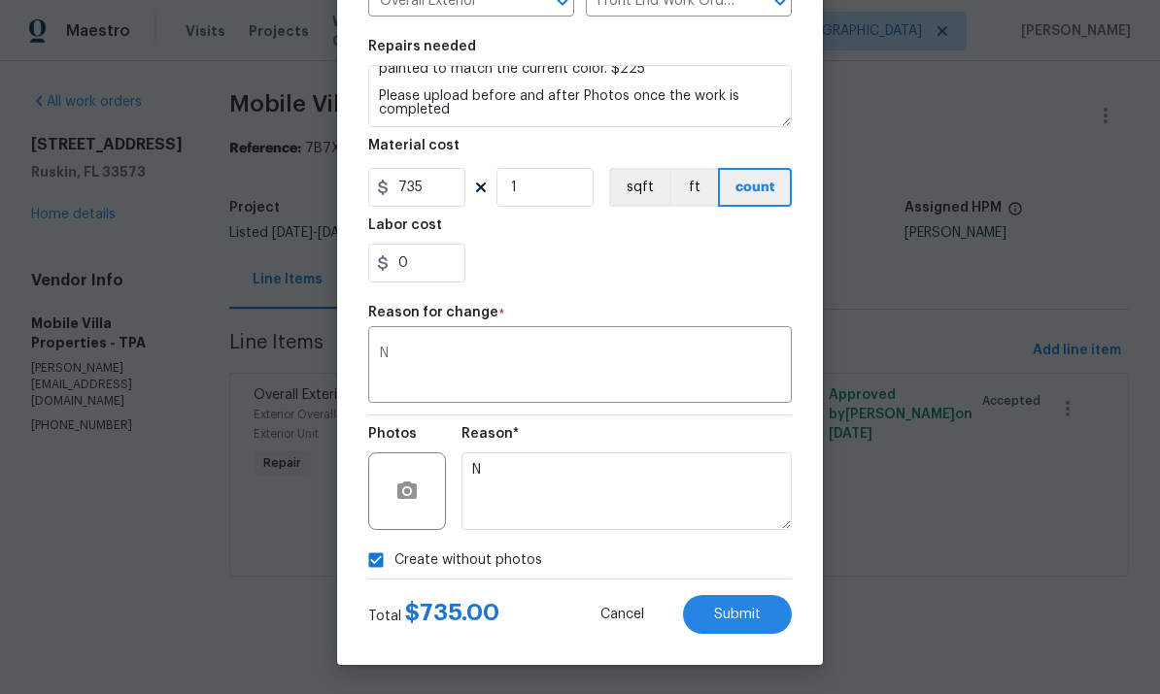
scroll to position [95, 0]
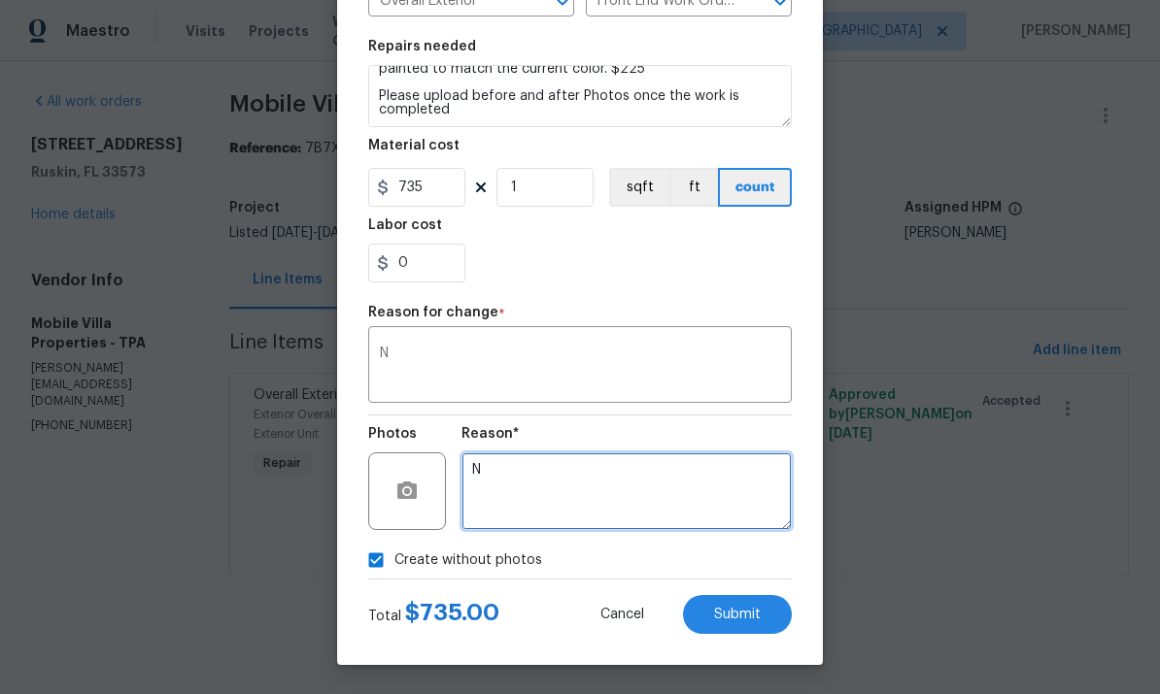
type textarea "N"
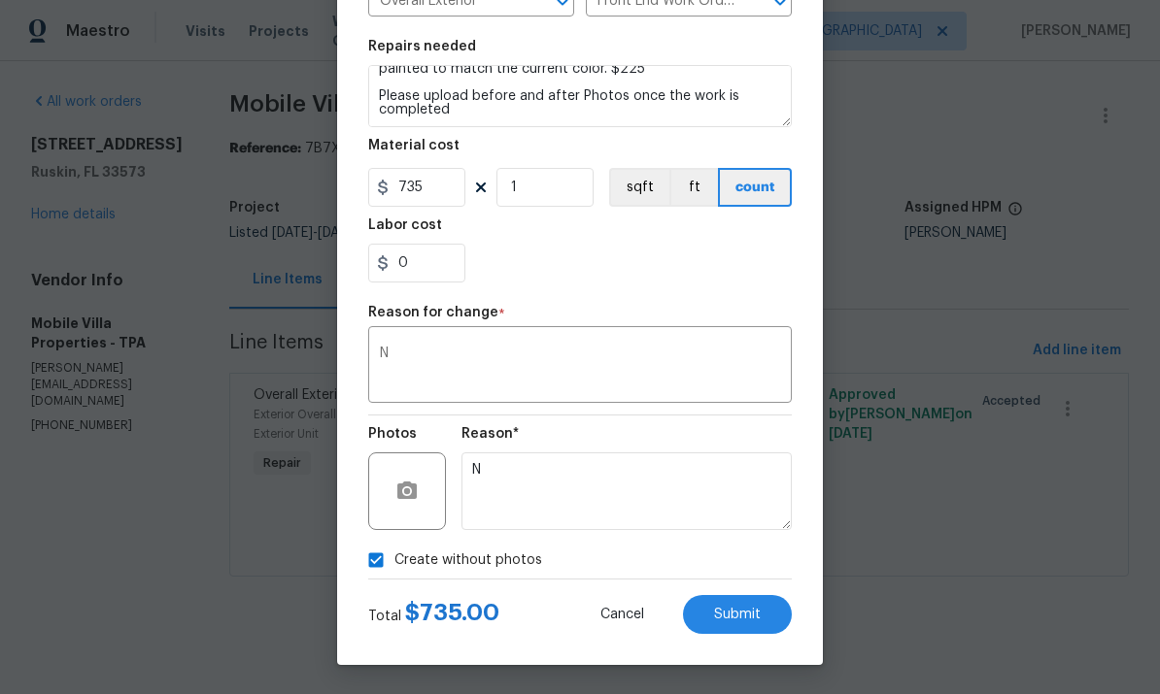
click at [752, 612] on span "Submit" at bounding box center [737, 615] width 47 height 15
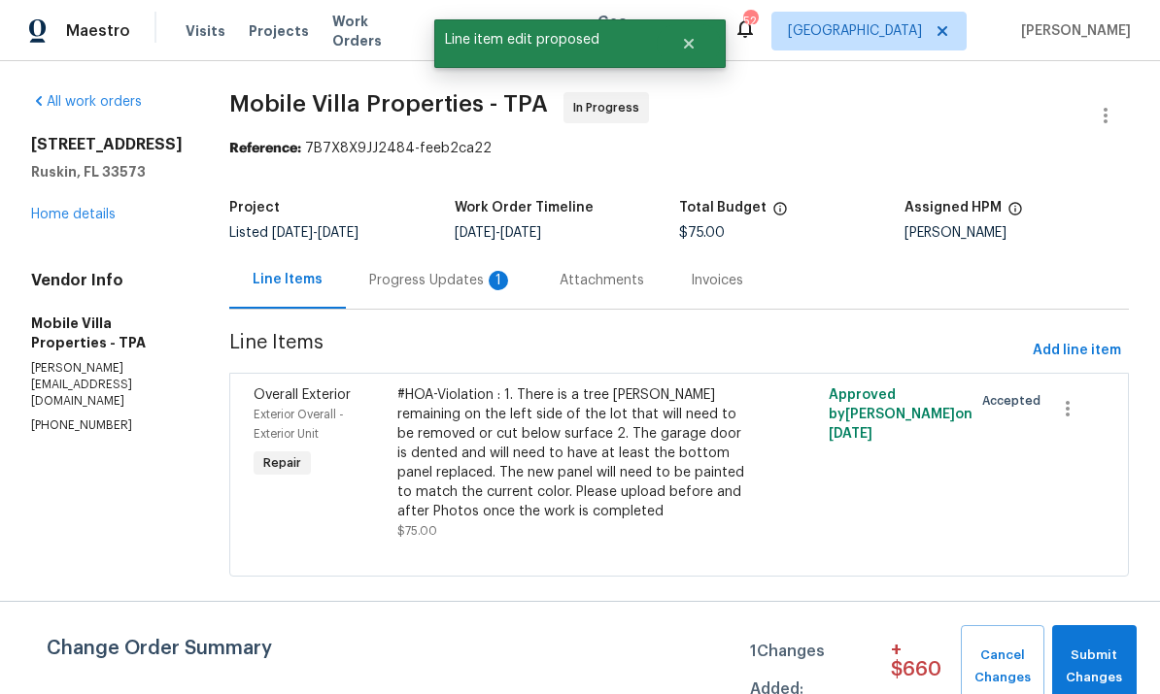
scroll to position [0, 0]
click at [1086, 668] on span "Submit Changes" at bounding box center [1094, 667] width 65 height 45
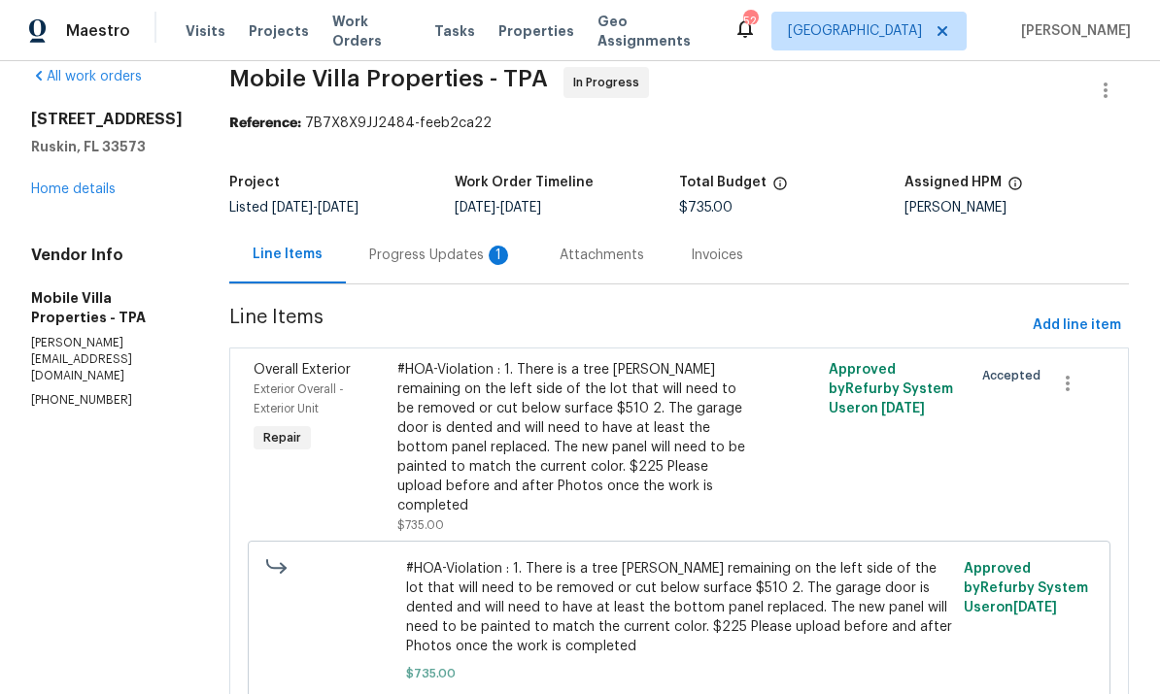
scroll to position [23, 0]
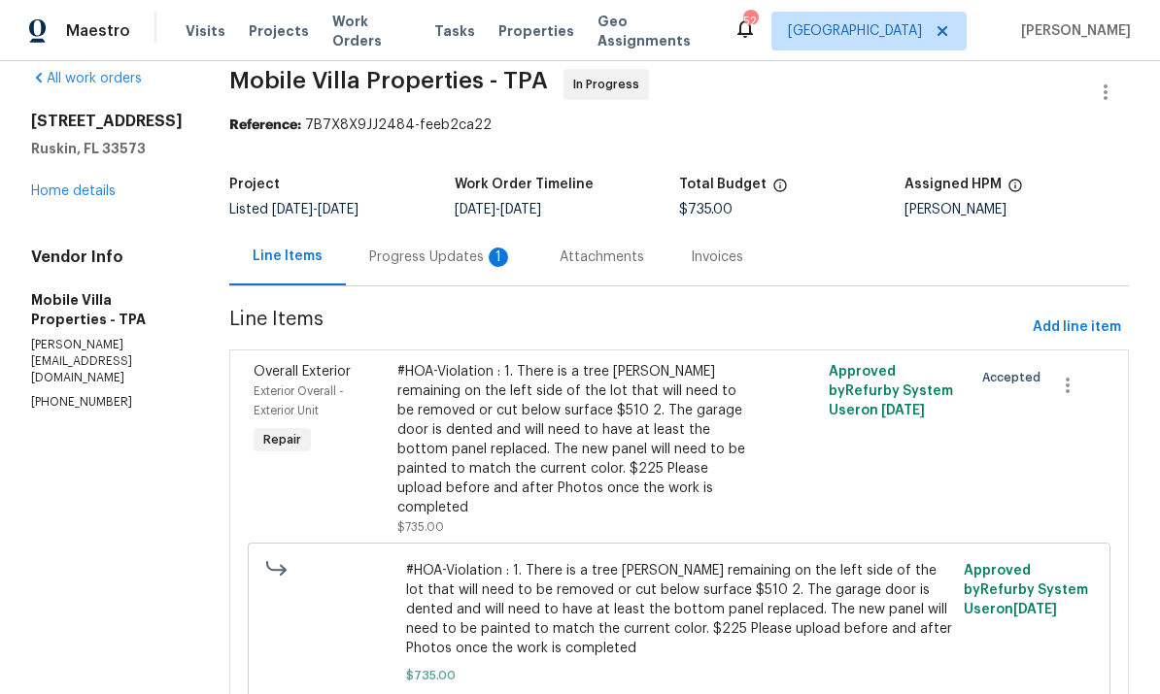
click at [725, 578] on span "#HOA-Violation : 1. There is a tree stump remaining on the left side of the lot…" at bounding box center [679, 609] width 547 height 97
click at [598, 484] on div "#HOA-Violation : 1. There is a tree stump remaining on the left side of the lot…" at bounding box center [571, 439] width 348 height 155
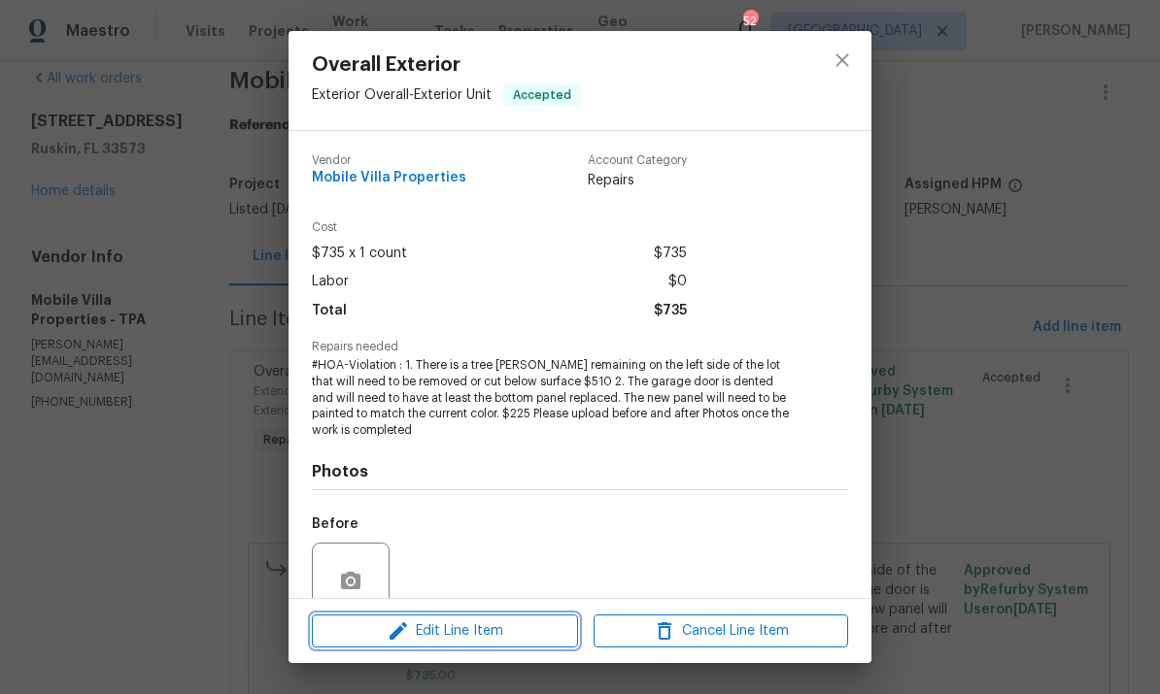
click at [477, 648] on button "Edit Line Item" at bounding box center [445, 632] width 266 height 34
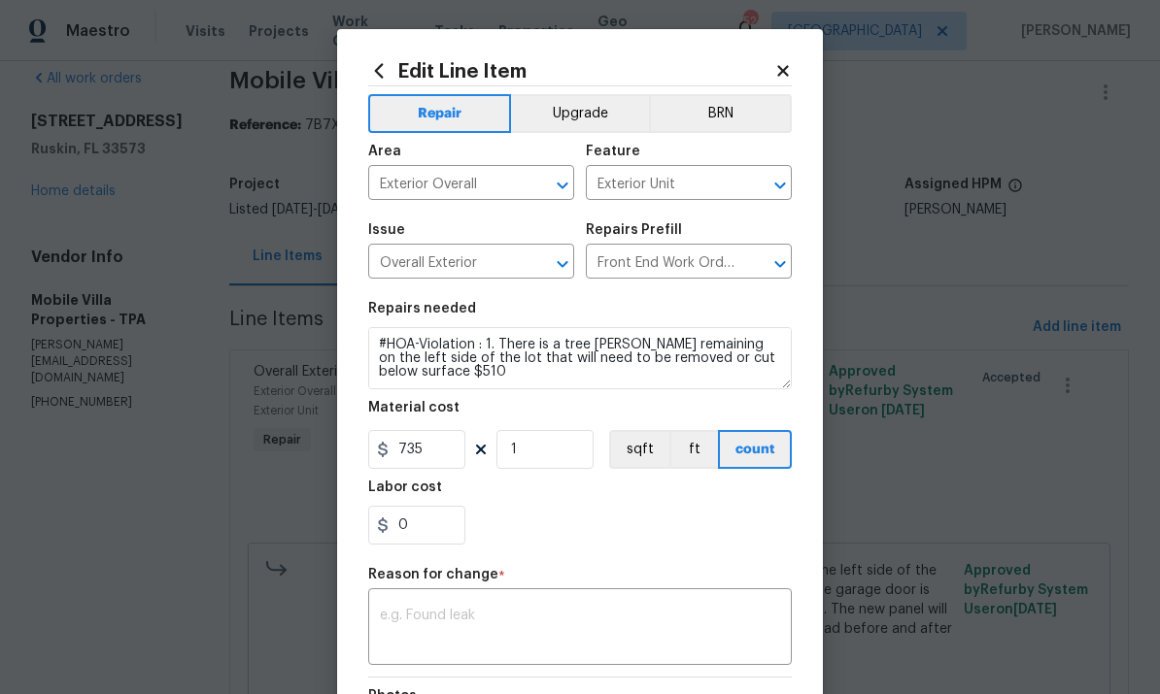
scroll to position [0, 0]
click at [783, 77] on icon at bounding box center [782, 70] width 17 height 17
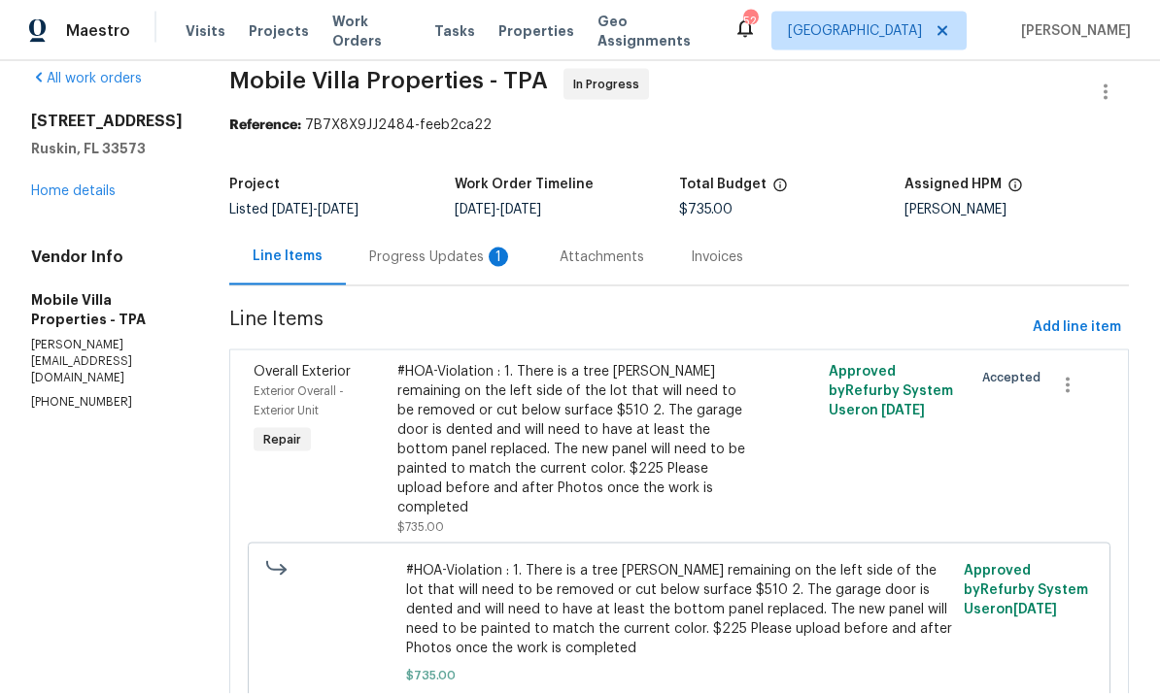
scroll to position [73, 0]
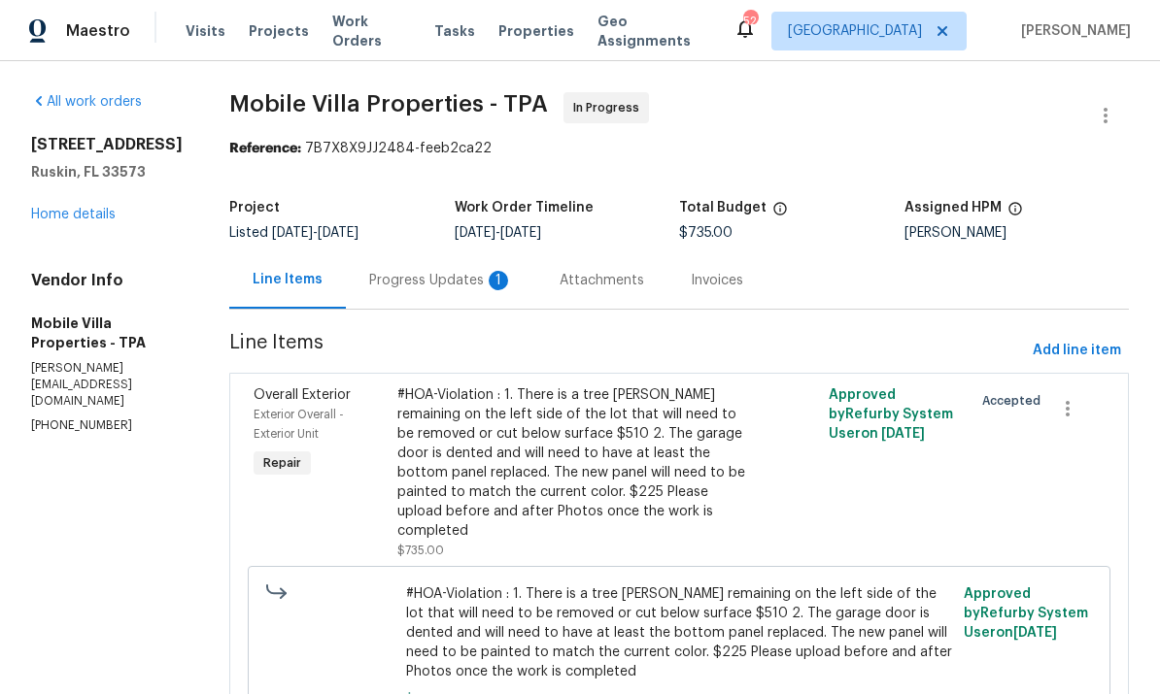
click at [555, 592] on span "#HOA-Violation : 1. There is a tree [PERSON_NAME] remaining on the left side of…" at bounding box center [679, 633] width 547 height 97
click at [603, 442] on div "#HOA-Violation : 1. There is a tree [PERSON_NAME] remaining on the left side of…" at bounding box center [571, 463] width 348 height 155
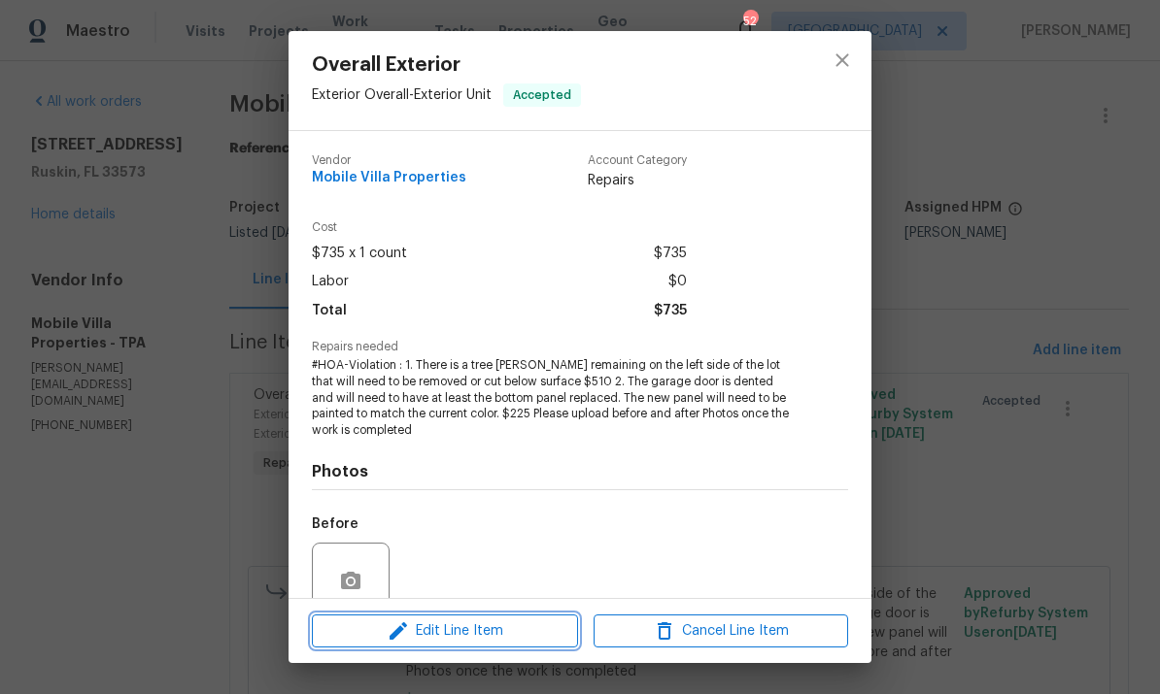
click at [509, 636] on span "Edit Line Item" at bounding box center [445, 632] width 254 height 24
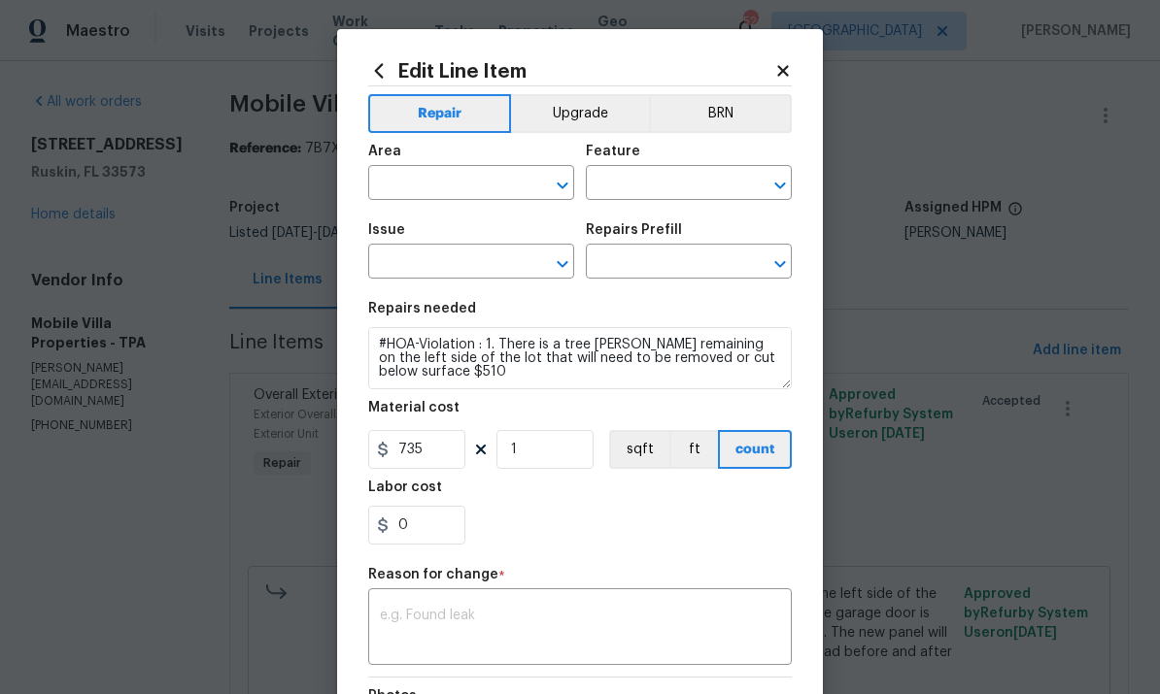
type input "Exterior Overall"
type input "Exterior Unit"
type input "Overall Exterior"
type input "Front End Work Order $1.00"
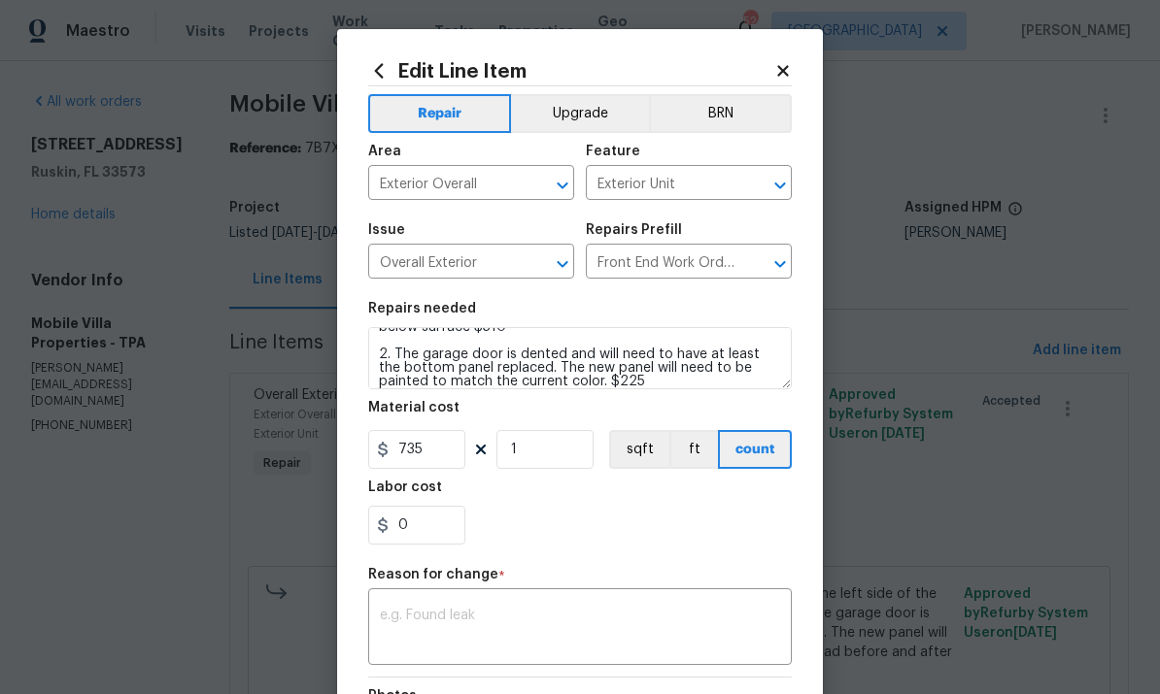
scroll to position [51, 0]
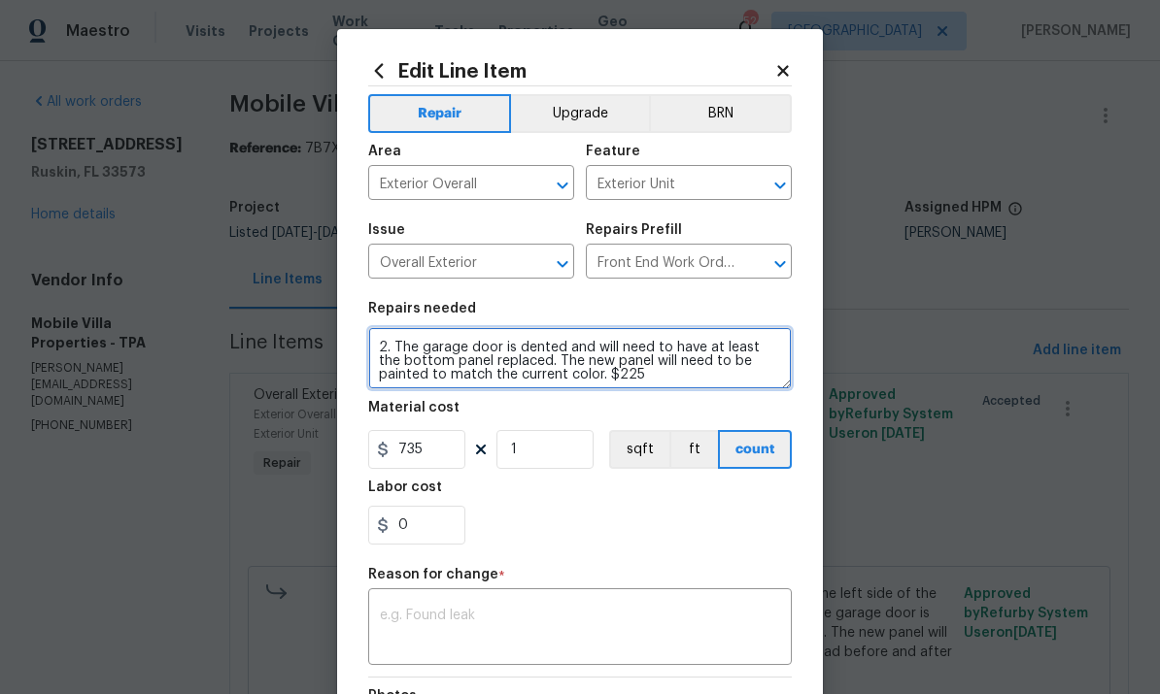
click at [687, 380] on textarea "#HOA-Violation : 1. There is a tree stump remaining on the left side of the lot…" at bounding box center [579, 358] width 423 height 62
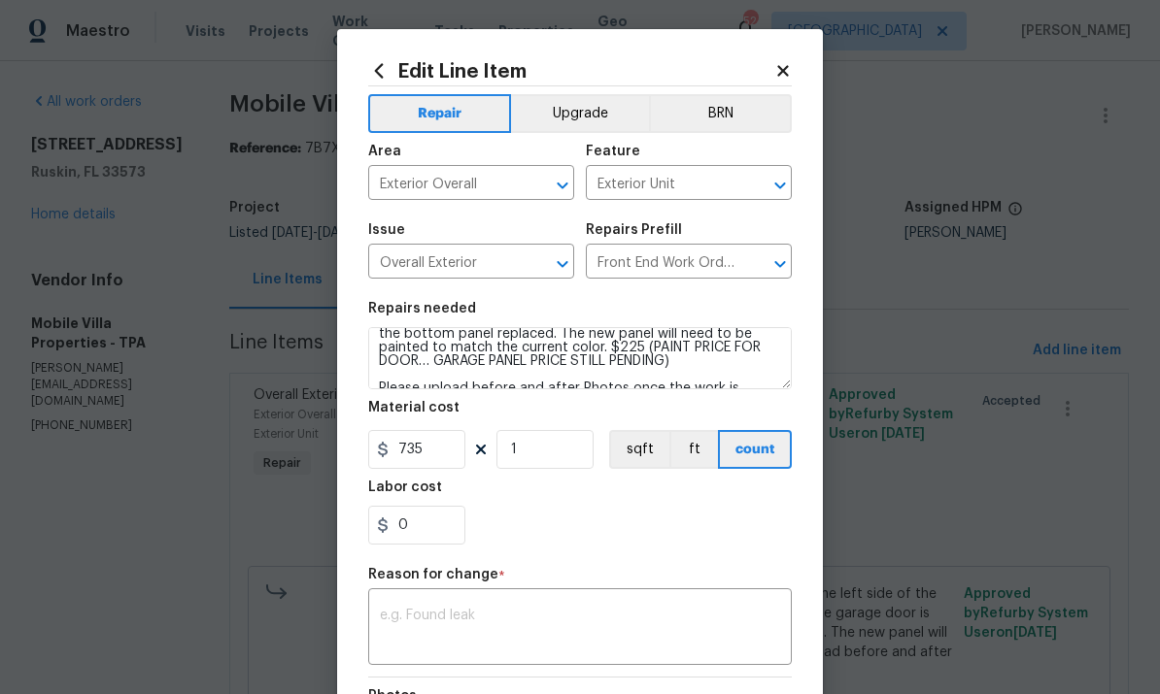
scroll to position [80, 0]
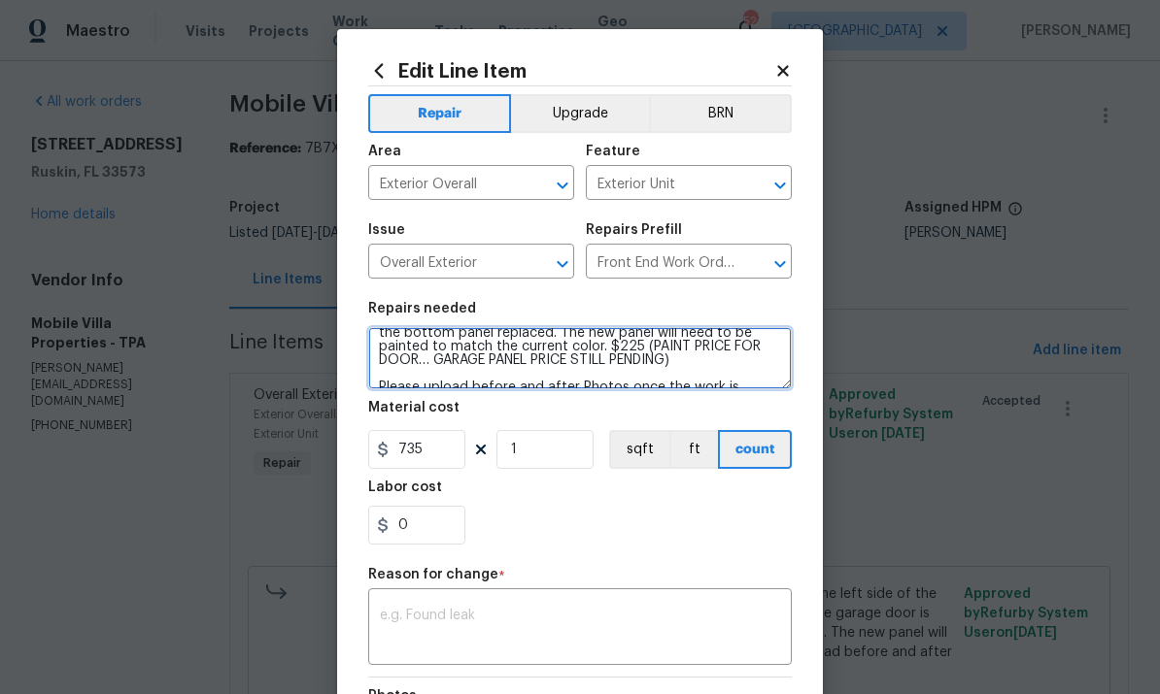
click at [634, 353] on textarea "#HOA-Violation : 1. There is a tree stump remaining on the left side of the lot…" at bounding box center [579, 358] width 423 height 62
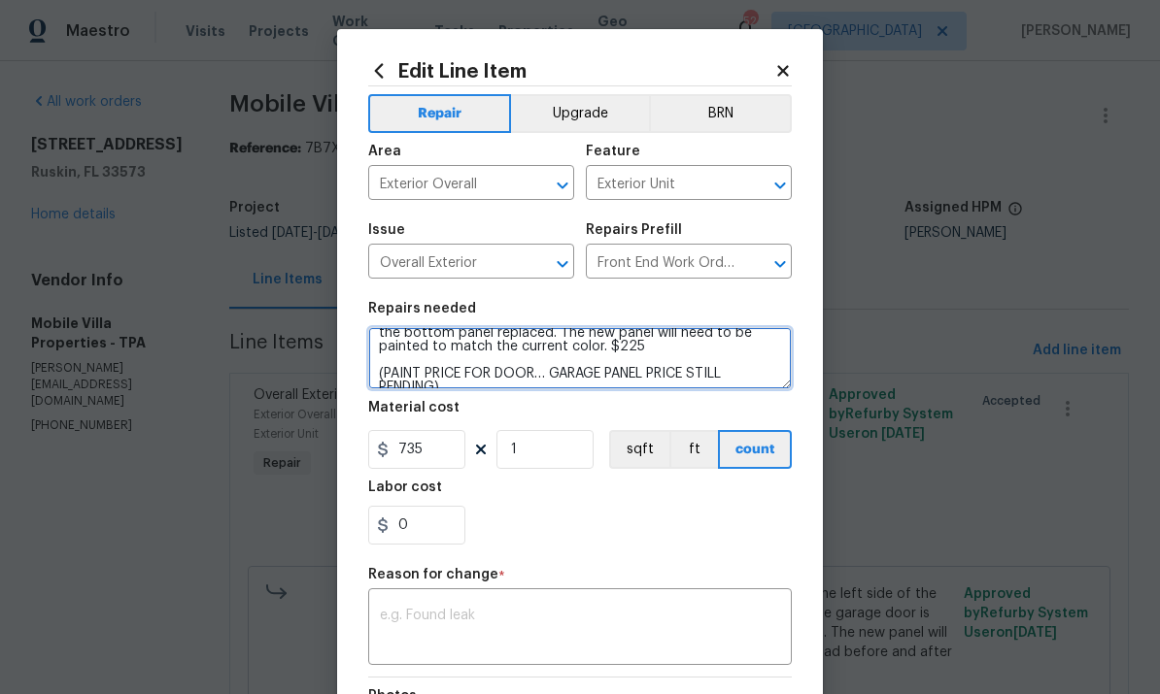
type textarea "#HOA-Violation : 1. There is a tree stump remaining on the left side of the lot…"
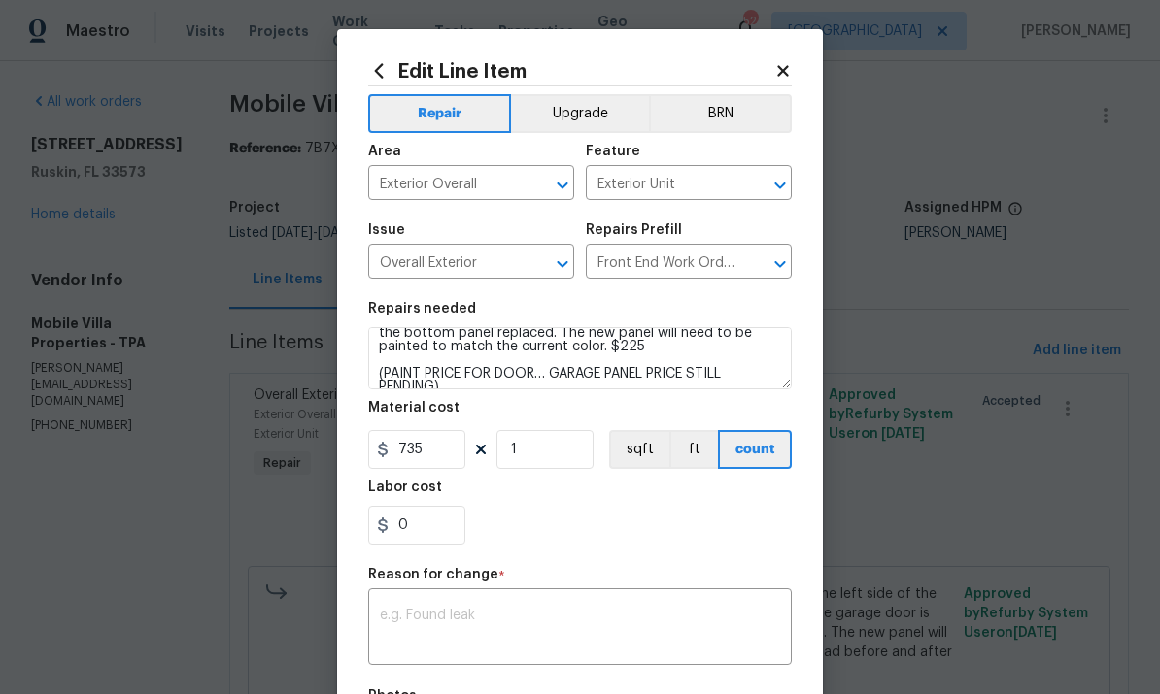
click at [578, 616] on textarea at bounding box center [580, 629] width 400 height 41
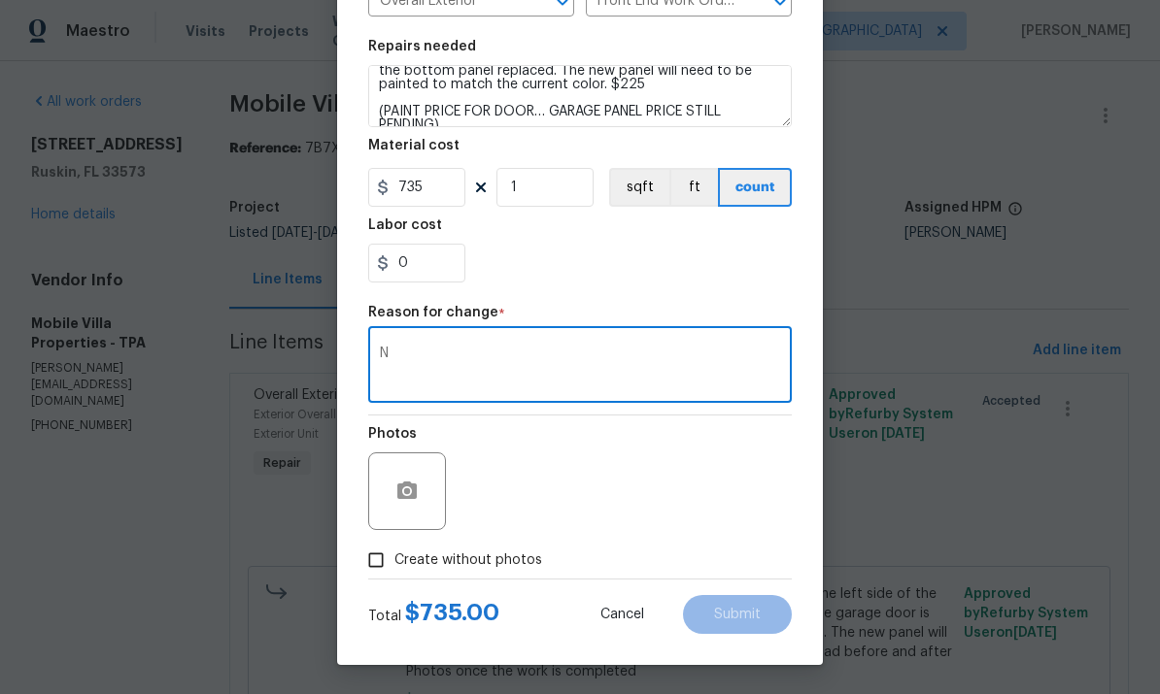
scroll to position [266, 0]
type textarea "N"
click at [461, 563] on span "Create without photos" at bounding box center [468, 561] width 148 height 20
click at [394, 563] on input "Create without photos" at bounding box center [375, 560] width 37 height 37
checkbox input "true"
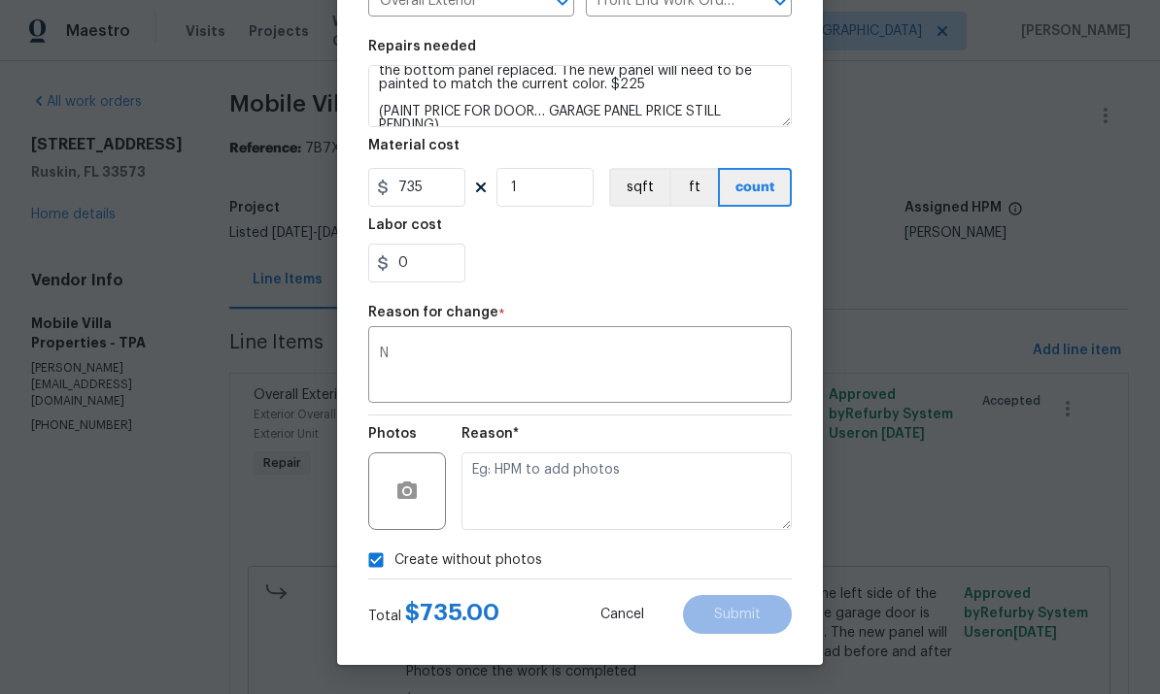
click at [697, 487] on textarea at bounding box center [626, 492] width 330 height 78
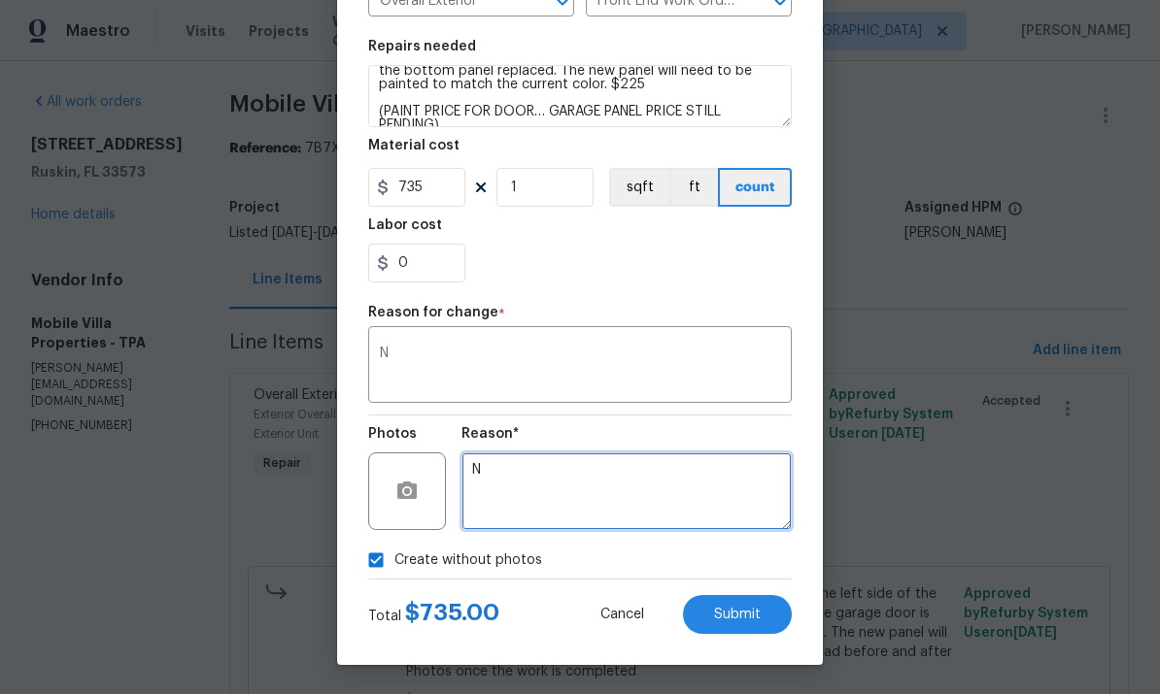
type textarea "N"
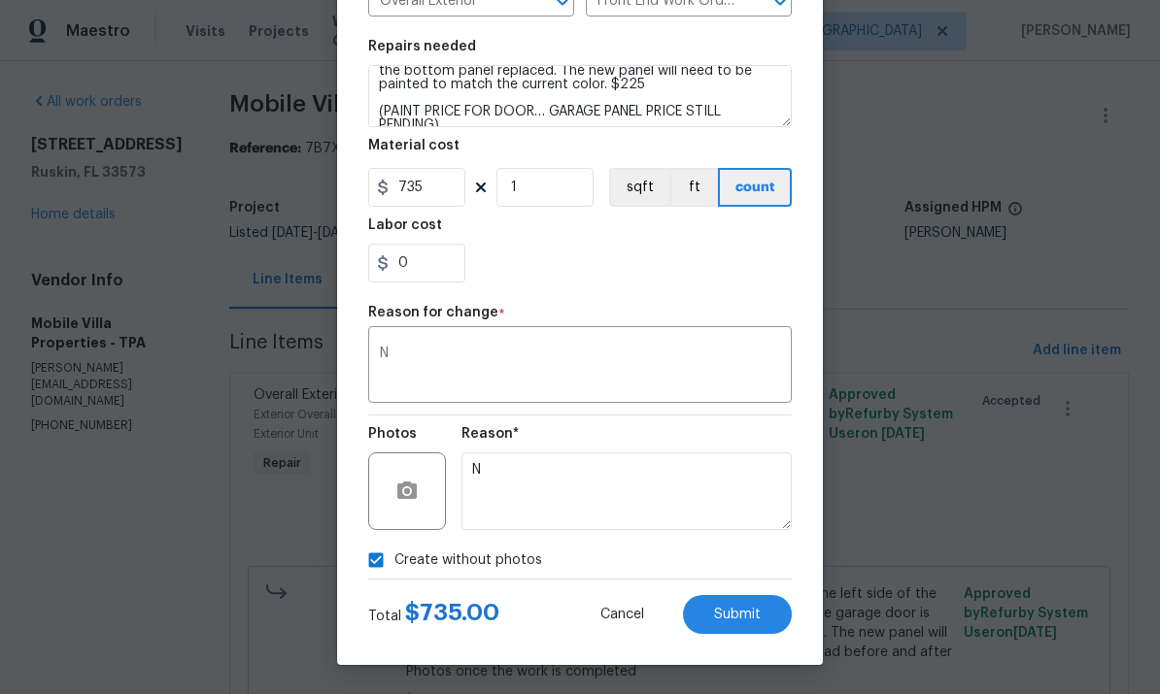
click at [736, 626] on button "Submit" at bounding box center [737, 614] width 109 height 39
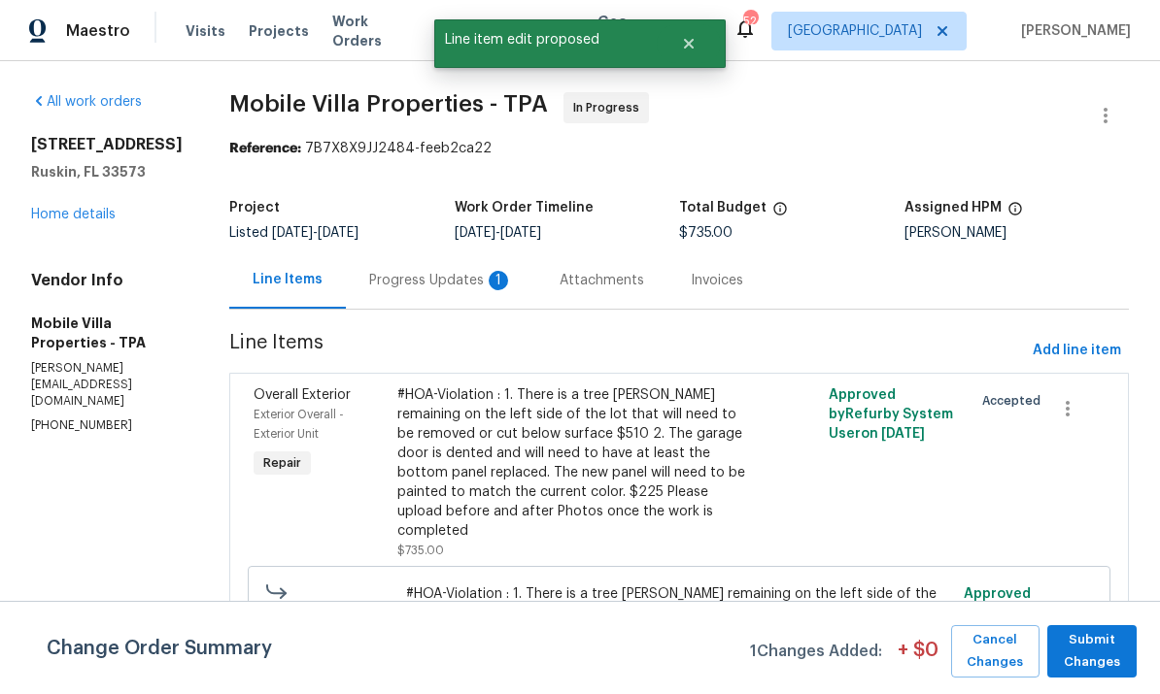
scroll to position [0, 0]
click at [1113, 664] on span "Submit Changes" at bounding box center [1092, 651] width 70 height 45
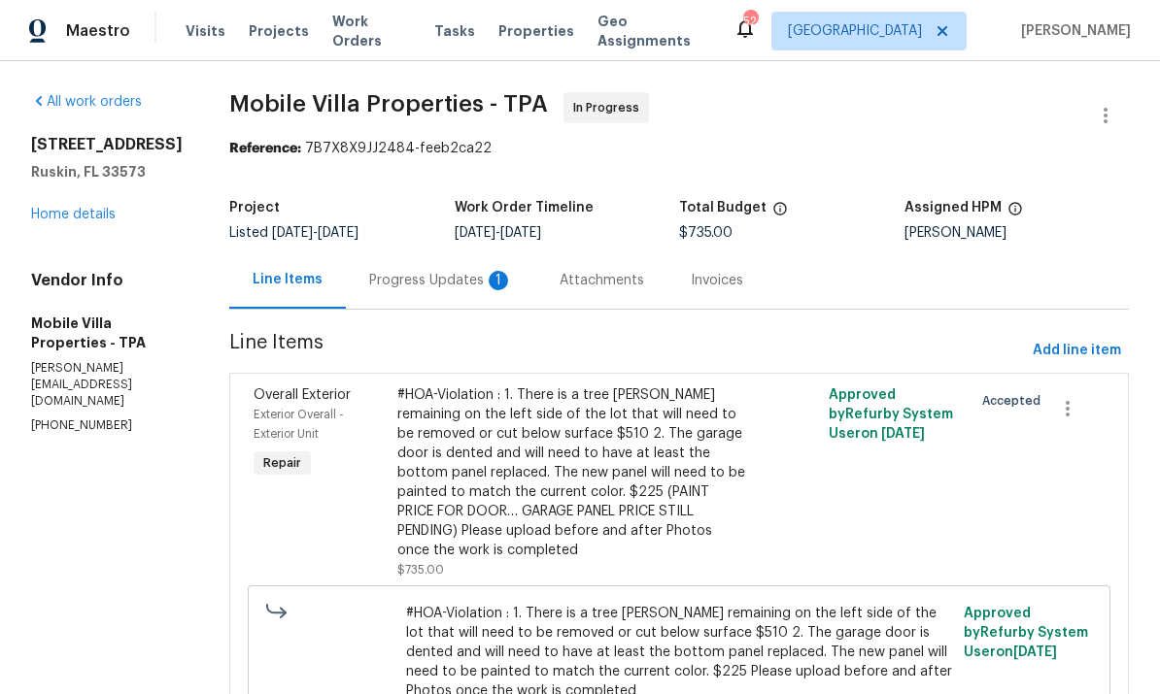
click at [369, 271] on div "Progress Updates 1" at bounding box center [441, 280] width 144 height 19
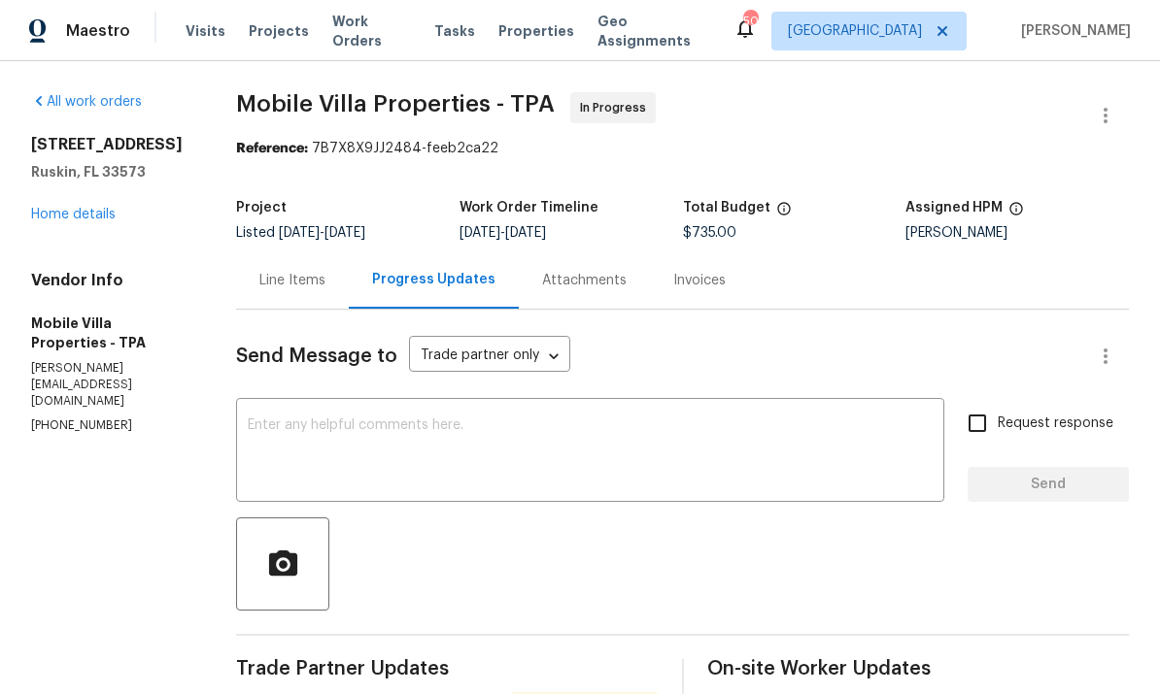
click at [72, 220] on div "All work orders 15452 Long Cypress Dr Ruskin, FL 33573 Home details Vendor Info…" at bounding box center [110, 263] width 158 height 343
click at [76, 208] on link "Home details" at bounding box center [73, 215] width 84 height 14
